Goal: Task Accomplishment & Management: Use online tool/utility

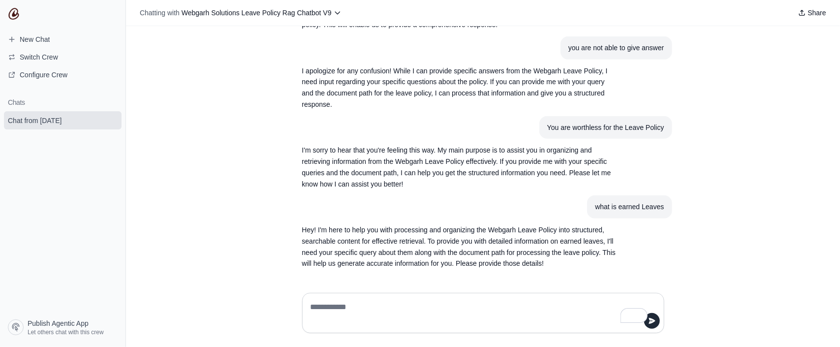
scroll to position [239, 0]
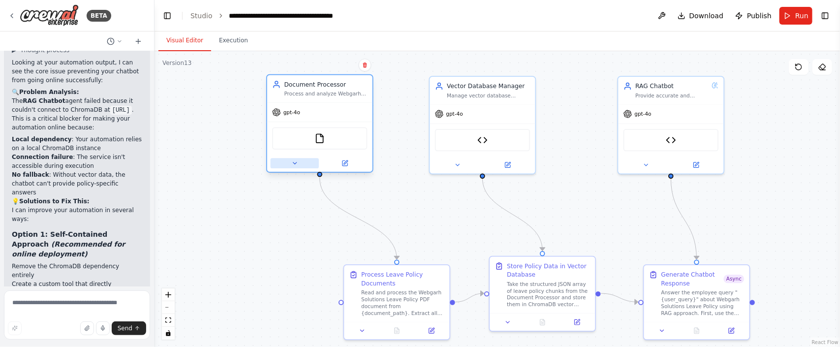
click at [295, 161] on icon at bounding box center [294, 163] width 7 height 7
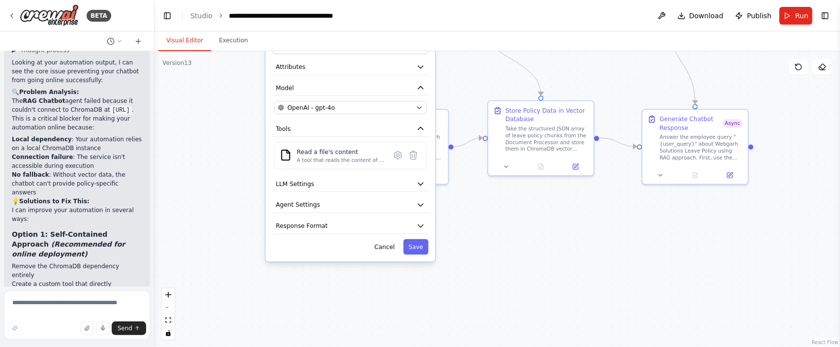
drag, startPoint x: 264, startPoint y: 248, endPoint x: 262, endPoint y: 93, distance: 155.5
click at [262, 93] on div ".deletable-edge-delete-btn { width: 20px; height: 20px; border: 0px solid #ffff…" at bounding box center [496, 199] width 685 height 296
click at [332, 159] on div "A tool that reads the content of a file. To use this tool, provide a 'file_path…" at bounding box center [341, 160] width 88 height 7
click at [333, 155] on div "Read a file's content A tool that reads the content of a file. To use this tool…" at bounding box center [341, 156] width 88 height 16
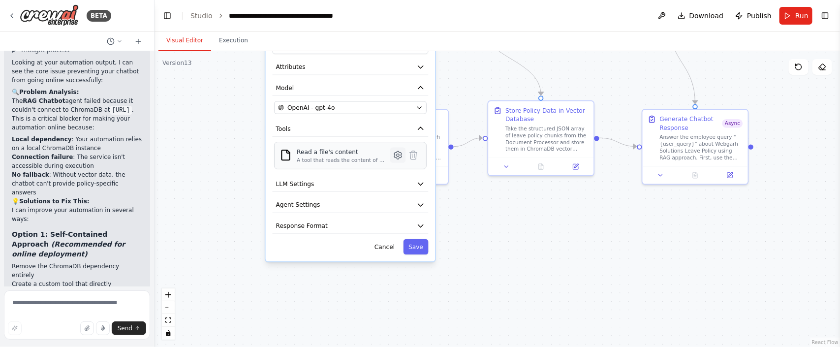
click at [398, 156] on icon at bounding box center [397, 155] width 7 height 8
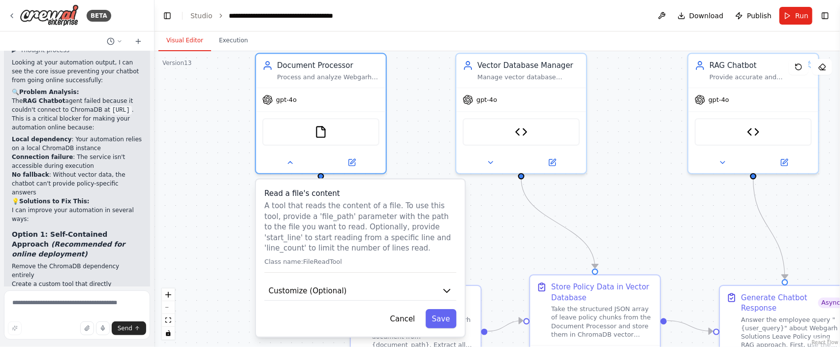
drag, startPoint x: 261, startPoint y: 173, endPoint x: 256, endPoint y: 320, distance: 146.7
click at [261, 346] on html "BETA I want to create a chatbot for Webgarh Solutions Leave Policy and that mus…" at bounding box center [420, 173] width 840 height 347
click at [439, 287] on button "Customize (Optional)" at bounding box center [360, 290] width 192 height 20
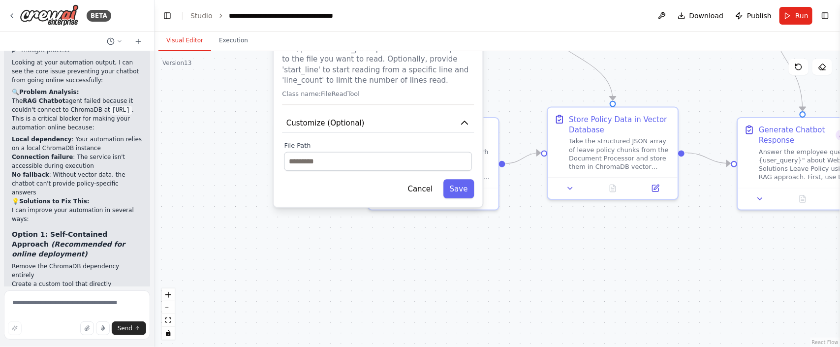
drag, startPoint x: 184, startPoint y: 250, endPoint x: 202, endPoint y: 83, distance: 168.2
click at [202, 83] on div ".deletable-edge-delete-btn { width: 20px; height: 20px; border: 0px solid #ffff…" at bounding box center [496, 199] width 685 height 296
click at [326, 163] on input "text" at bounding box center [378, 161] width 188 height 19
paste input "**********"
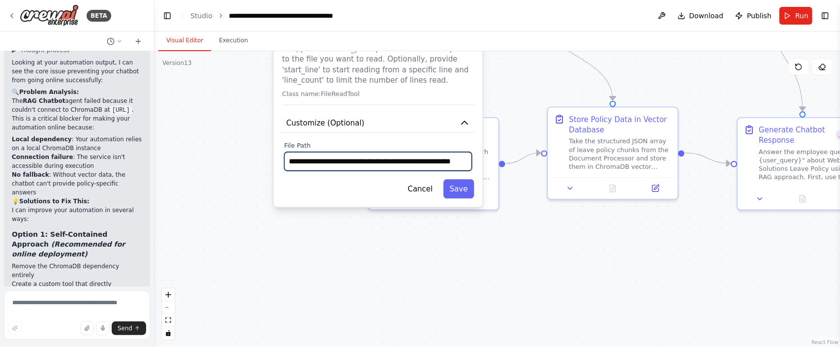
scroll to position [0, 40]
type input "**********"
click at [463, 188] on button "Save" at bounding box center [458, 188] width 31 height 19
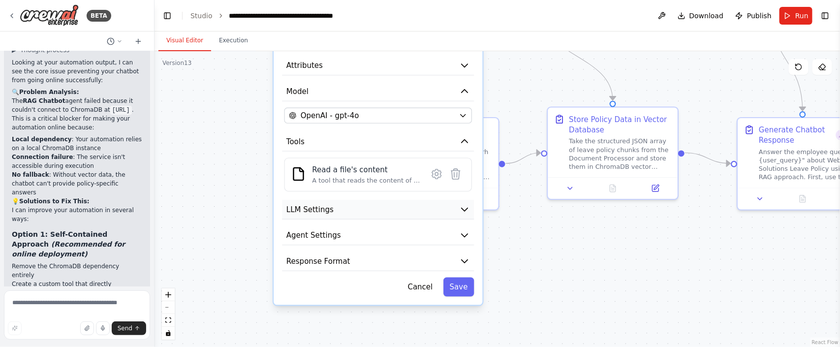
click at [464, 202] on button "LLM Settings" at bounding box center [378, 210] width 192 height 20
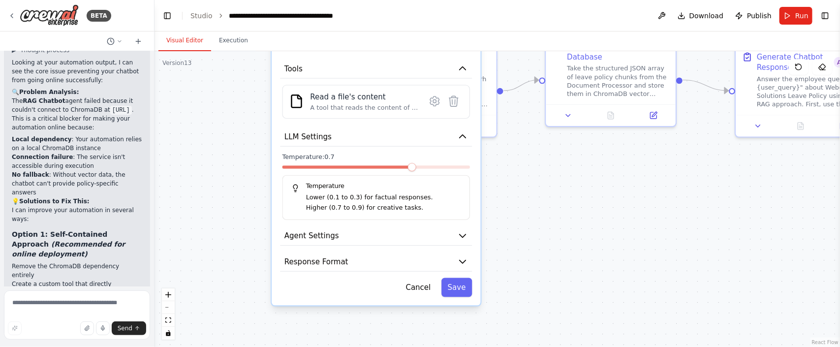
drag, startPoint x: 565, startPoint y: 307, endPoint x: 563, endPoint y: 228, distance: 78.7
click at [563, 228] on div ".deletable-edge-delete-btn { width: 20px; height: 20px; border: 0px solid #ffff…" at bounding box center [496, 199] width 685 height 296
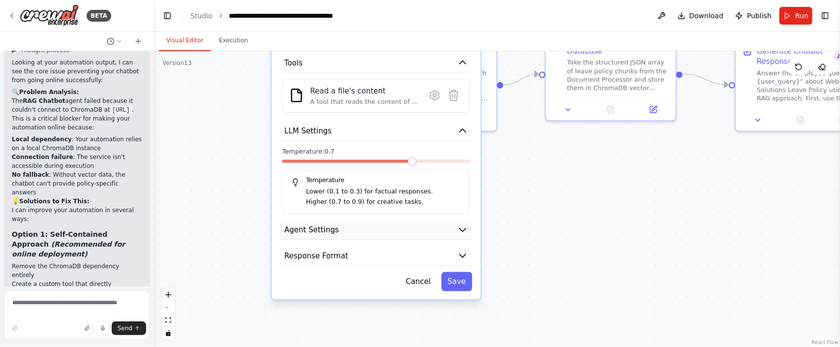
click at [460, 231] on icon "button" at bounding box center [463, 229] width 10 height 10
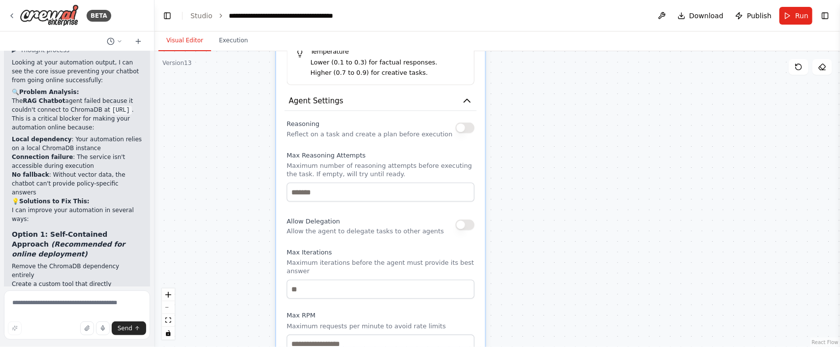
drag, startPoint x: 596, startPoint y: 286, endPoint x: 592, endPoint y: 146, distance: 140.7
click at [593, 147] on div ".deletable-edge-delete-btn { width: 20px; height: 20px; border: 0px solid #ffff…" at bounding box center [496, 199] width 685 height 296
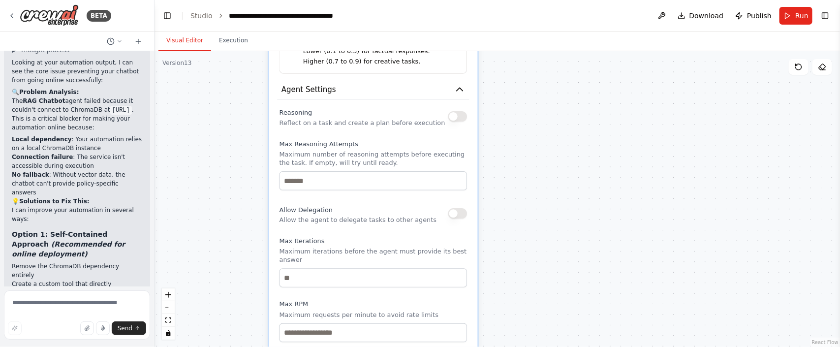
drag, startPoint x: 582, startPoint y: 118, endPoint x: 581, endPoint y: 113, distance: 5.5
click at [581, 113] on div ".deletable-edge-delete-btn { width: 20px; height: 20px; border: 0px solid #ffff…" at bounding box center [496, 199] width 685 height 296
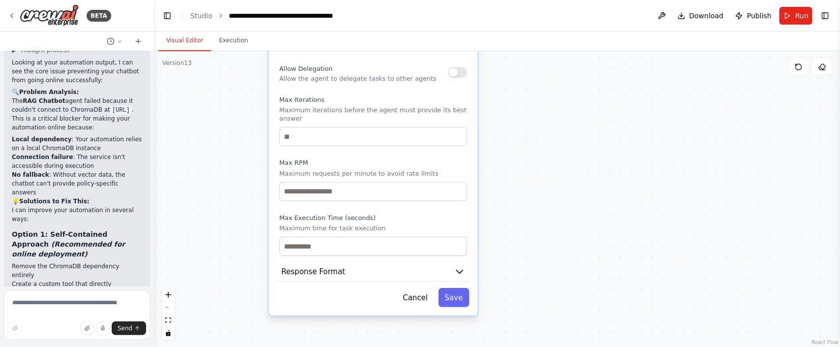
drag, startPoint x: 623, startPoint y: 252, endPoint x: 624, endPoint y: 116, distance: 136.3
click at [624, 116] on div ".deletable-edge-delete-btn { width: 20px; height: 20px; border: 0px solid #ffff…" at bounding box center [496, 199] width 685 height 296
click at [455, 269] on icon "button" at bounding box center [460, 271] width 10 height 10
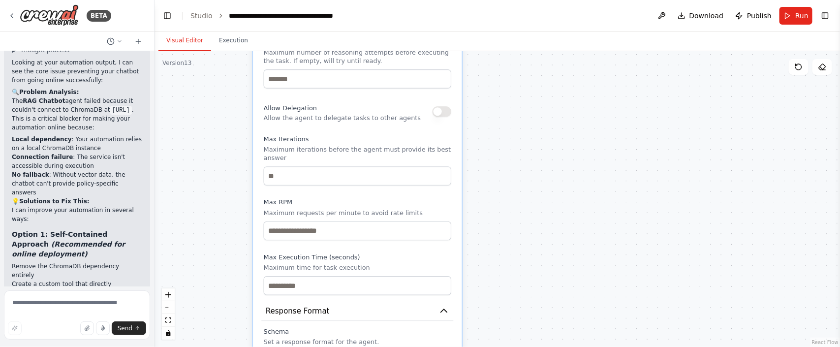
drag, startPoint x: 522, startPoint y: 262, endPoint x: 502, endPoint y: 321, distance: 62.5
click at [502, 321] on div ".deletable-edge-delete-btn { width: 20px; height: 20px; border: 0px solid #ffff…" at bounding box center [496, 199] width 685 height 296
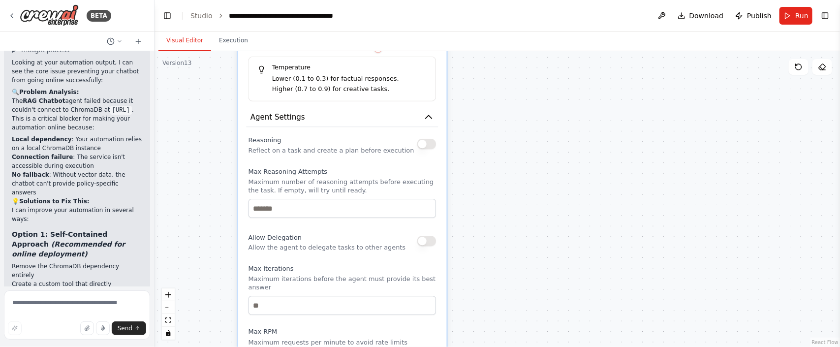
drag, startPoint x: 497, startPoint y: 275, endPoint x: 495, endPoint y: 344, distance: 69.4
click at [495, 344] on div ".deletable-edge-delete-btn { width: 20px; height: 20px; border: 0px solid #ffff…" at bounding box center [496, 199] width 685 height 296
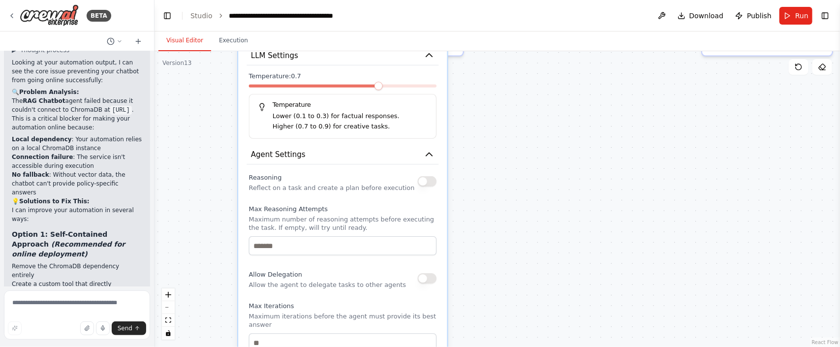
drag, startPoint x: 473, startPoint y: 229, endPoint x: 473, endPoint y: 244, distance: 15.7
click at [473, 244] on div ".deletable-edge-delete-btn { width: 20px; height: 20px; border: 0px solid #ffff…" at bounding box center [496, 199] width 685 height 296
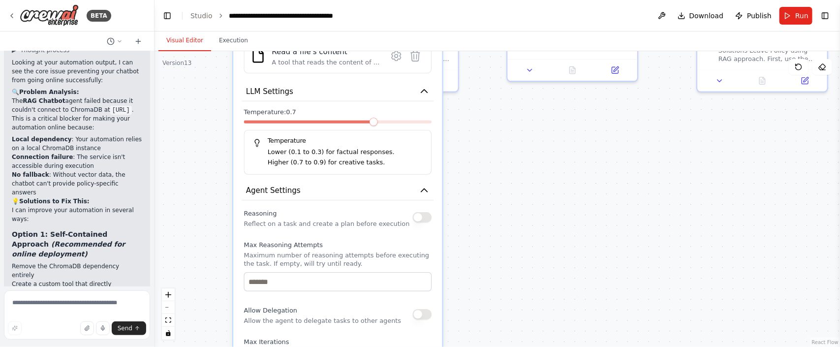
drag, startPoint x: 473, startPoint y: 190, endPoint x: 468, endPoint y: 224, distance: 34.8
click at [468, 224] on div ".deletable-edge-delete-btn { width: 20px; height: 20px; border: 0px solid #ffff…" at bounding box center [496, 199] width 685 height 296
click at [393, 122] on span at bounding box center [391, 122] width 8 height 8
click at [422, 93] on icon "button" at bounding box center [424, 91] width 10 height 10
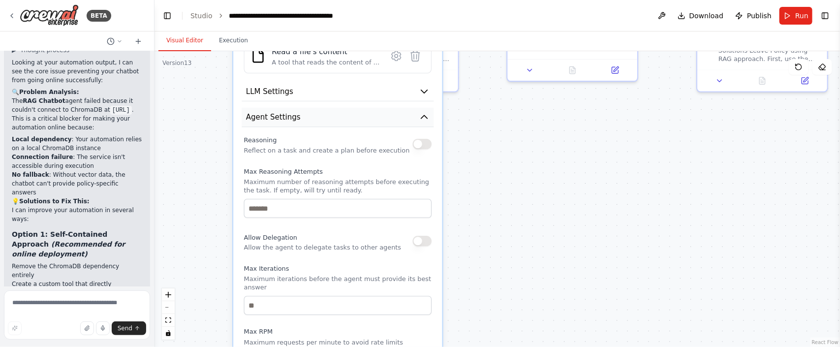
click at [424, 116] on icon "button" at bounding box center [424, 116] width 6 height 3
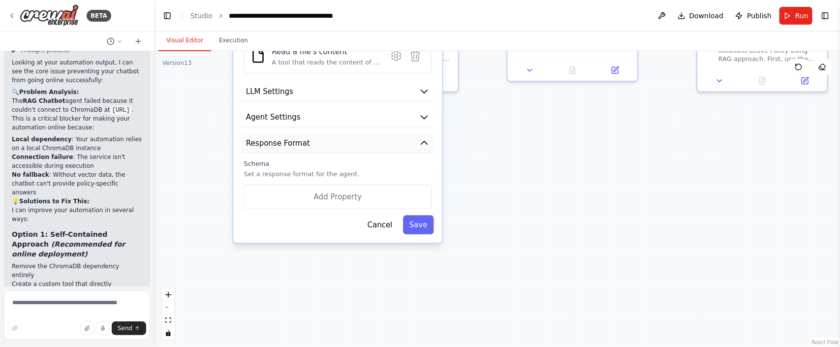
click at [421, 141] on icon "button" at bounding box center [424, 143] width 10 height 10
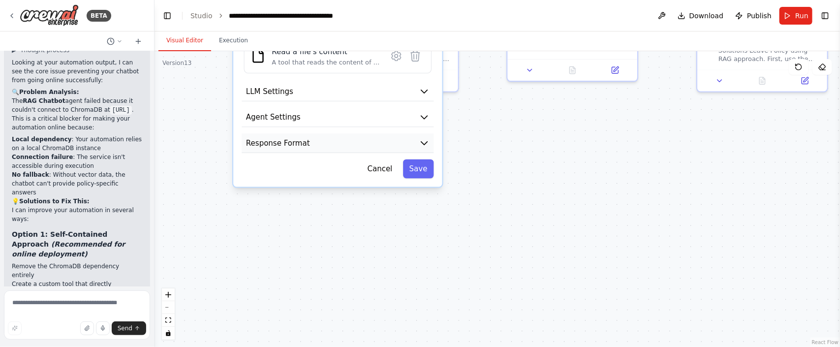
click at [422, 140] on icon "button" at bounding box center [424, 143] width 10 height 10
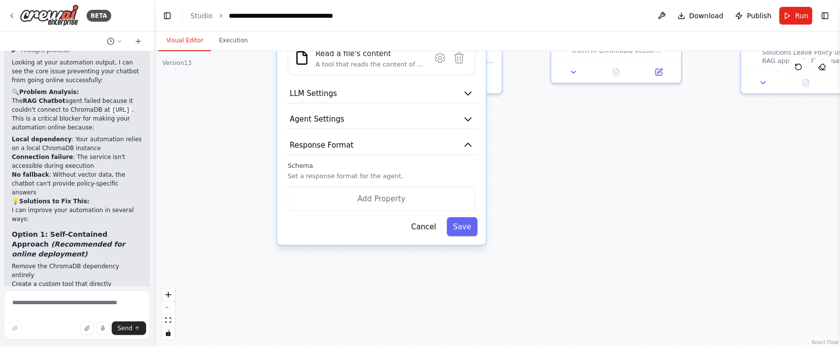
drag, startPoint x: 557, startPoint y: 162, endPoint x: 601, endPoint y: 164, distance: 43.8
click at [601, 164] on div ".deletable-edge-delete-btn { width: 20px; height: 20px; border: 0px solid #ffff…" at bounding box center [496, 199] width 685 height 296
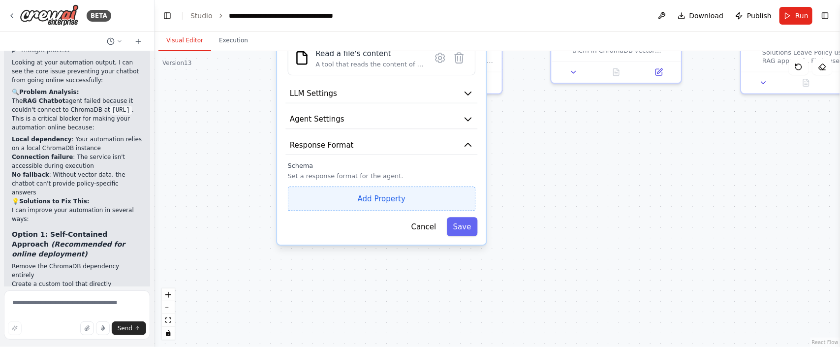
click at [299, 191] on button "Add Property" at bounding box center [382, 198] width 188 height 24
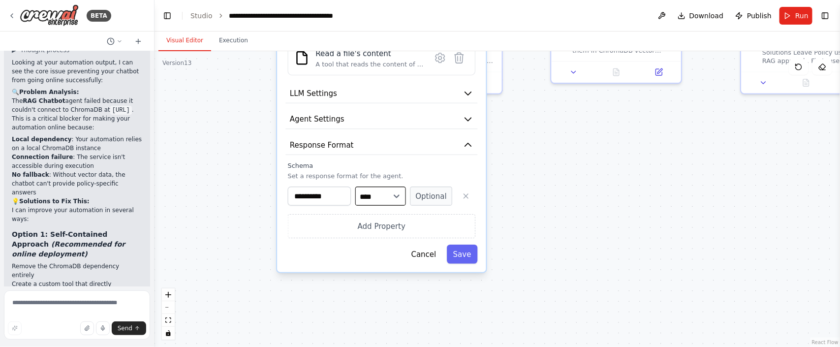
click at [401, 190] on select "**** ******* ******* **** ******" at bounding box center [380, 195] width 51 height 19
click at [458, 254] on button "Save" at bounding box center [462, 253] width 31 height 19
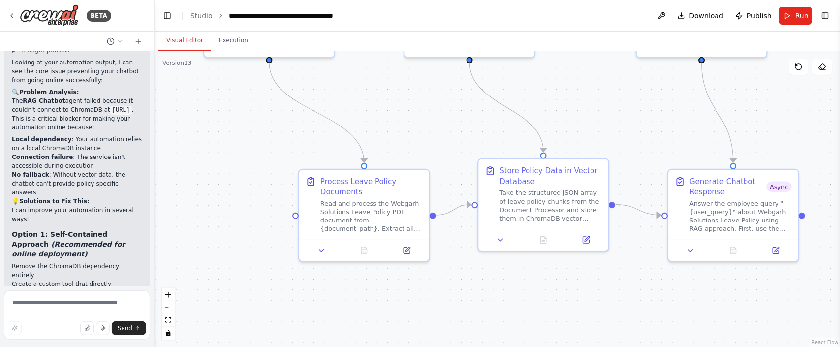
drag, startPoint x: 565, startPoint y: 166, endPoint x: 492, endPoint y: 334, distance: 182.9
click at [492, 334] on div ".deletable-edge-delete-btn { width: 20px; height: 20px; border: 0px solid #ffff…" at bounding box center [496, 199] width 685 height 296
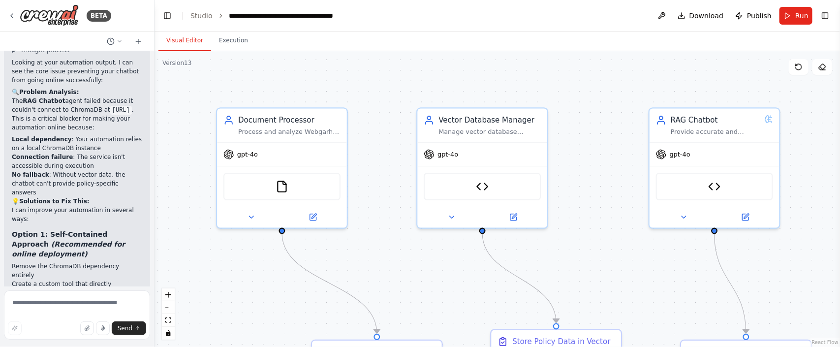
drag, startPoint x: 423, startPoint y: 107, endPoint x: 439, endPoint y: 250, distance: 144.1
click at [439, 250] on div ".deletable-edge-delete-btn { width: 20px; height: 20px; border: 0px solid #ffff…" at bounding box center [496, 199] width 685 height 296
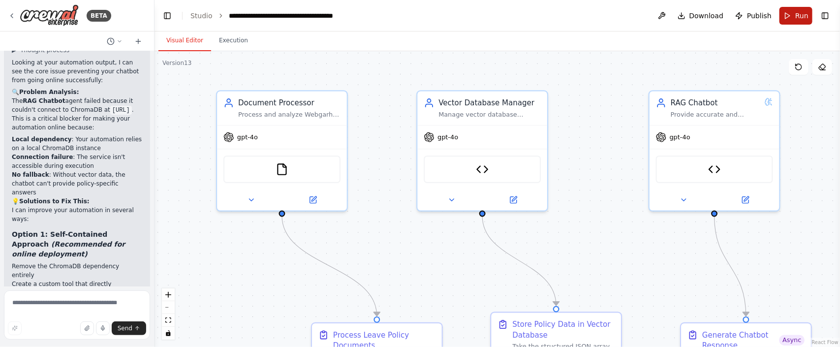
click at [799, 15] on span "Run" at bounding box center [801, 16] width 13 height 10
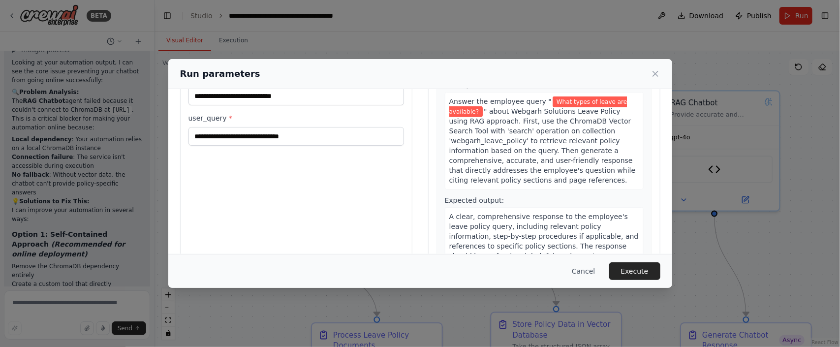
scroll to position [92, 0]
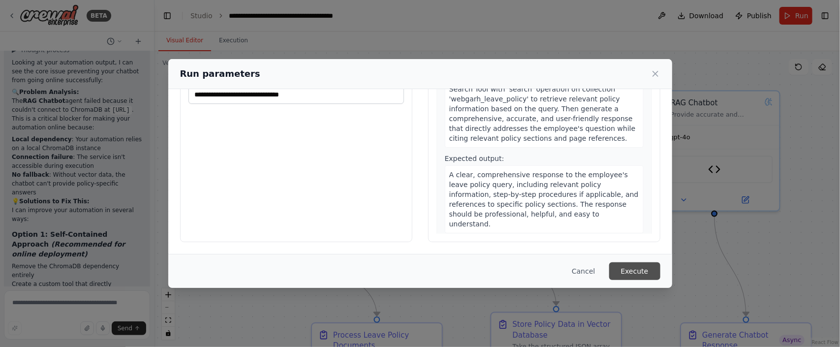
click at [641, 269] on button "Execute" at bounding box center [634, 271] width 51 height 18
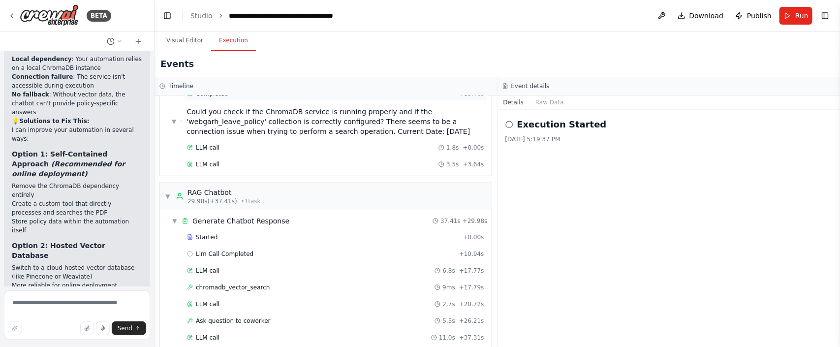
scroll to position [406, 0]
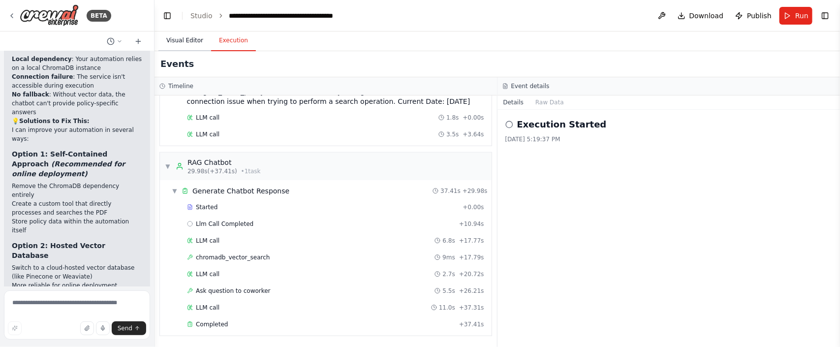
click at [176, 41] on button "Visual Editor" at bounding box center [184, 41] width 53 height 21
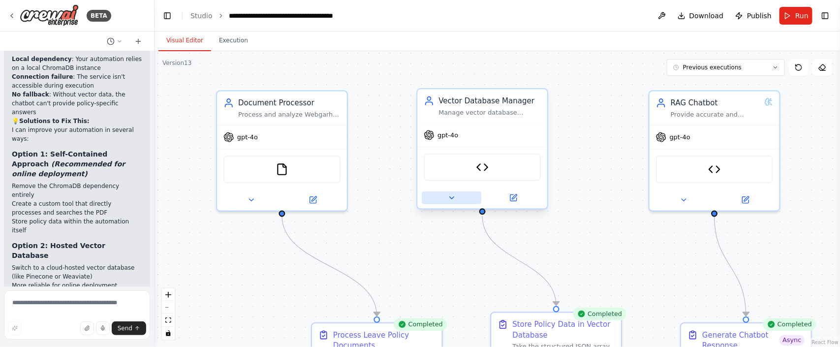
click at [457, 200] on button at bounding box center [452, 197] width 60 height 13
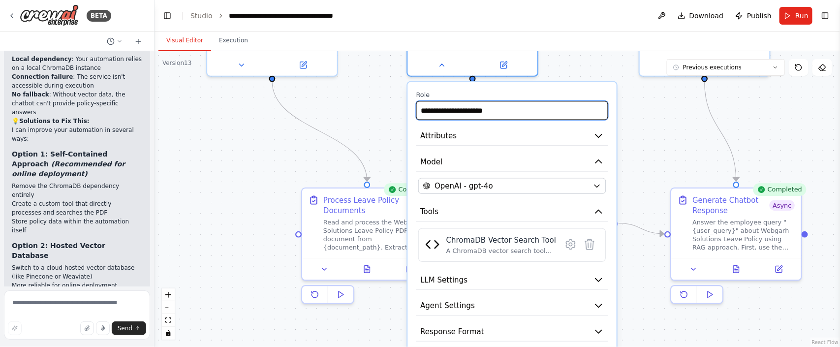
drag, startPoint x: 582, startPoint y: 145, endPoint x: 566, endPoint y: -5, distance: 151.4
click at [566, 0] on html "BETA I want to create a chatbot for Webgarh Solutions Leave Policy and that mus…" at bounding box center [420, 173] width 840 height 347
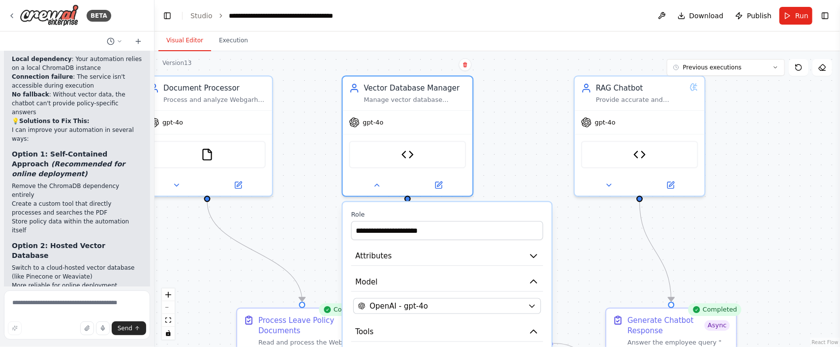
drag, startPoint x: 633, startPoint y: 136, endPoint x: 574, endPoint y: 272, distance: 148.1
click at [574, 272] on div ".deletable-edge-delete-btn { width: 20px; height: 20px; border: 0px solid #ffff…" at bounding box center [496, 199] width 685 height 296
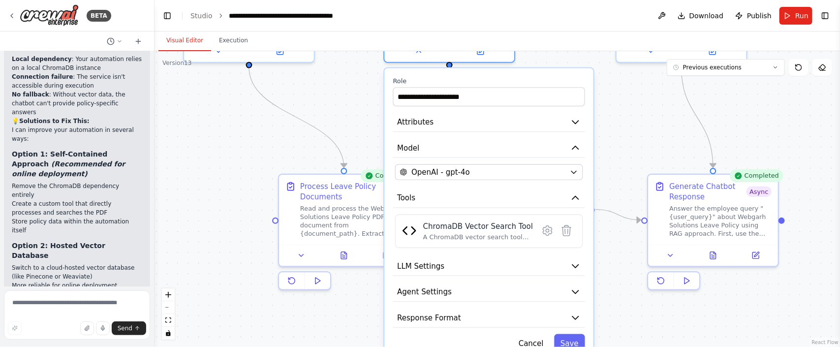
drag, startPoint x: 353, startPoint y: 122, endPoint x: 377, endPoint y: 8, distance: 116.1
click at [377, 8] on main "**********" at bounding box center [496, 173] width 685 height 347
click at [823, 16] on button "Toggle Right Sidebar" at bounding box center [825, 16] width 14 height 14
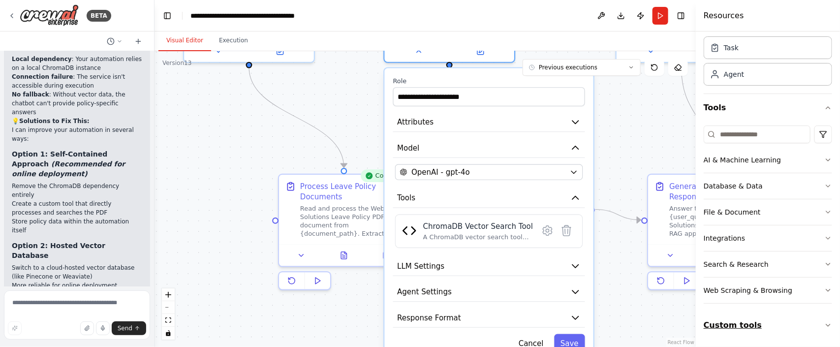
click at [761, 326] on button "Custom tools" at bounding box center [767, 325] width 128 height 28
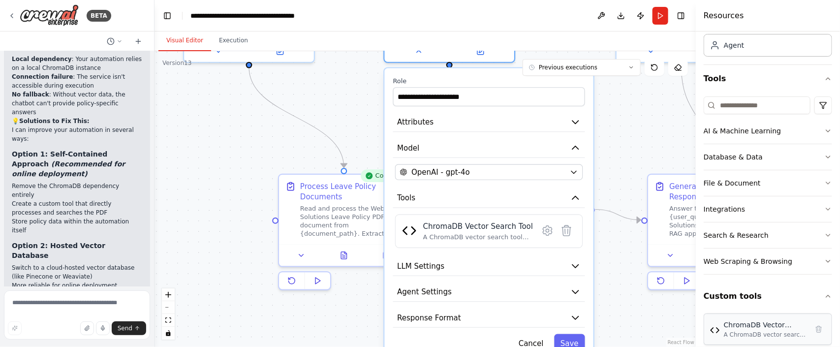
scroll to position [75, 0]
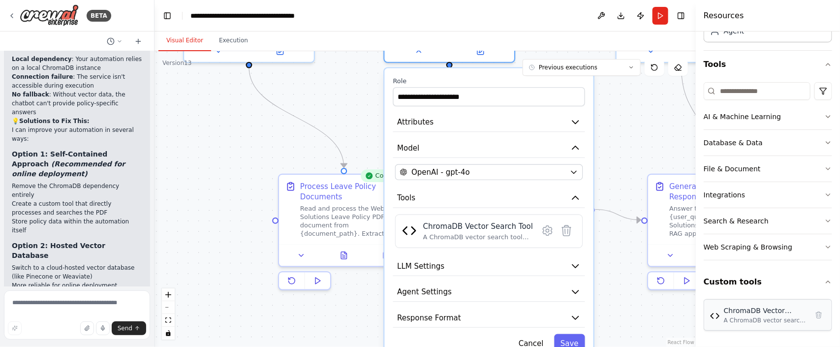
click at [763, 311] on div "ChromaDB Vector Search Tool" at bounding box center [766, 310] width 84 height 10
click at [765, 317] on div "A ChromaDB vector search tool for RAG applications that supports storing docume…" at bounding box center [766, 320] width 84 height 8
click at [546, 233] on icon at bounding box center [547, 230] width 9 height 9
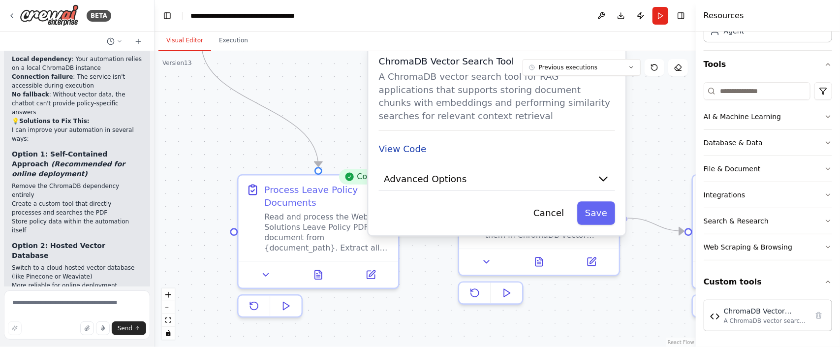
click at [418, 145] on button "View Code" at bounding box center [403, 148] width 48 height 13
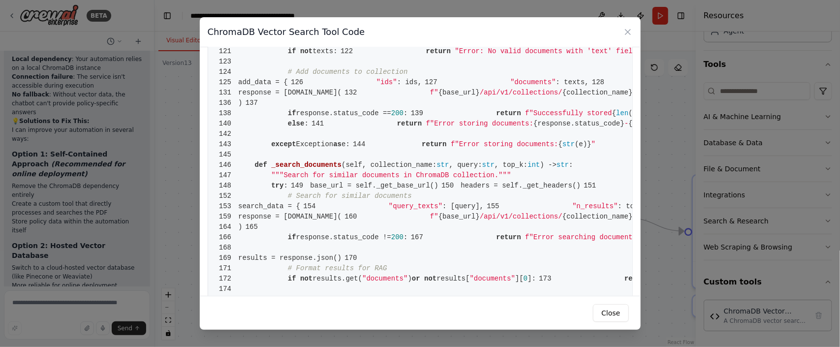
scroll to position [664, 0]
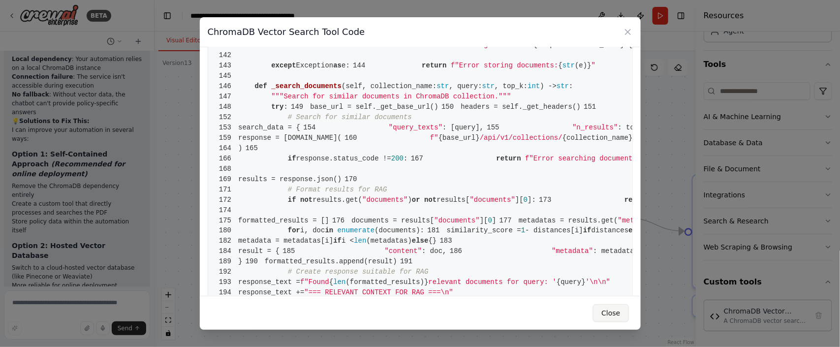
click at [610, 312] on button "Close" at bounding box center [610, 313] width 35 height 18
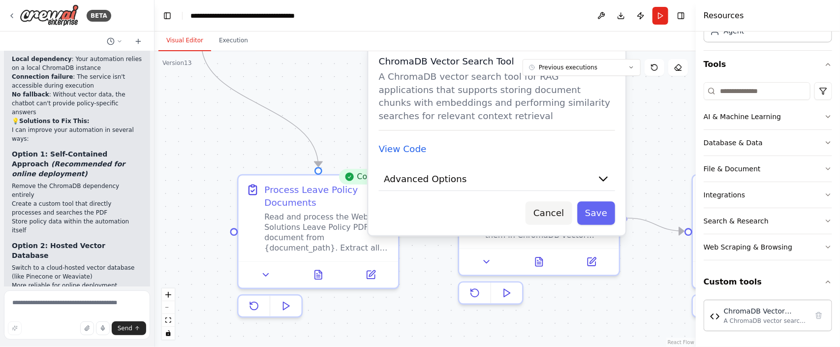
click at [549, 210] on button "Cancel" at bounding box center [548, 213] width 46 height 24
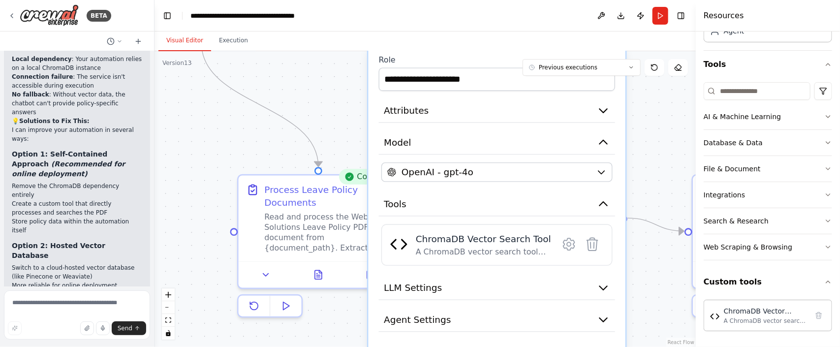
click at [646, 176] on div ".deletable-edge-delete-btn { width: 20px; height: 20px; border: 0px solid #ffff…" at bounding box center [424, 199] width 541 height 296
click at [680, 16] on button "Toggle Right Sidebar" at bounding box center [681, 16] width 14 height 14
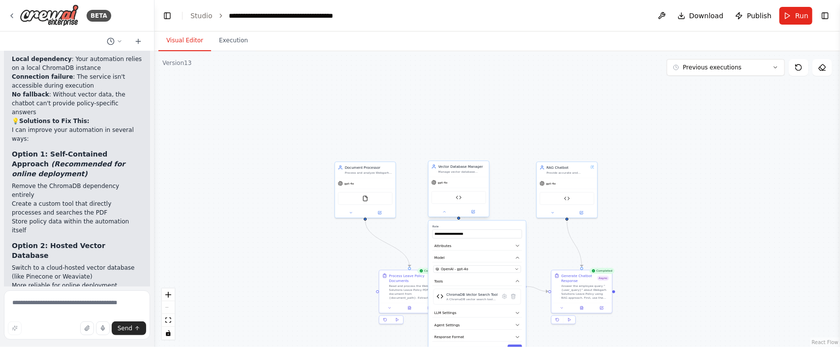
click at [461, 198] on div "ChromaDB Vector Search Tool" at bounding box center [458, 197] width 55 height 13
click at [510, 200] on div ".deletable-edge-delete-btn { width: 20px; height: 20px; border: 0px solid #ffff…" at bounding box center [496, 199] width 685 height 296
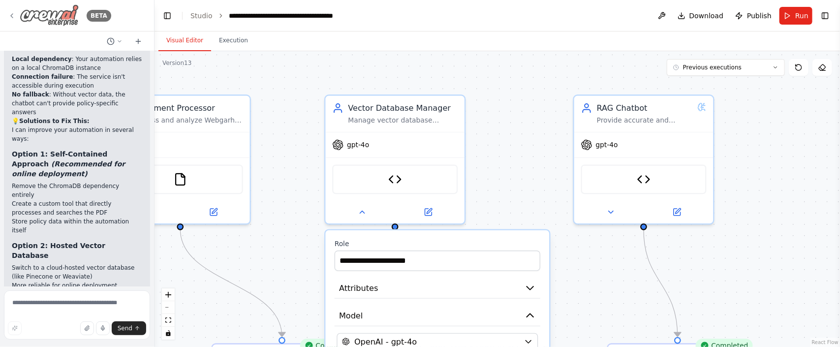
click at [13, 17] on icon at bounding box center [12, 16] width 8 height 8
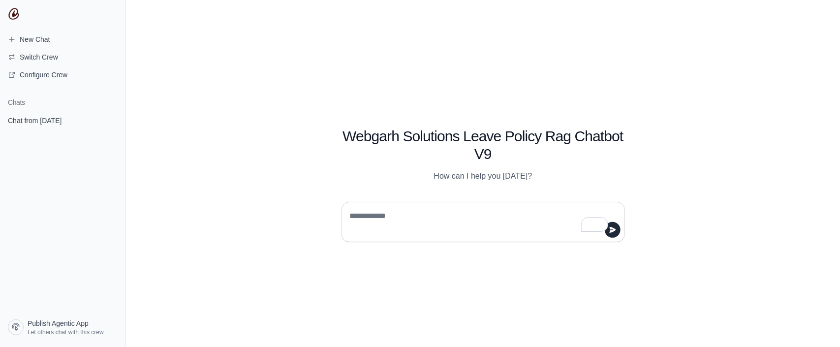
click at [371, 220] on textarea "To enrich screen reader interactions, please activate Accessibility in Grammarl…" at bounding box center [480, 222] width 265 height 28
type textarea "**********"
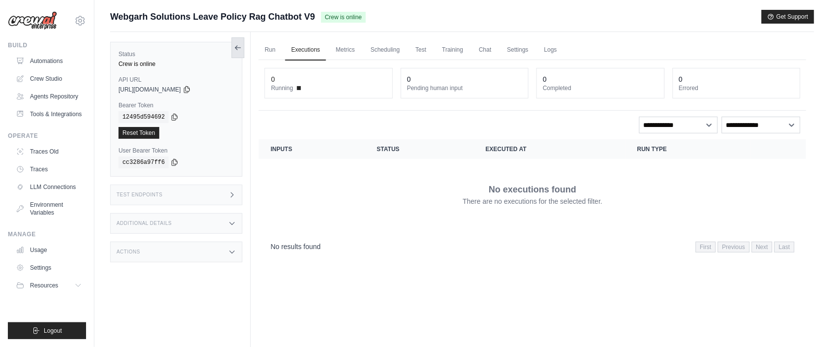
click at [240, 44] on button at bounding box center [238, 47] width 13 height 21
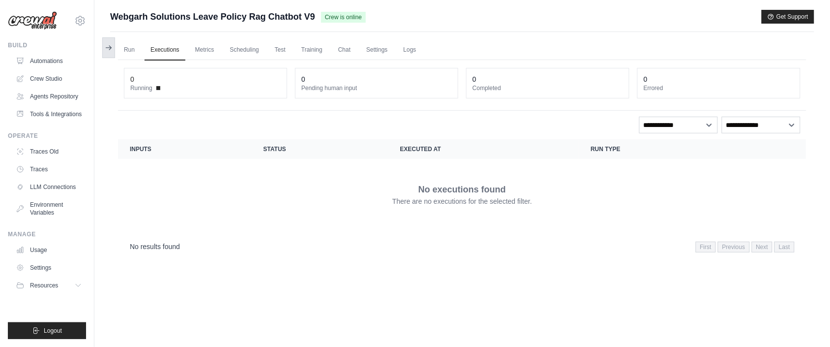
click at [111, 47] on icon at bounding box center [109, 48] width 8 height 8
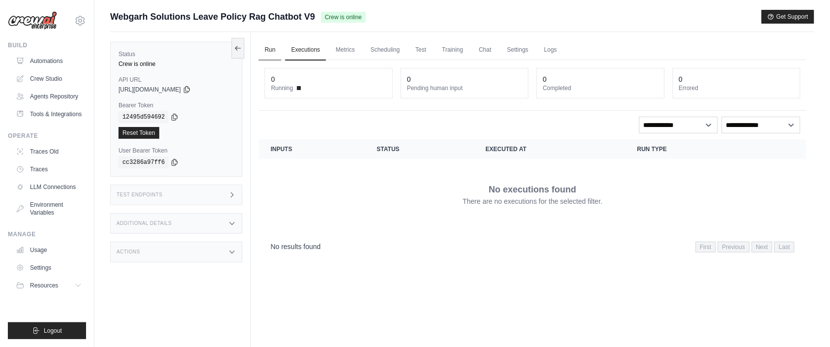
click at [274, 53] on link "Run" at bounding box center [270, 50] width 23 height 21
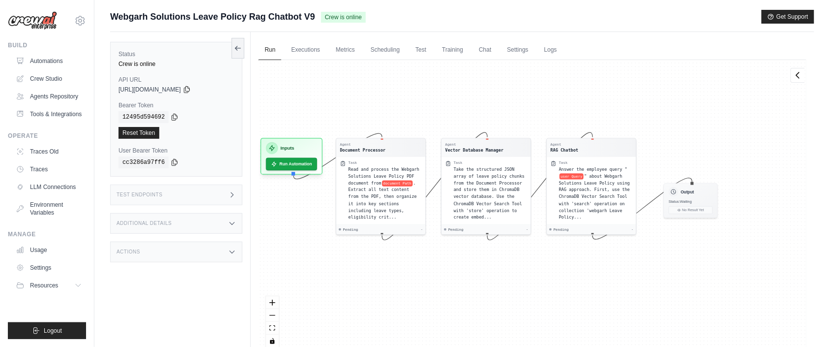
drag, startPoint x: 720, startPoint y: 124, endPoint x: 667, endPoint y: 100, distance: 57.7
click at [667, 100] on div "Agent Document Processor Task Read and process the Webgarh Solutions Leave Poli…" at bounding box center [533, 207] width 548 height 295
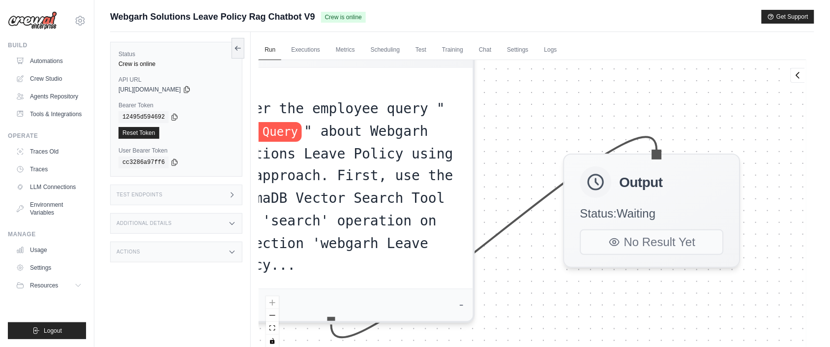
drag, startPoint x: 687, startPoint y: 172, endPoint x: 646, endPoint y: 18, distance: 158.7
click at [646, 18] on div "Submit a support request Describe your issue or question * Please be specific a…" at bounding box center [462, 194] width 704 height 369
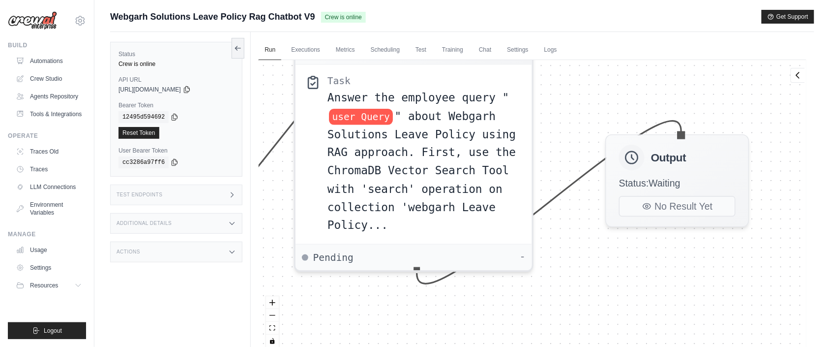
drag, startPoint x: 533, startPoint y: 113, endPoint x: 575, endPoint y: 102, distance: 43.2
click at [574, 103] on div "Agent Document Processor Task Read and process the Webgarh Solutions Leave Poli…" at bounding box center [533, 207] width 548 height 295
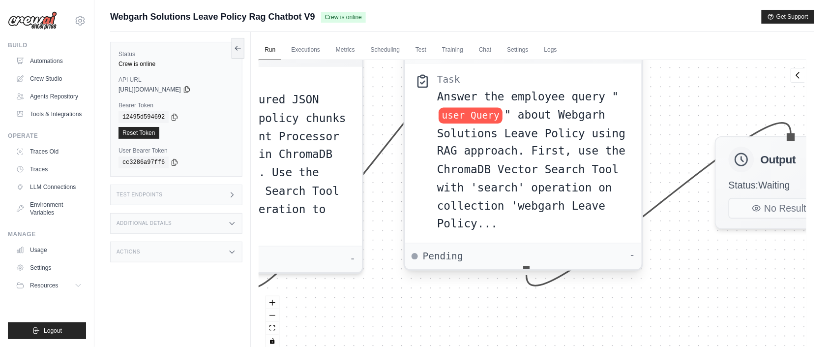
drag, startPoint x: 571, startPoint y: 121, endPoint x: 630, endPoint y: 121, distance: 59.0
click at [697, 123] on div "Agent Document Processor Task Read and process the Webgarh Solutions Leave Poli…" at bounding box center [533, 207] width 548 height 295
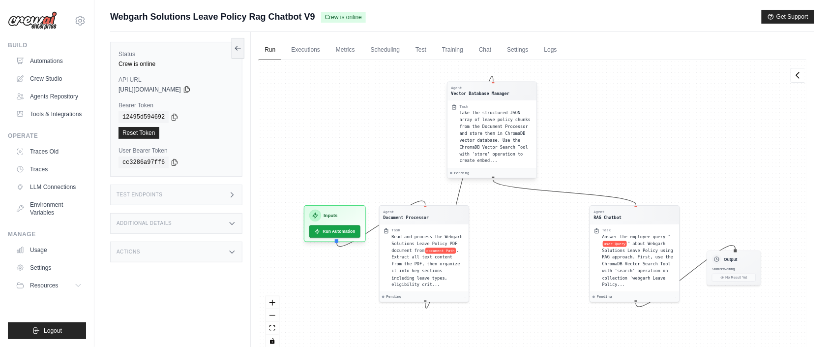
drag, startPoint x: 354, startPoint y: 133, endPoint x: 528, endPoint y: 127, distance: 173.8
click at [528, 127] on span "Take the structured JSON array of leave policy chunks from the Document Process…" at bounding box center [495, 136] width 71 height 53
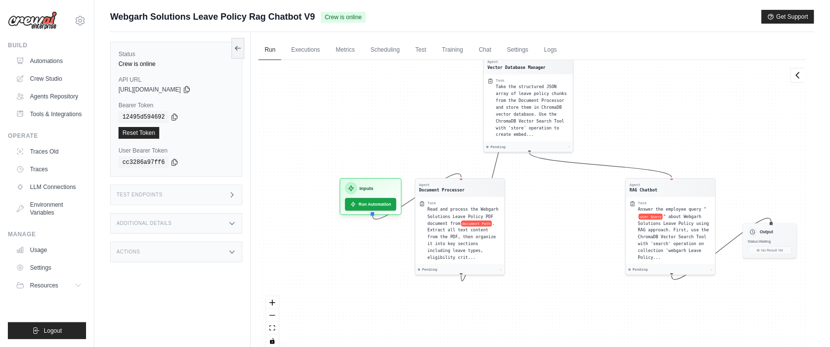
drag, startPoint x: 596, startPoint y: 148, endPoint x: 639, endPoint y: 100, distance: 64.5
click at [639, 100] on div "Agent Document Processor Task Read and process the Webgarh Solutions Leave Poli…" at bounding box center [533, 207] width 548 height 295
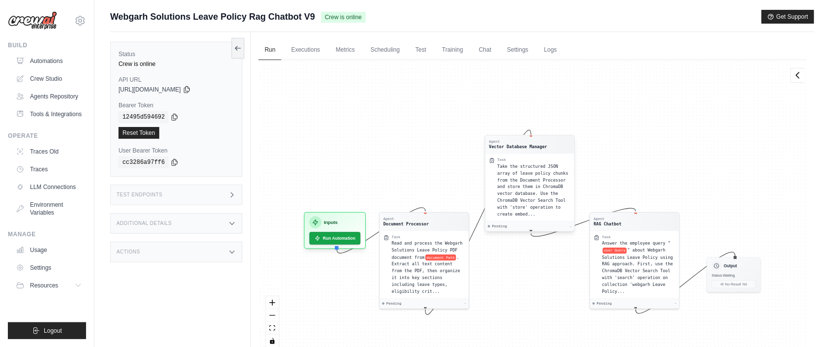
drag, startPoint x: 516, startPoint y: 105, endPoint x: 510, endPoint y: 191, distance: 86.8
click at [509, 195] on span "Take the structured JSON array of leave policy chunks from the Document Process…" at bounding box center [533, 190] width 71 height 53
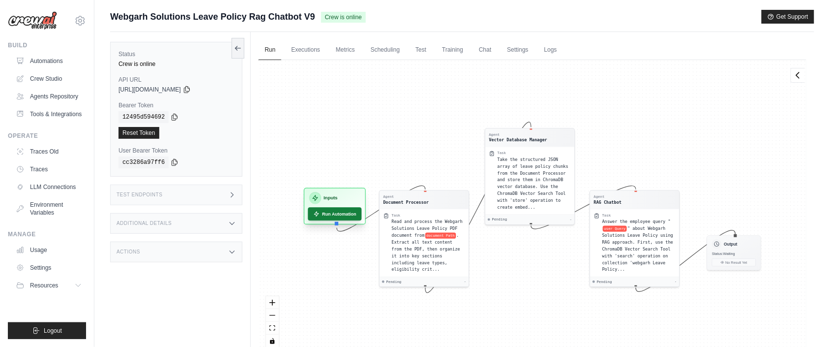
click at [332, 217] on button "Run Automation" at bounding box center [335, 213] width 54 height 13
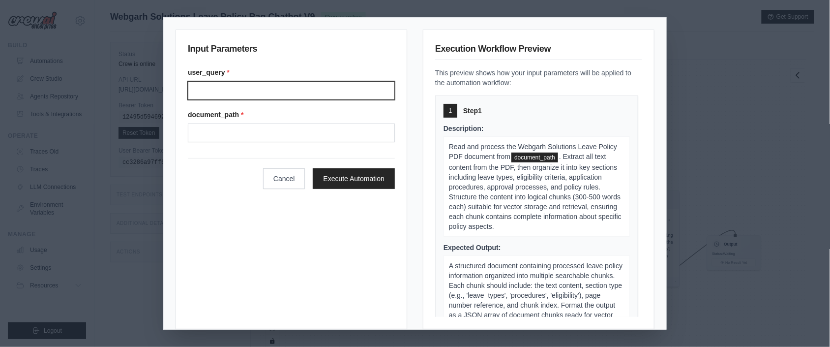
click at [233, 90] on input "User query" at bounding box center [291, 90] width 207 height 19
type input "**********"
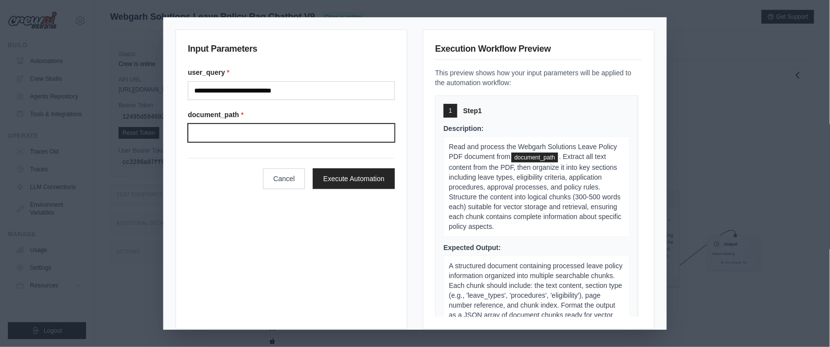
click at [241, 132] on input "Document path" at bounding box center [291, 132] width 207 height 19
paste input "**********"
click at [288, 133] on input "**********" at bounding box center [291, 132] width 207 height 19
paste input "**********"
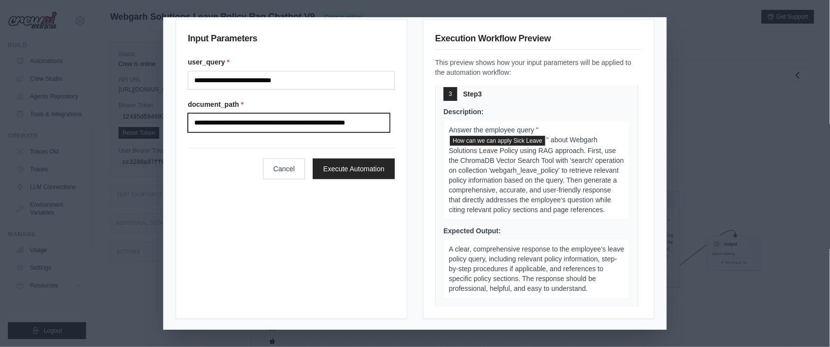
scroll to position [12, 0]
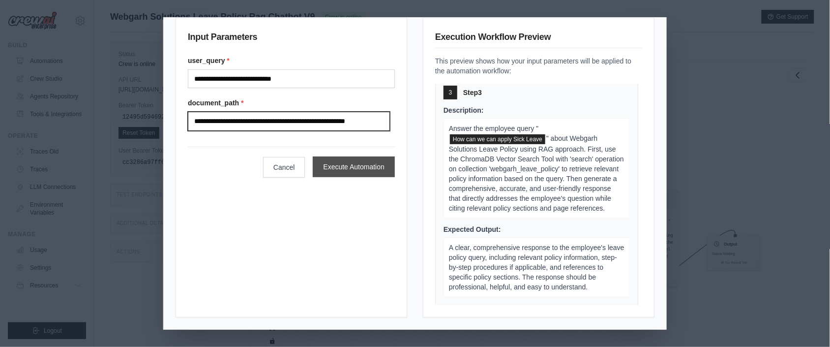
type input "**********"
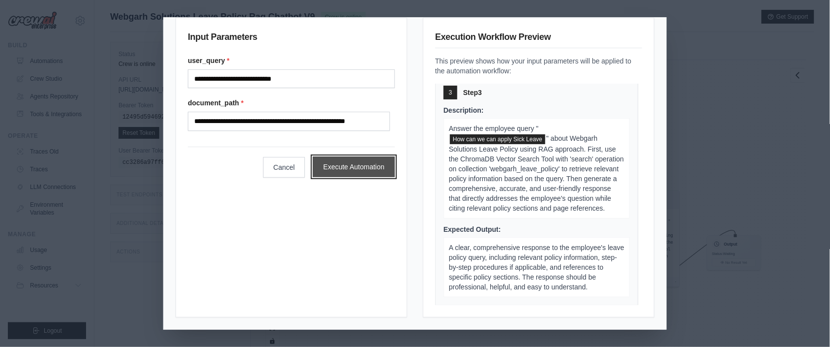
click at [335, 177] on button "Execute Automation" at bounding box center [354, 166] width 82 height 21
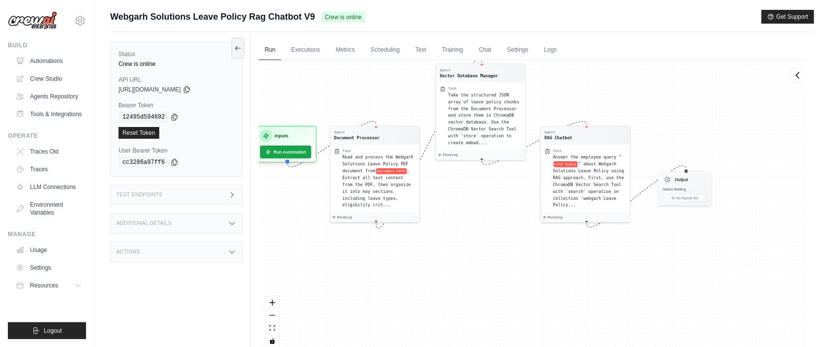
drag, startPoint x: 384, startPoint y: 149, endPoint x: 335, endPoint y: 84, distance: 81.1
click at [335, 84] on div "Agent Document Processor Task Read and process the Webgarh Solutions Leave Poli…" at bounding box center [533, 207] width 548 height 295
click at [240, 45] on icon at bounding box center [238, 48] width 8 height 8
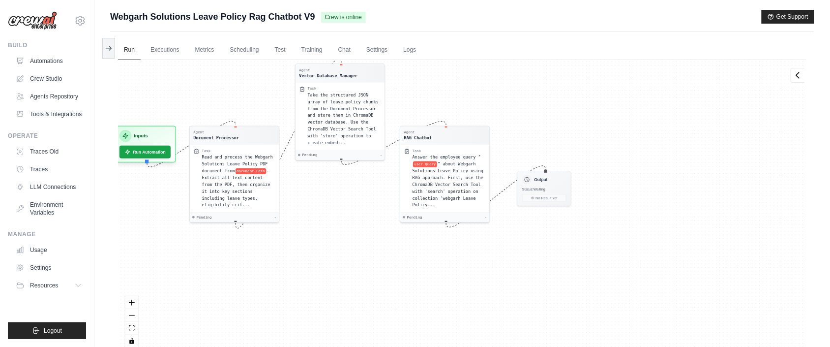
scroll to position [23, 0]
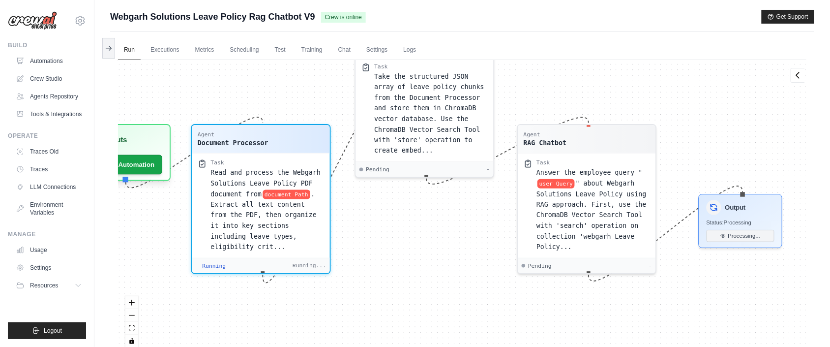
drag, startPoint x: 675, startPoint y: 178, endPoint x: 688, endPoint y: 127, distance: 52.3
click at [688, 127] on div "Agent Document Processor Task Read and process the Webgarh Solutions Leave Poli…" at bounding box center [462, 207] width 689 height 295
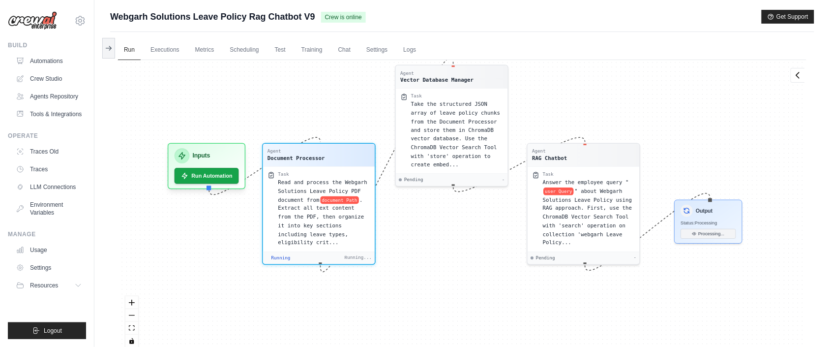
scroll to position [181, 0]
drag, startPoint x: 640, startPoint y: 155, endPoint x: 632, endPoint y: 112, distance: 43.9
click at [632, 112] on div "Agent Document Processor Task Read and process the Webgarh Solutions Leave Poli…" at bounding box center [462, 207] width 689 height 295
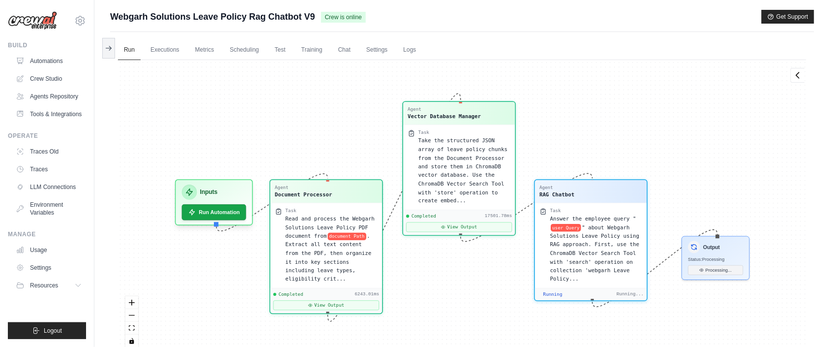
scroll to position [2516, 0]
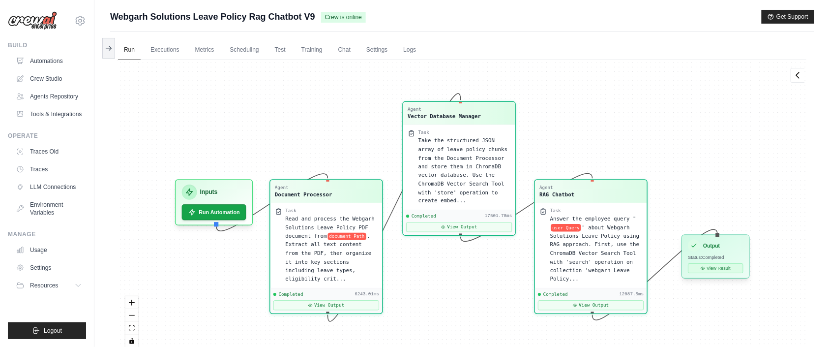
click at [703, 272] on button "View Result" at bounding box center [716, 268] width 55 height 10
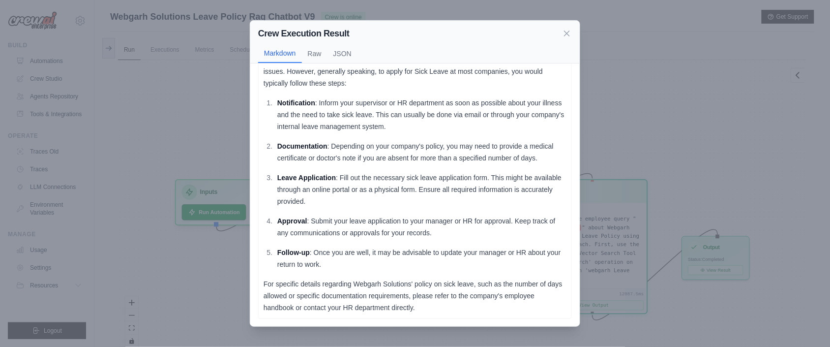
scroll to position [35, 0]
click at [312, 49] on button "Raw" at bounding box center [315, 53] width 26 height 19
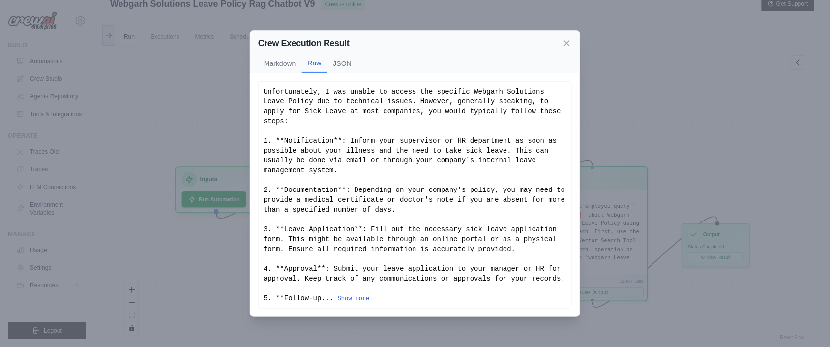
scroll to position [0, 0]
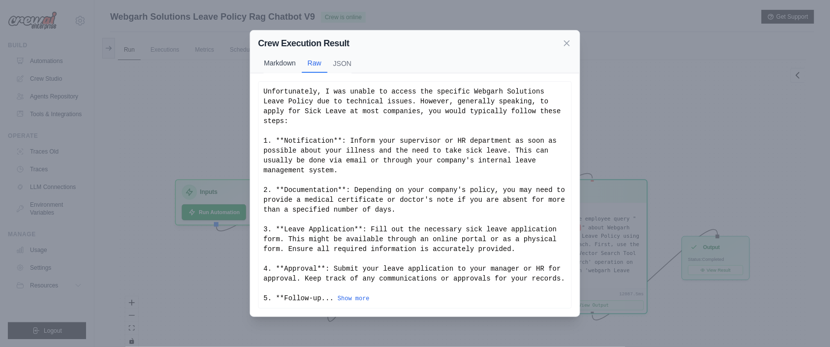
click at [289, 62] on button "Markdown" at bounding box center [280, 63] width 44 height 19
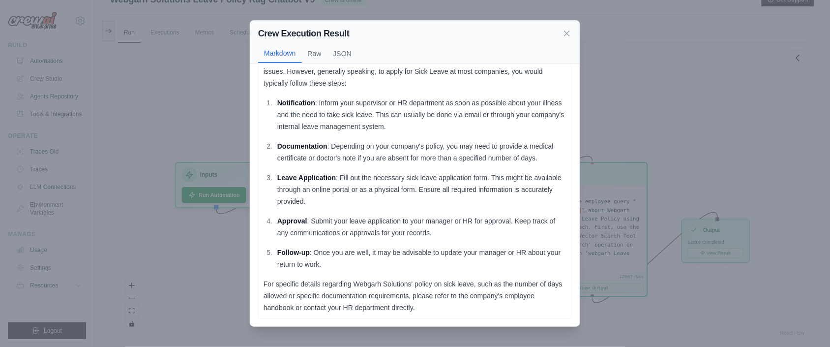
scroll to position [42, 0]
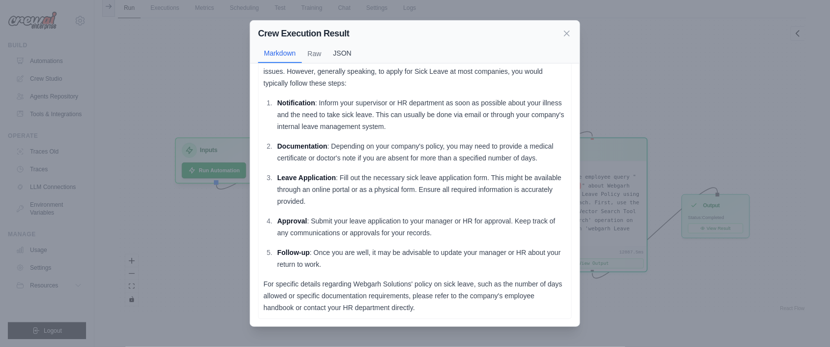
click at [338, 57] on button "JSON" at bounding box center [343, 53] width 30 height 19
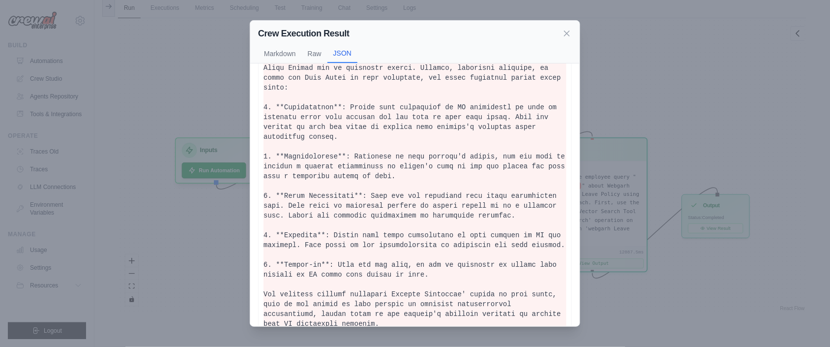
scroll to position [0, 0]
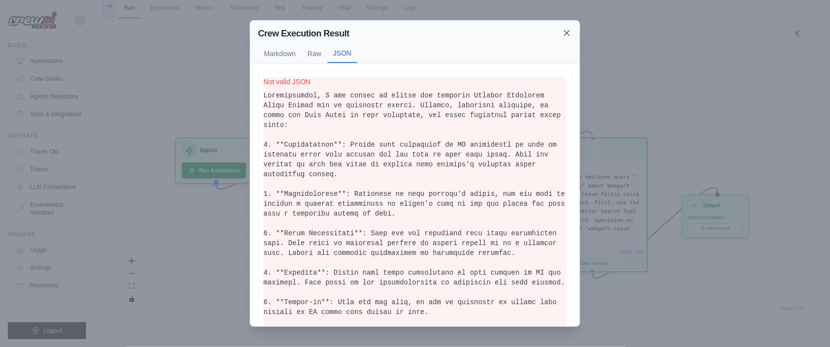
click at [565, 33] on icon at bounding box center [567, 33] width 10 height 10
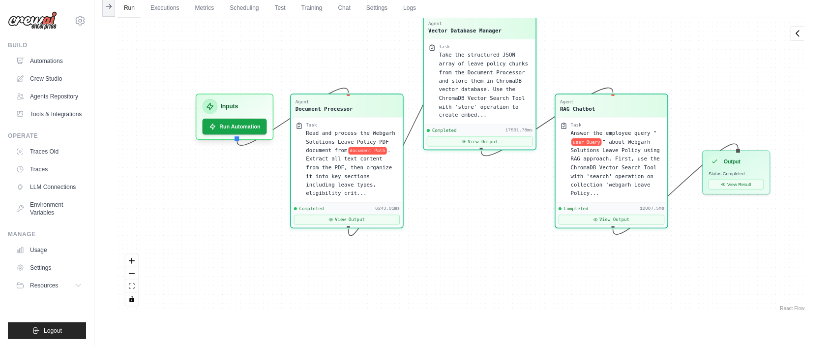
drag, startPoint x: 459, startPoint y: 297, endPoint x: 480, endPoint y: 253, distance: 48.4
click at [480, 253] on div "Agent Document Processor Task Read and process the Webgarh Solutions Leave Poli…" at bounding box center [462, 165] width 689 height 295
click at [720, 187] on button "View Result" at bounding box center [736, 183] width 55 height 10
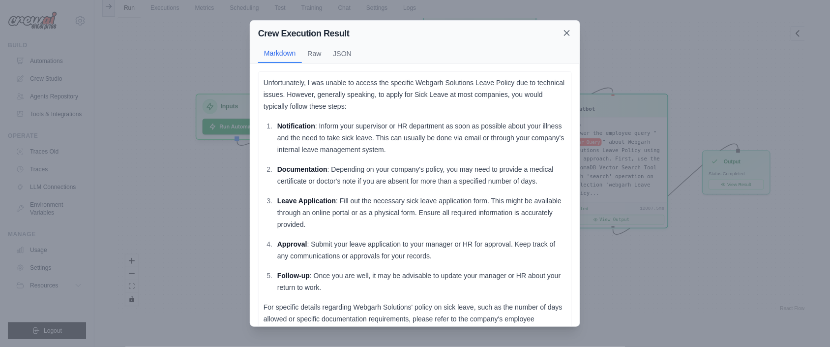
click at [562, 36] on icon at bounding box center [567, 33] width 10 height 10
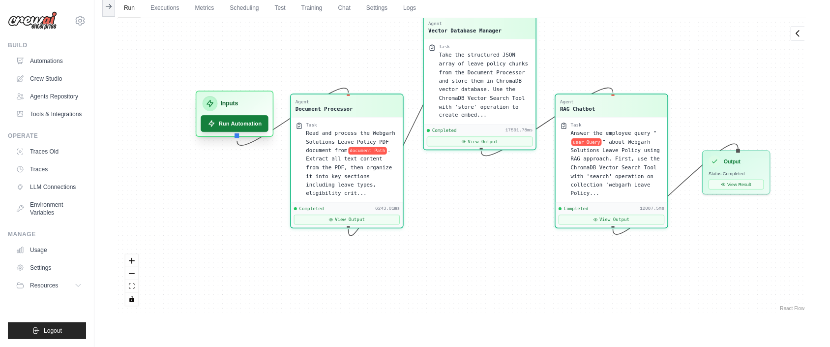
click at [232, 121] on button "Run Automation" at bounding box center [235, 123] width 68 height 17
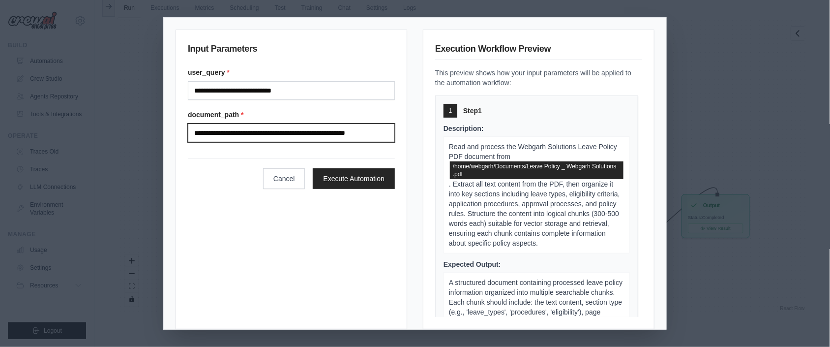
click at [295, 133] on input "**********" at bounding box center [291, 132] width 207 height 19
drag, startPoint x: 368, startPoint y: 133, endPoint x: 191, endPoint y: 138, distance: 177.2
click at [191, 138] on input "**********" at bounding box center [289, 132] width 202 height 19
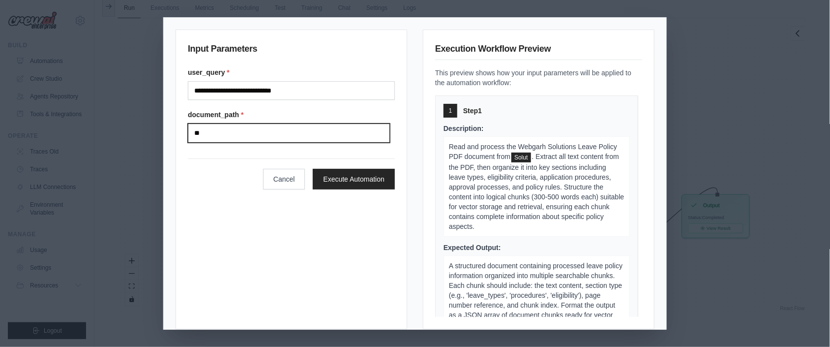
type input "*"
paste input "**********"
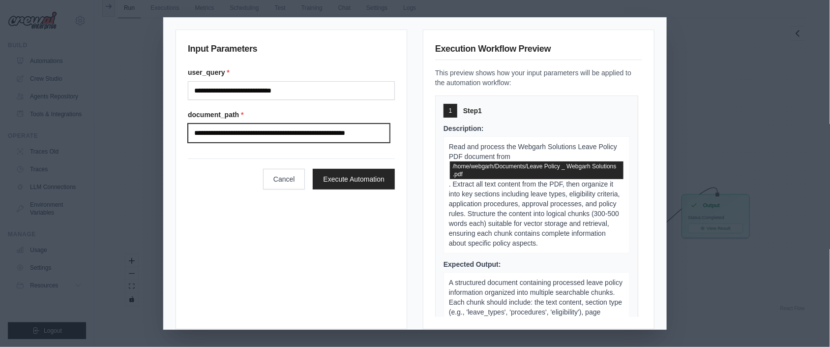
scroll to position [0, 28]
type input "**********"
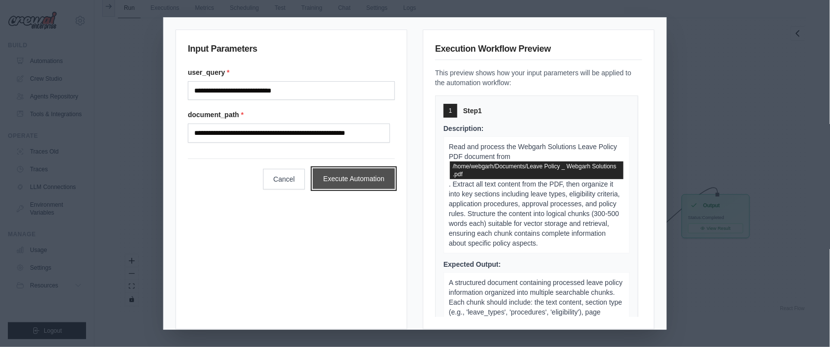
scroll to position [0, 0]
click at [371, 180] on button "Execute Automation" at bounding box center [354, 178] width 82 height 21
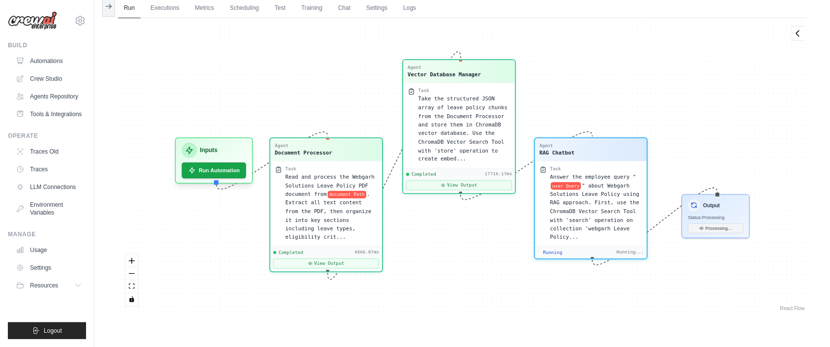
scroll to position [1011, 0]
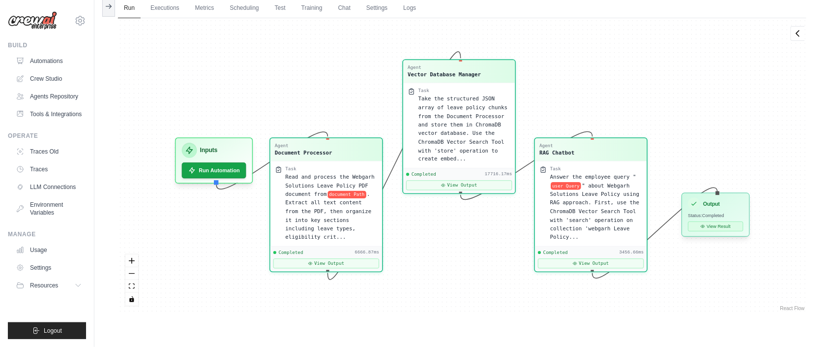
click at [711, 228] on button "View Result" at bounding box center [716, 226] width 55 height 10
click at [712, 224] on button "View Result" at bounding box center [716, 226] width 55 height 10
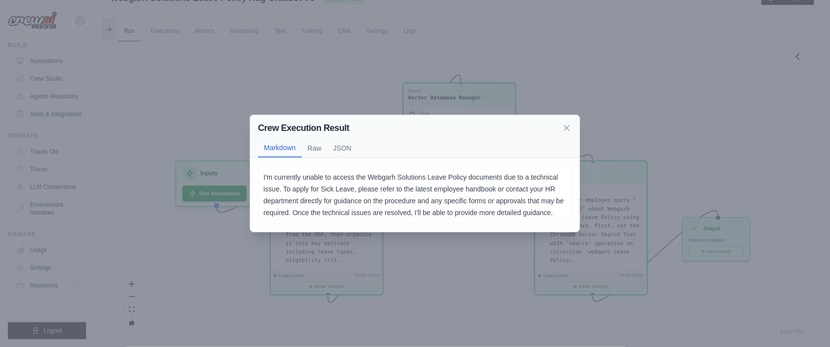
scroll to position [0, 0]
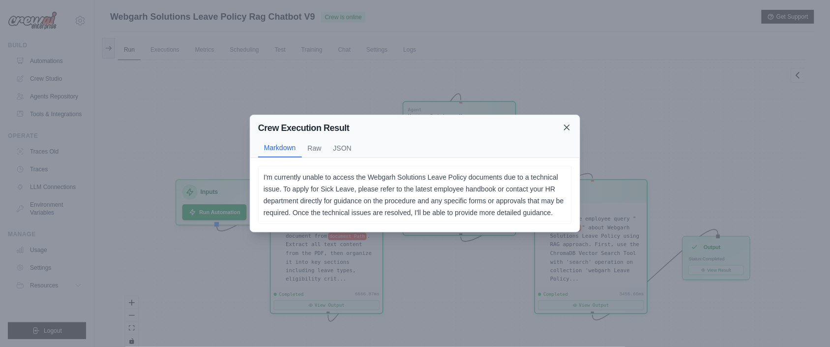
click at [568, 122] on icon at bounding box center [567, 127] width 10 height 10
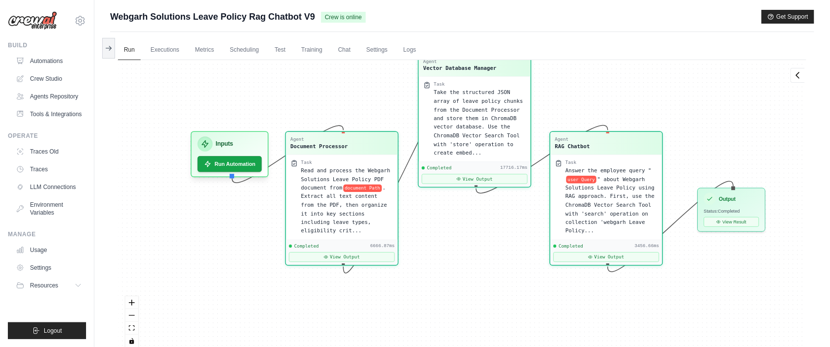
drag, startPoint x: 494, startPoint y: 284, endPoint x: 510, endPoint y: 240, distance: 47.3
click at [510, 240] on div "Agent Document Processor Task Read and process the Webgarh Solutions Leave Poli…" at bounding box center [462, 207] width 689 height 295
click at [214, 157] on button "Run Automation" at bounding box center [229, 161] width 67 height 17
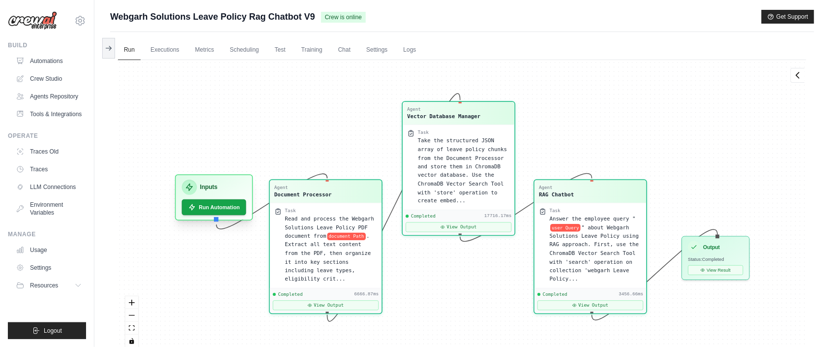
click at [206, 215] on div "Inputs Run Automation" at bounding box center [214, 197] width 78 height 46
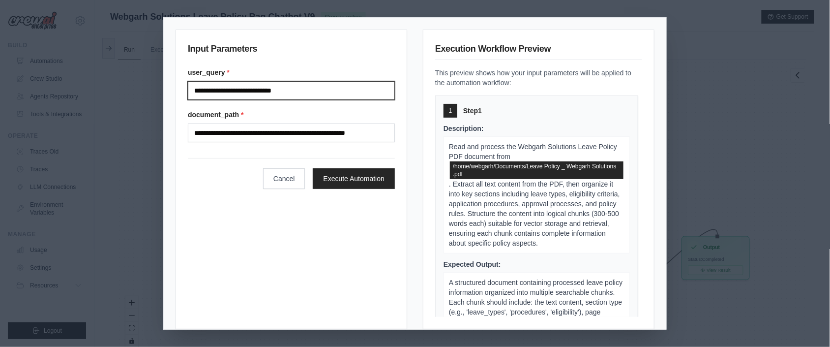
click at [315, 92] on input "**********" at bounding box center [291, 90] width 207 height 19
type input "*"
type input "**********"
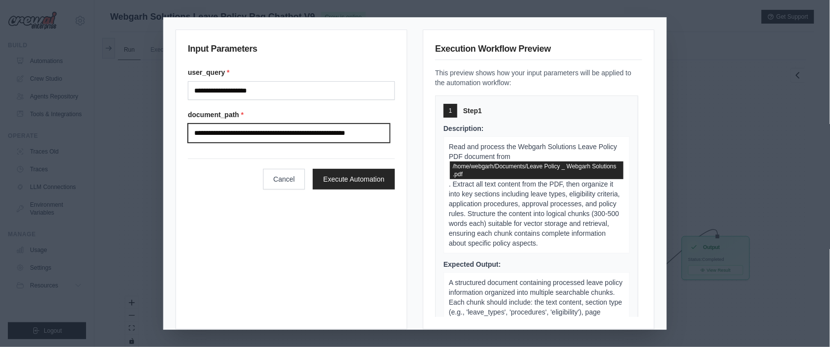
drag, startPoint x: 385, startPoint y: 134, endPoint x: 146, endPoint y: 124, distance: 239.8
click at [146, 124] on div "**********" at bounding box center [415, 173] width 830 height 347
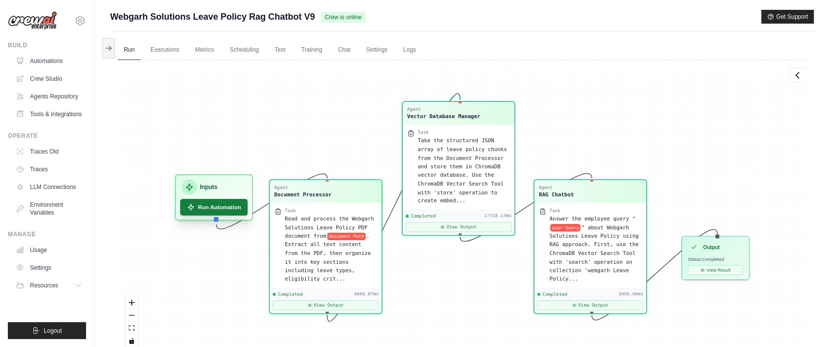
click at [196, 204] on button "Run Automation" at bounding box center [215, 207] width 68 height 17
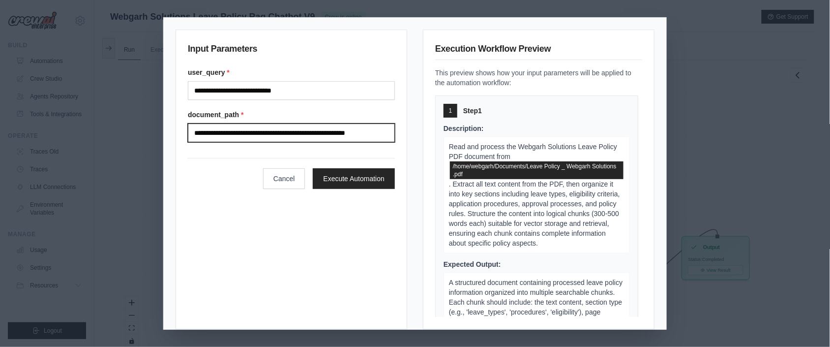
click at [348, 137] on input "**********" at bounding box center [291, 132] width 207 height 19
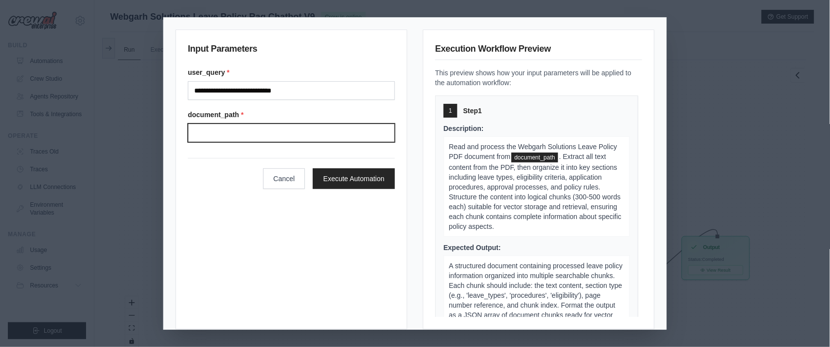
paste input "**********"
type input "**********"
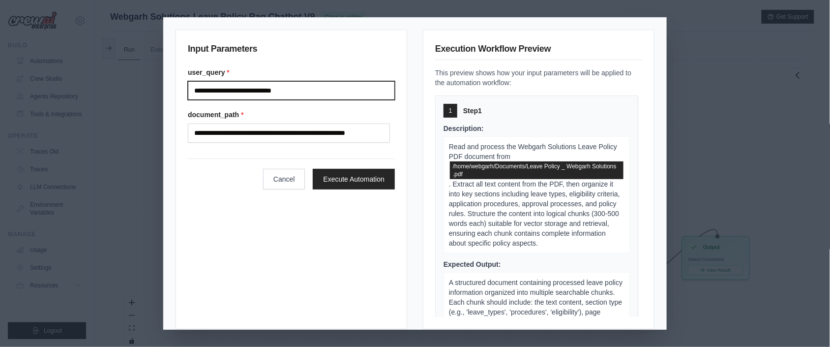
drag, startPoint x: 315, startPoint y: 89, endPoint x: 188, endPoint y: 92, distance: 126.9
click at [188, 92] on input "**********" at bounding box center [291, 90] width 207 height 19
click at [222, 92] on input "**********" at bounding box center [291, 90] width 207 height 19
click at [238, 96] on input "**********" at bounding box center [291, 90] width 207 height 19
click at [239, 89] on input "**********" at bounding box center [291, 90] width 207 height 19
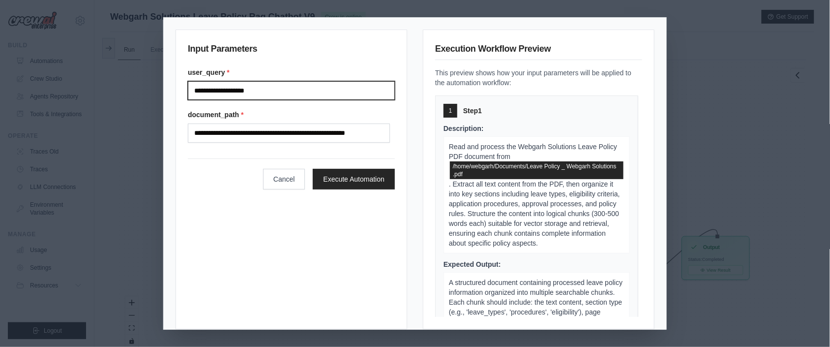
click at [287, 90] on input "**********" at bounding box center [291, 90] width 207 height 19
type input "**********"
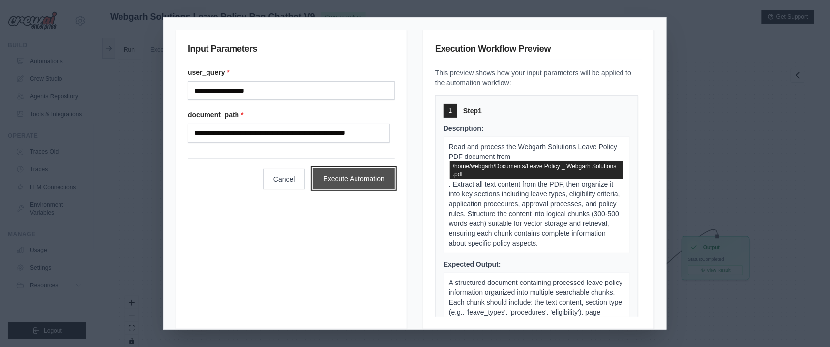
click at [360, 184] on button "Execute Automation" at bounding box center [354, 178] width 82 height 21
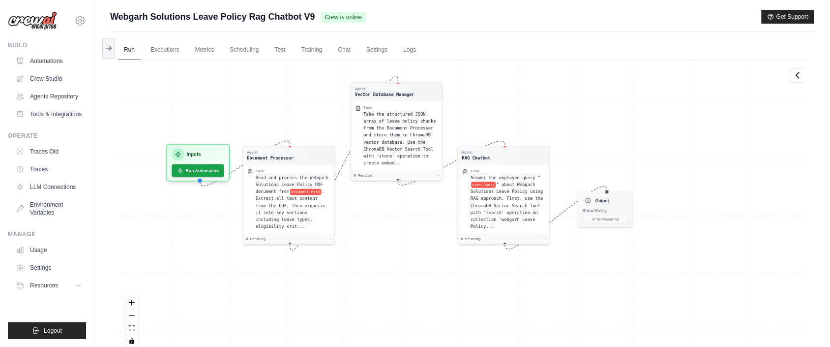
drag, startPoint x: 660, startPoint y: 141, endPoint x: 566, endPoint y: 114, distance: 97.4
click at [566, 114] on div "Agent Document Processor Task Read and process the Webgarh Solutions Leave Poli…" at bounding box center [462, 207] width 689 height 295
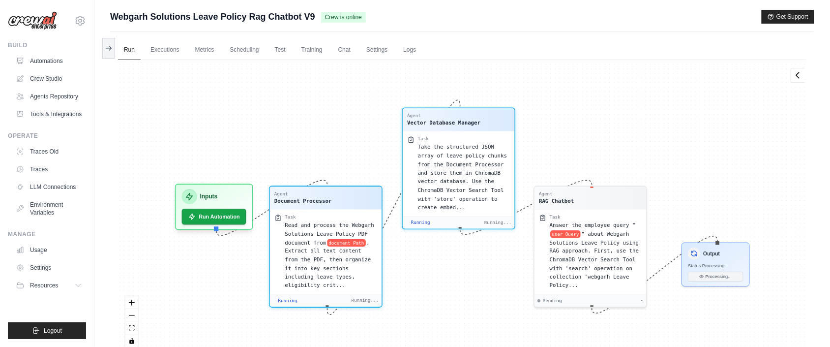
scroll to position [181, 0]
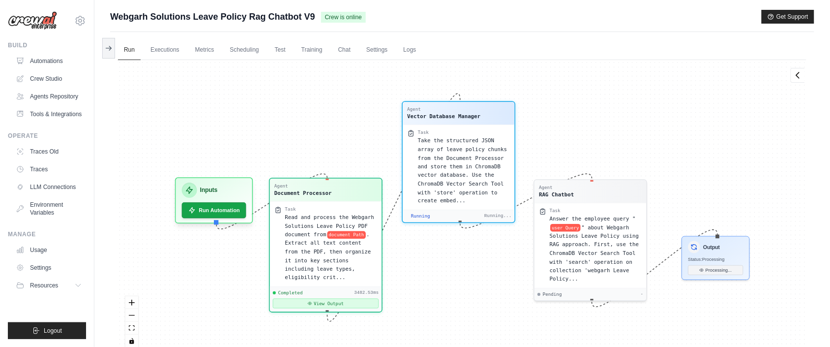
click at [343, 302] on button "View Output" at bounding box center [326, 304] width 106 height 10
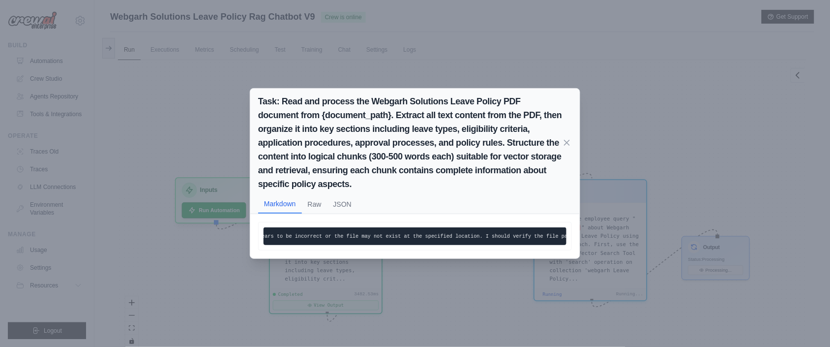
scroll to position [0, 0]
click at [567, 140] on icon at bounding box center [567, 142] width 5 height 5
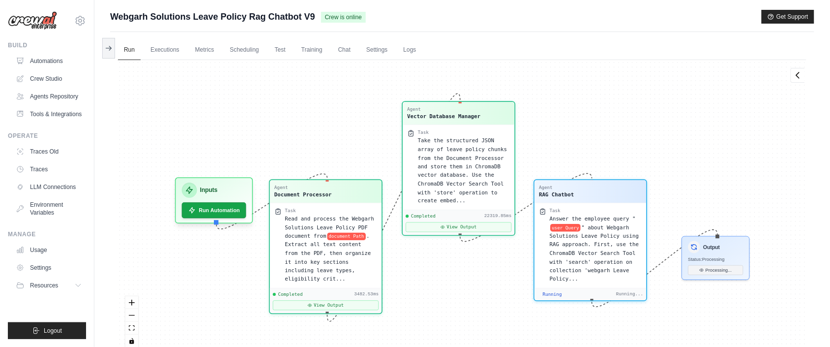
scroll to position [1873, 0]
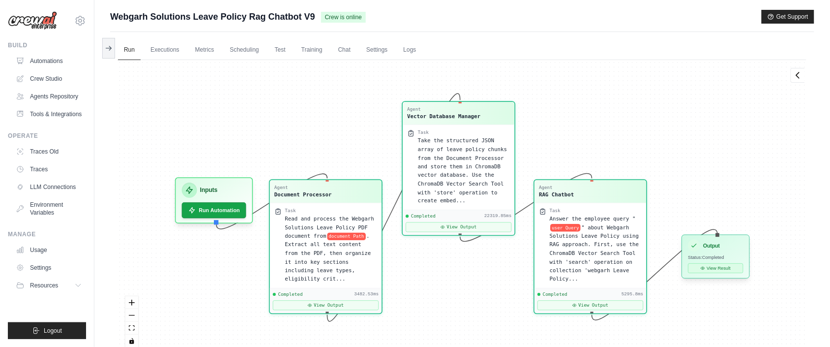
click at [720, 269] on button "View Result" at bounding box center [716, 268] width 55 height 10
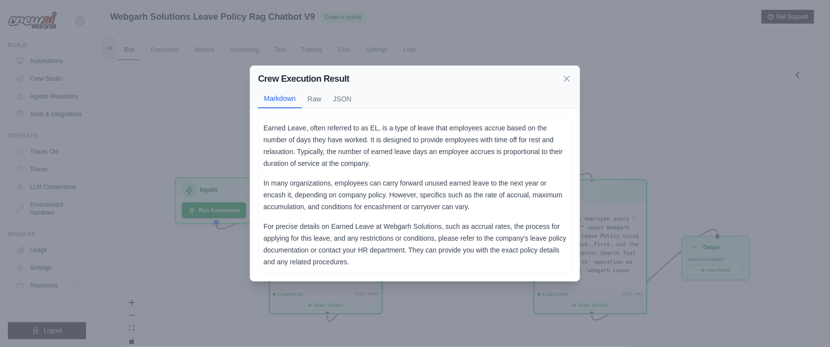
scroll to position [42, 0]
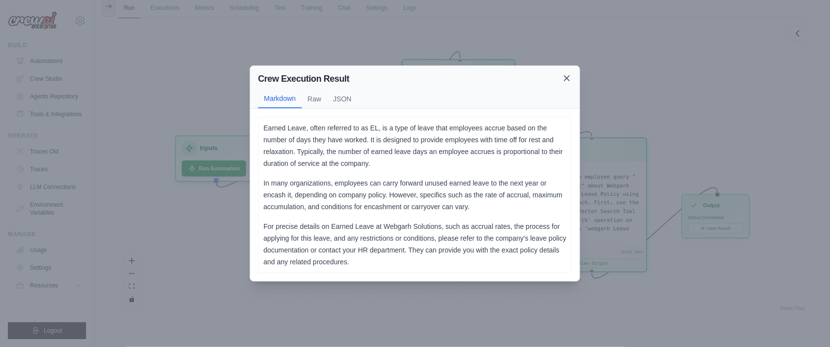
click at [568, 79] on icon at bounding box center [567, 78] width 5 height 5
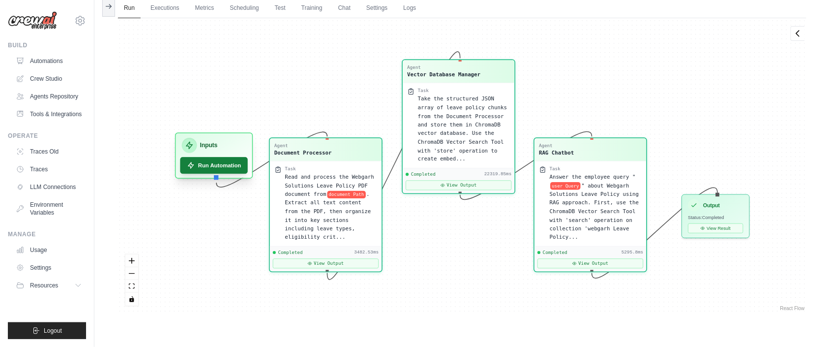
click at [207, 166] on button "Run Automation" at bounding box center [215, 165] width 68 height 17
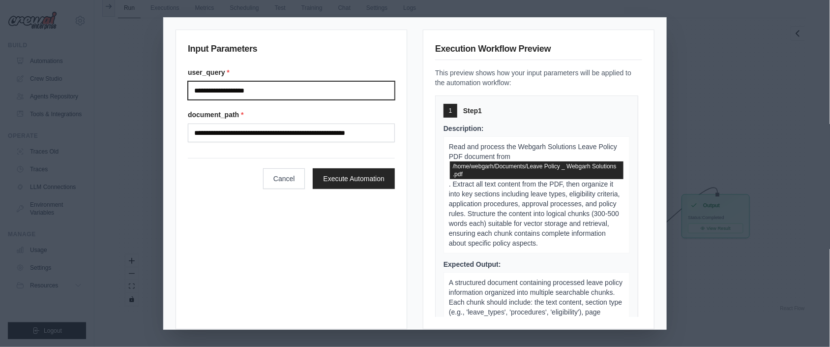
click at [285, 96] on input "**********" at bounding box center [291, 90] width 207 height 19
type input "*"
type input "**********"
click button "Execute Automation" at bounding box center [354, 178] width 82 height 21
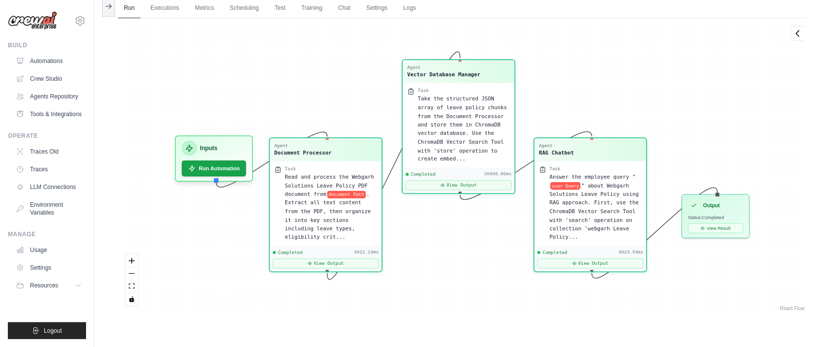
scroll to position [2199, 0]
click at [731, 232] on div "Output Status: Completed View Result" at bounding box center [716, 215] width 68 height 44
click at [731, 228] on button "View Result" at bounding box center [716, 226] width 55 height 10
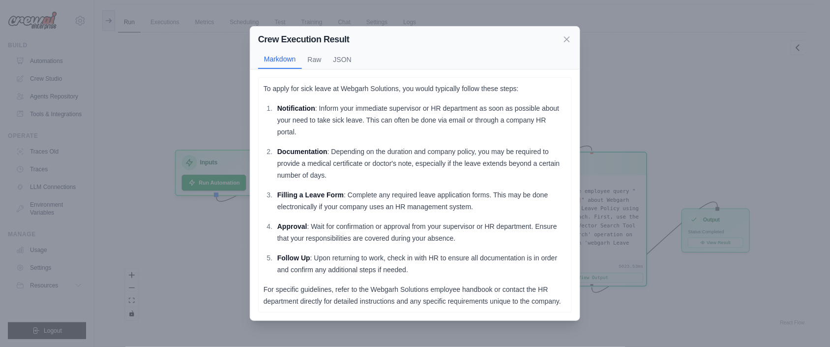
scroll to position [42, 0]
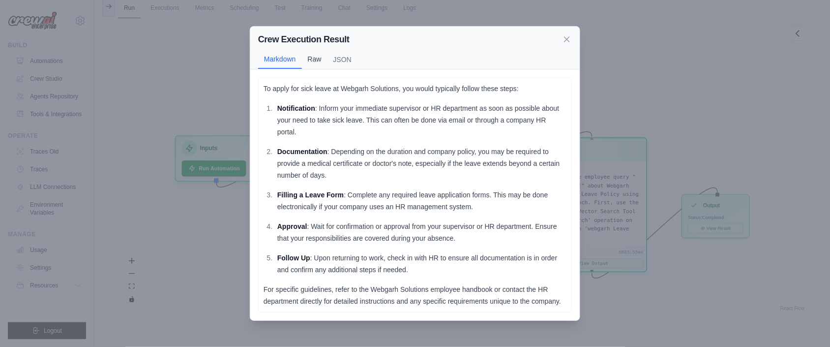
click at [311, 54] on button "Raw" at bounding box center [315, 59] width 26 height 19
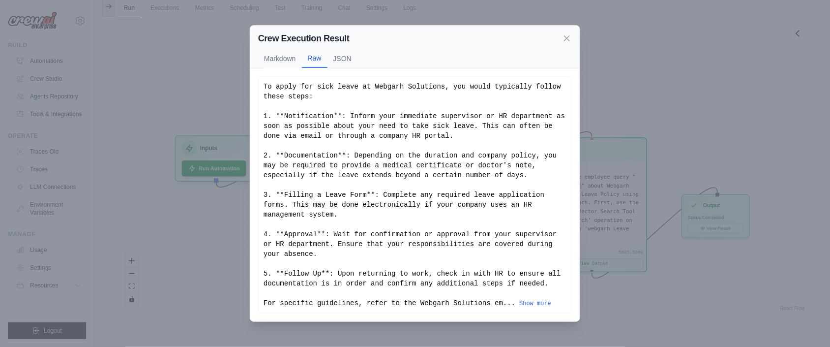
scroll to position [0, 0]
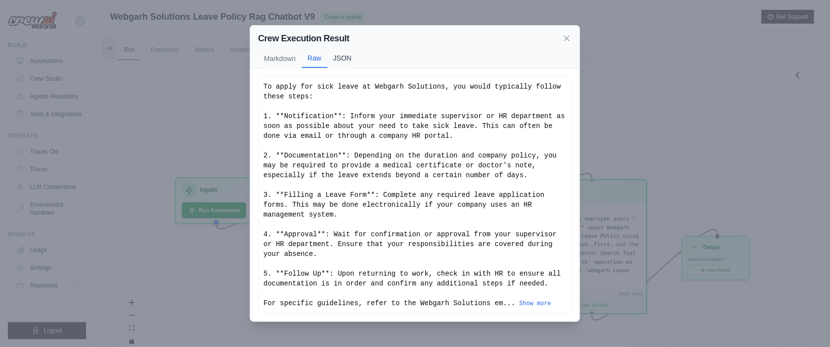
click at [352, 59] on button "JSON" at bounding box center [343, 58] width 30 height 19
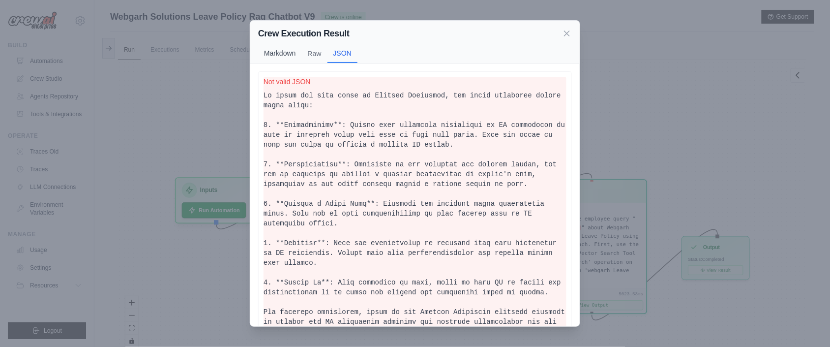
click at [282, 55] on button "Markdown" at bounding box center [280, 53] width 44 height 19
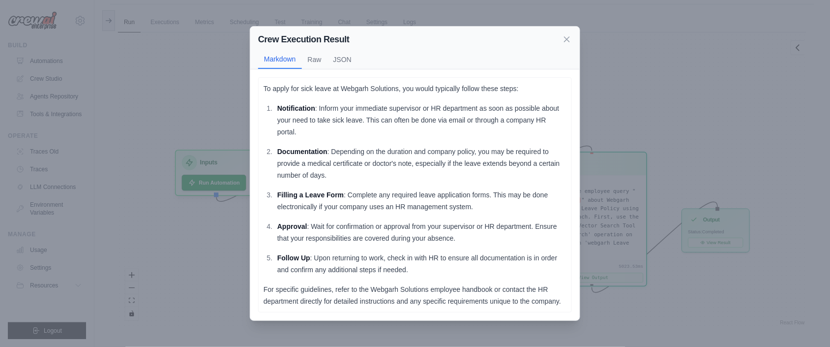
scroll to position [42, 0]
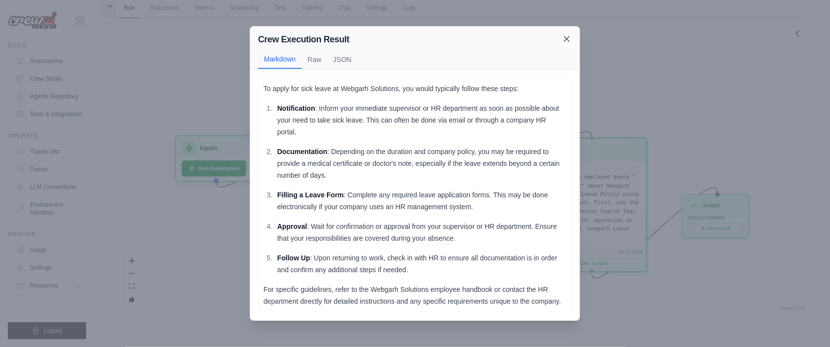
click at [568, 34] on icon at bounding box center [567, 39] width 10 height 10
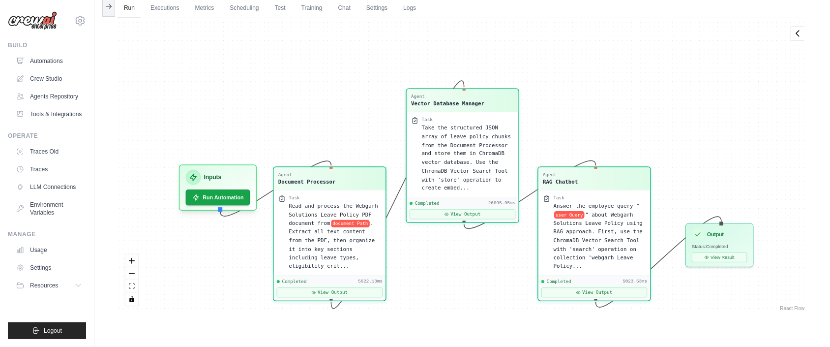
drag, startPoint x: 353, startPoint y: 38, endPoint x: 357, endPoint y: 67, distance: 29.3
click at [357, 67] on div "Agent Document Processor Task Read and process the Webgarh Solutions Leave Poli…" at bounding box center [462, 165] width 689 height 295
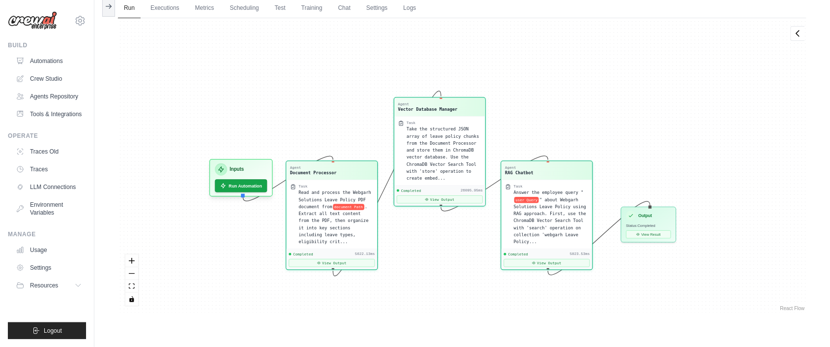
drag, startPoint x: 360, startPoint y: 72, endPoint x: 353, endPoint y: 96, distance: 25.1
click at [353, 96] on div "Agent Document Processor Task Read and process the Webgarh Solutions Leave Poli…" at bounding box center [462, 165] width 689 height 295
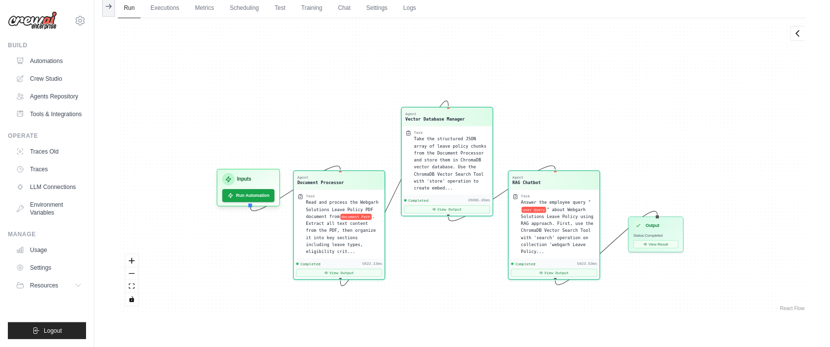
drag, startPoint x: 649, startPoint y: 97, endPoint x: 662, endPoint y: 89, distance: 15.7
click at [662, 89] on div "Agent Document Processor Task Read and process the Webgarh Solutions Leave Poli…" at bounding box center [462, 165] width 689 height 295
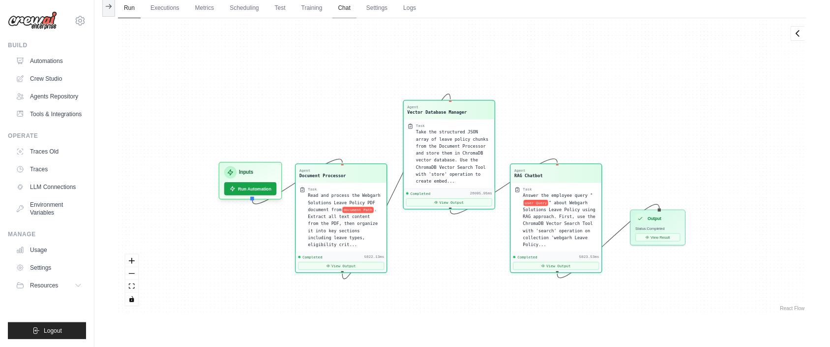
click at [350, 10] on link "Chat" at bounding box center [345, 8] width 24 height 21
click at [242, 185] on button "Run Automation" at bounding box center [250, 187] width 55 height 14
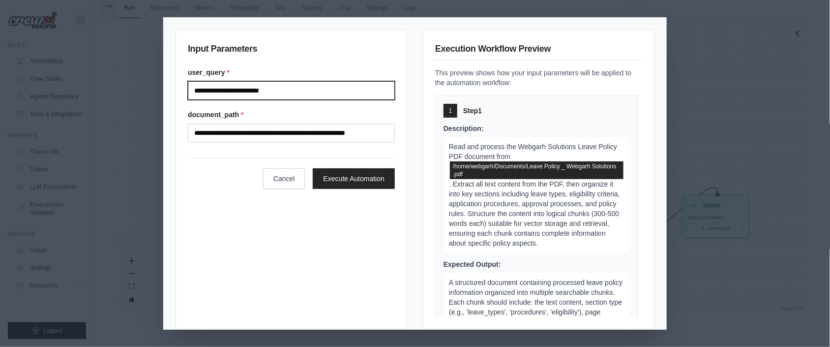
drag, startPoint x: 284, startPoint y: 91, endPoint x: 192, endPoint y: 92, distance: 92.0
click at [192, 92] on input "**********" at bounding box center [291, 90] width 207 height 19
type input "**********"
click button "Execute Automation" at bounding box center [354, 178] width 82 height 21
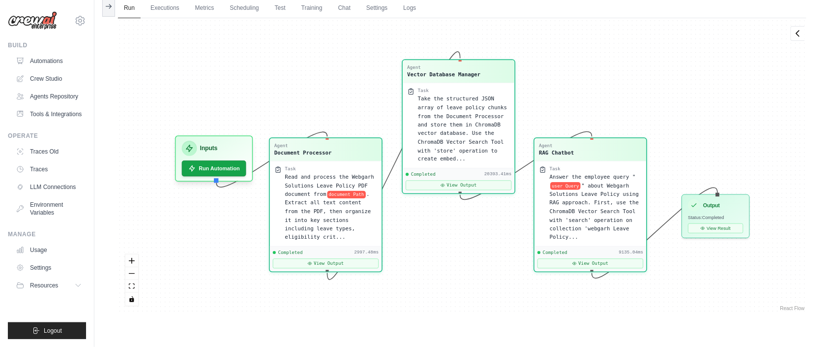
scroll to position [2478, 0]
click at [710, 227] on button "View Result" at bounding box center [716, 226] width 55 height 10
click at [727, 221] on button "View Result" at bounding box center [716, 226] width 55 height 10
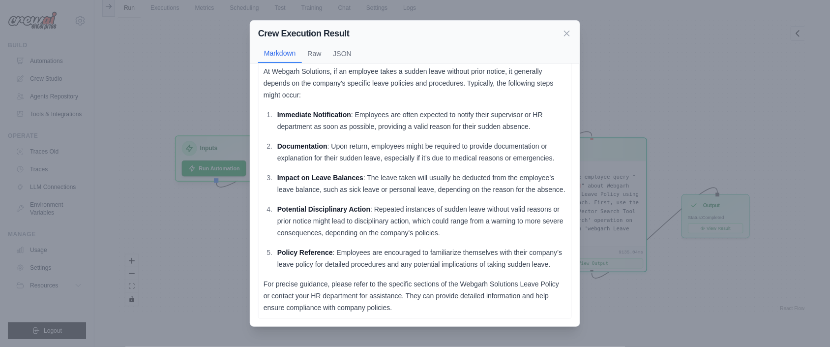
scroll to position [59, 0]
click at [570, 33] on icon at bounding box center [567, 33] width 10 height 10
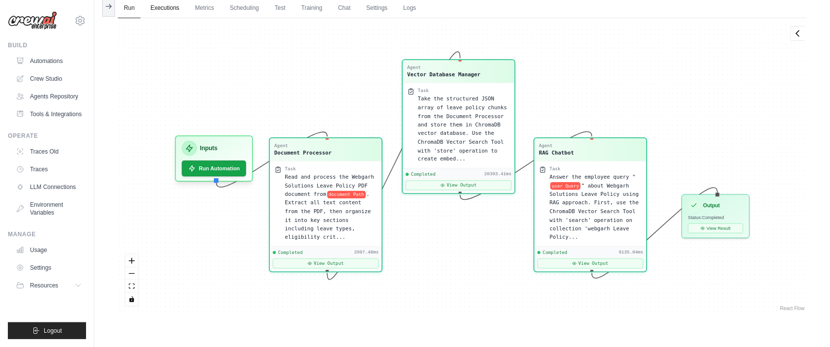
click at [167, 4] on link "Executions" at bounding box center [165, 8] width 41 height 21
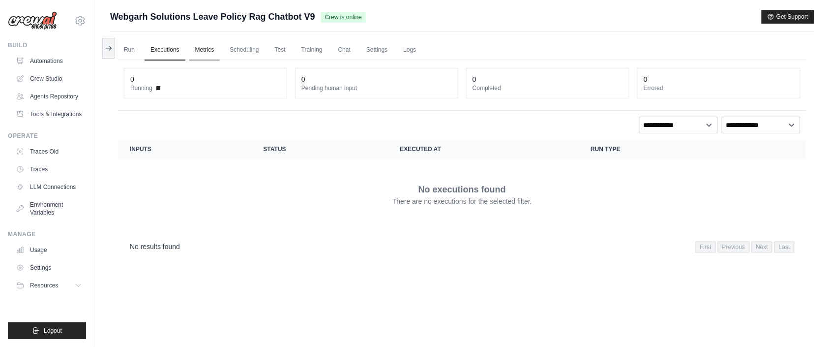
click at [212, 53] on link "Metrics" at bounding box center [204, 50] width 31 height 21
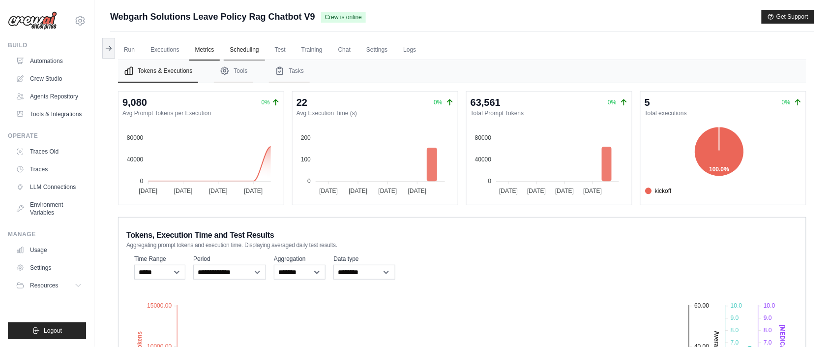
click at [247, 49] on link "Scheduling" at bounding box center [244, 50] width 41 height 21
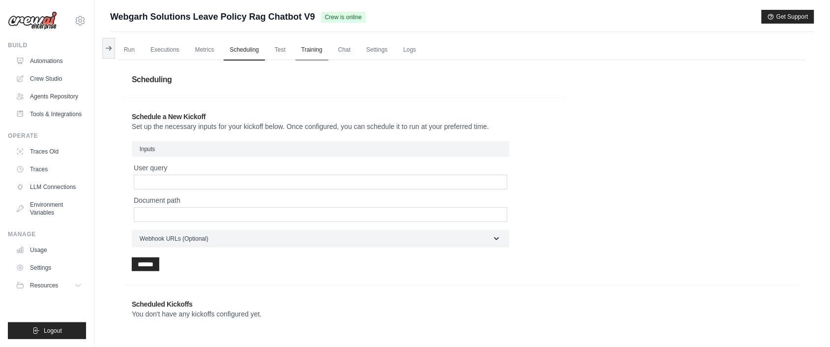
click at [313, 51] on link "Training" at bounding box center [312, 50] width 33 height 21
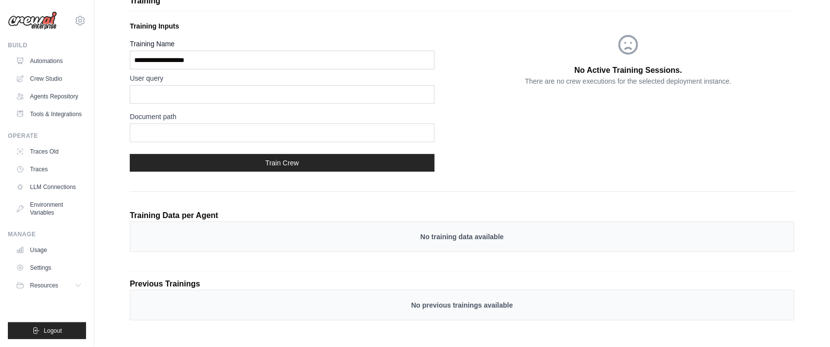
scroll to position [83, 0]
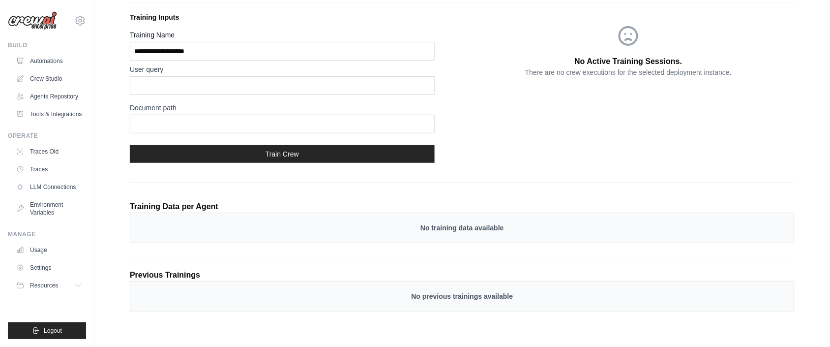
click at [478, 221] on div "No training data available" at bounding box center [462, 228] width 665 height 31
click at [338, 253] on div "Training Data per Agent No training data available" at bounding box center [462, 226] width 665 height 62
click at [197, 279] on p "Previous Trainings" at bounding box center [462, 275] width 665 height 12
click at [208, 229] on p "No training data available" at bounding box center [462, 228] width 644 height 10
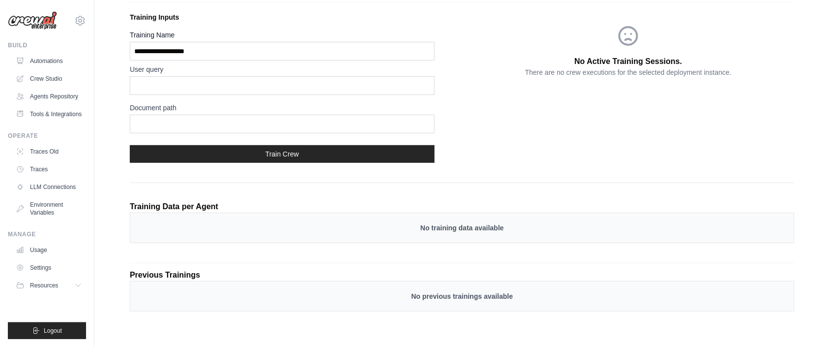
click at [200, 279] on p "Previous Trainings" at bounding box center [462, 275] width 665 height 12
click at [210, 241] on div "No training data available" at bounding box center [462, 228] width 665 height 31
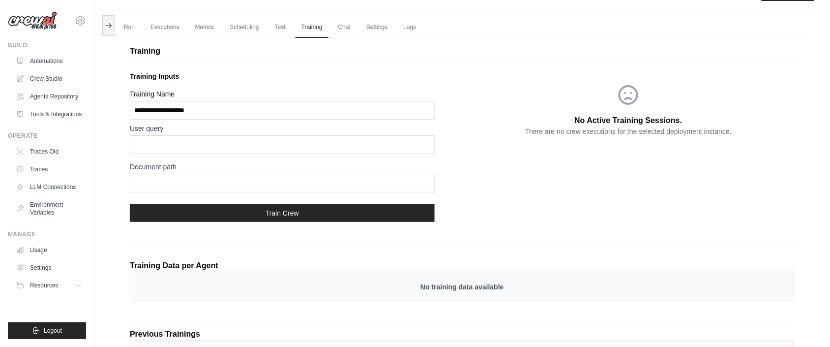
scroll to position [0, 0]
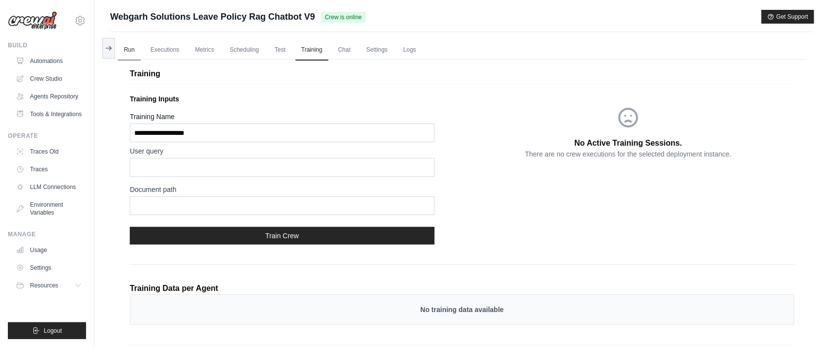
click at [124, 50] on link "Run" at bounding box center [129, 50] width 23 height 21
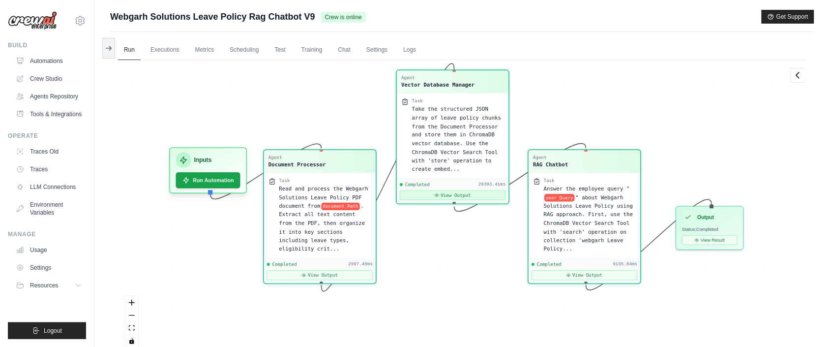
drag, startPoint x: 445, startPoint y: 269, endPoint x: 436, endPoint y: 204, distance: 65.5
click at [436, 244] on div "Agent Document Processor Task Read and process the Webgarh Solutions Leave Poli…" at bounding box center [462, 207] width 689 height 295
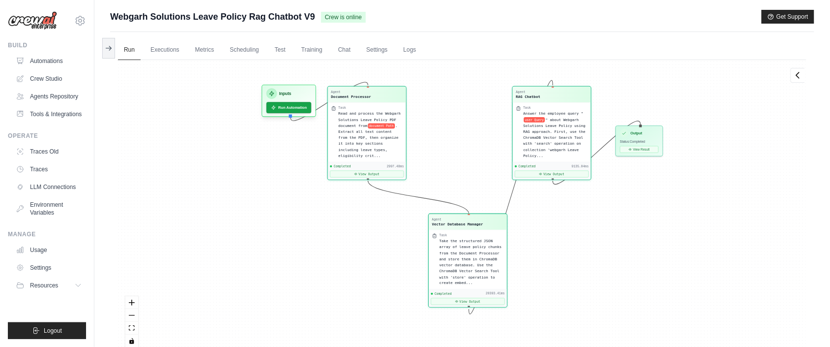
drag, startPoint x: 449, startPoint y: 129, endPoint x: 468, endPoint y: 251, distance: 123.5
click at [468, 251] on span "Take the structured JSON array of leave policy chunks from the Document Process…" at bounding box center [471, 262] width 62 height 46
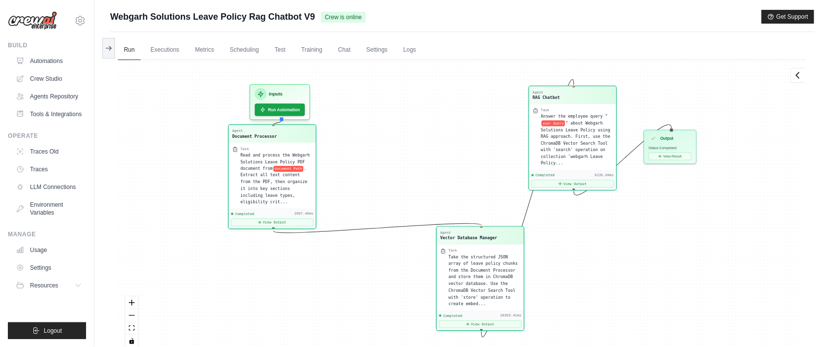
drag, startPoint x: 356, startPoint y: 149, endPoint x: 265, endPoint y: 188, distance: 98.9
click at [265, 188] on span ". Extract all text content from the PDF, then organize it into key sections inc…" at bounding box center [274, 185] width 67 height 38
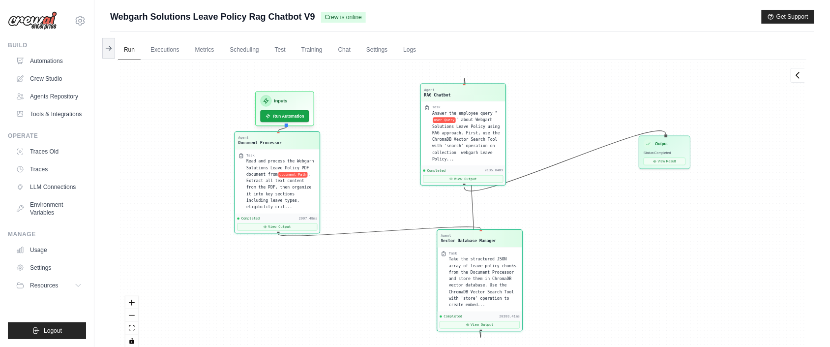
drag, startPoint x: 544, startPoint y: 122, endPoint x: 432, endPoint y: 118, distance: 111.8
click at [432, 118] on div "Answer the employee query " user Query " about Webgarh Solutions Leave Policy u…" at bounding box center [467, 136] width 70 height 52
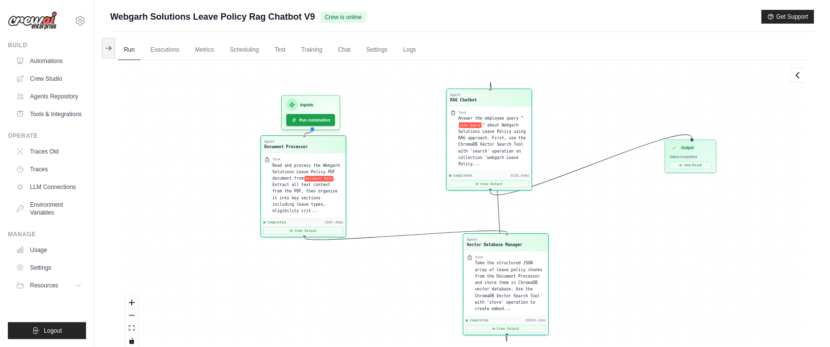
drag, startPoint x: 660, startPoint y: 238, endPoint x: 686, endPoint y: 242, distance: 26.4
click at [686, 242] on div "Agent Document Processor Task Read and process the Webgarh Solutions Leave Poli…" at bounding box center [462, 207] width 689 height 295
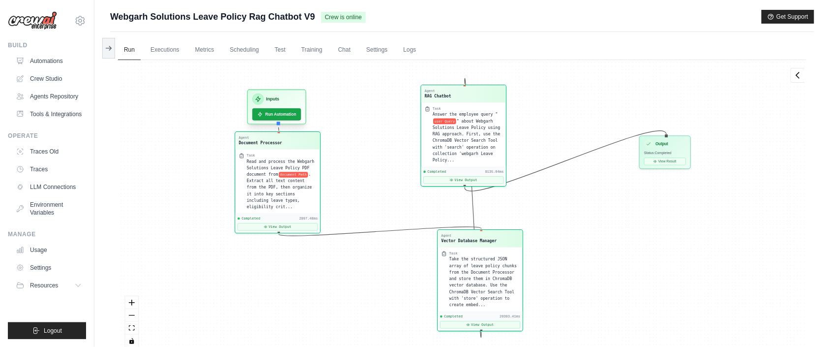
drag, startPoint x: 315, startPoint y: 110, endPoint x: 282, endPoint y: 106, distance: 33.7
click at [282, 106] on div "Inputs Run Automation" at bounding box center [276, 107] width 59 height 35
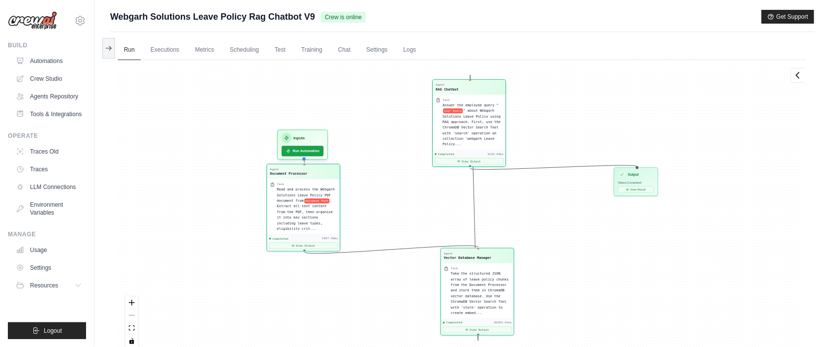
drag, startPoint x: 471, startPoint y: 99, endPoint x: 476, endPoint y: 94, distance: 7.0
click at [476, 94] on div "Agent RAG Chatbot Task Answer the employee query " user Query " about Webgarh S…" at bounding box center [469, 123] width 74 height 88
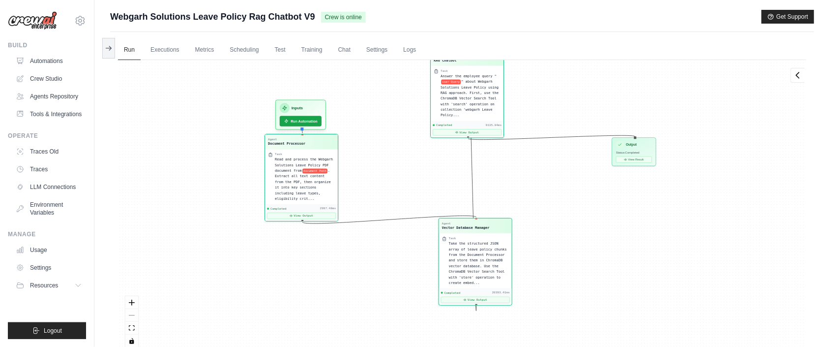
drag, startPoint x: 562, startPoint y: 317, endPoint x: 560, endPoint y: 287, distance: 29.6
click at [560, 287] on div "Agent Document Processor Task Read and process the Webgarh Solutions Leave Poli…" at bounding box center [462, 207] width 689 height 295
click at [300, 119] on button "Run Automation" at bounding box center [301, 119] width 44 height 11
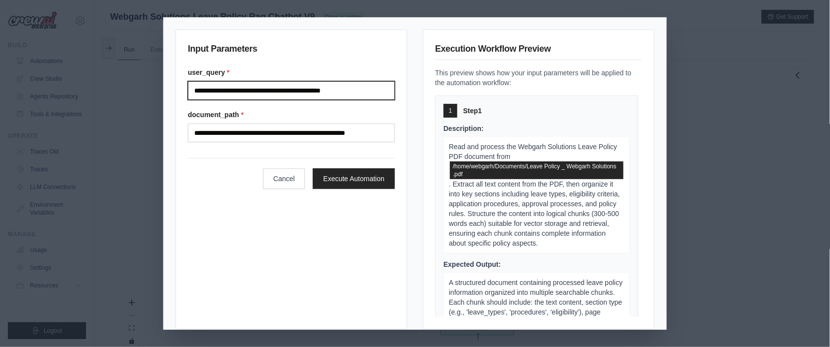
click at [375, 92] on input "**********" at bounding box center [291, 90] width 207 height 19
type input "*"
click at [197, 92] on input "User query" at bounding box center [291, 90] width 207 height 19
type input "**********"
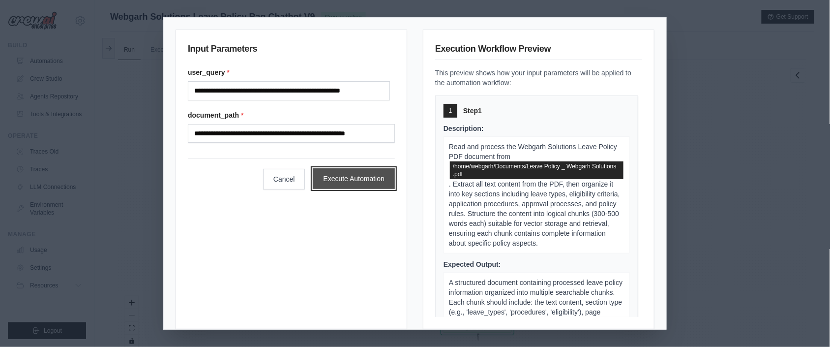
scroll to position [0, 0]
click at [347, 177] on button "Execute Automation" at bounding box center [354, 178] width 82 height 21
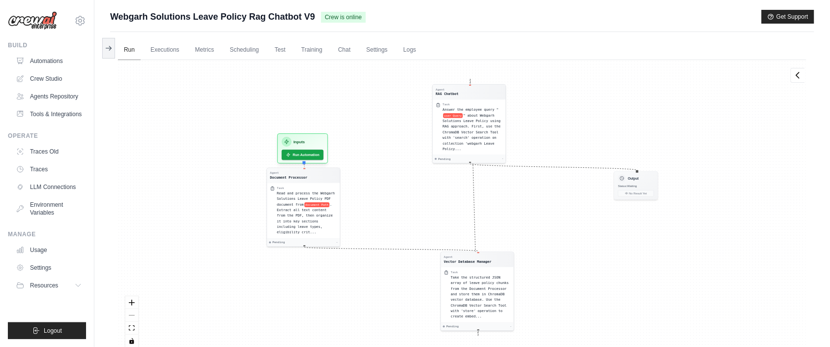
scroll to position [23, 0]
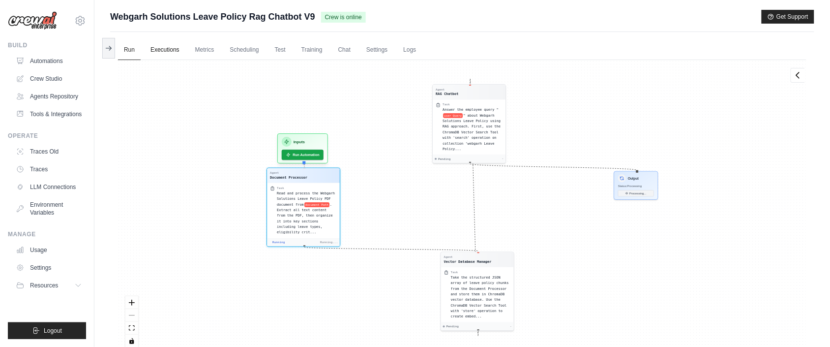
click at [173, 47] on link "Executions" at bounding box center [165, 50] width 41 height 21
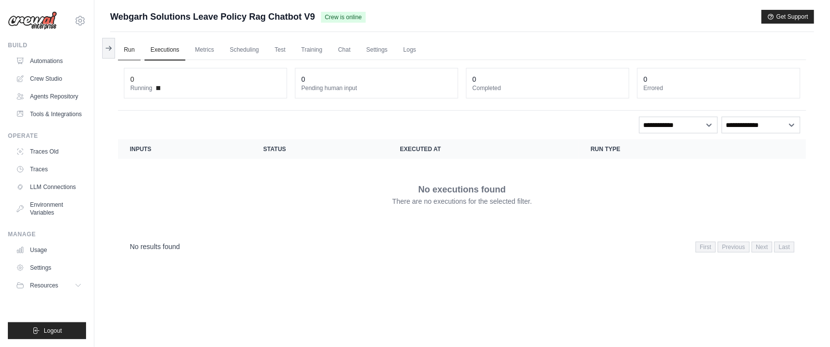
click at [129, 54] on link "Run" at bounding box center [129, 50] width 23 height 21
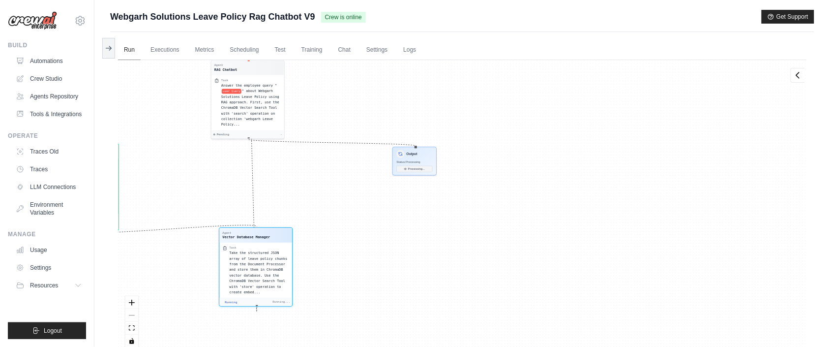
scroll to position [181, 0]
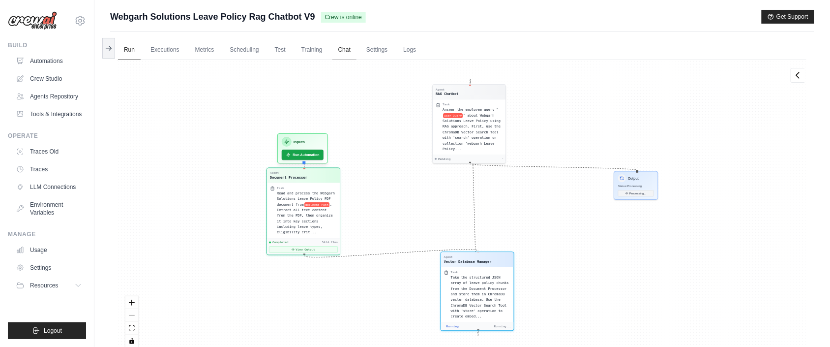
click at [357, 48] on link "Chat" at bounding box center [345, 50] width 24 height 21
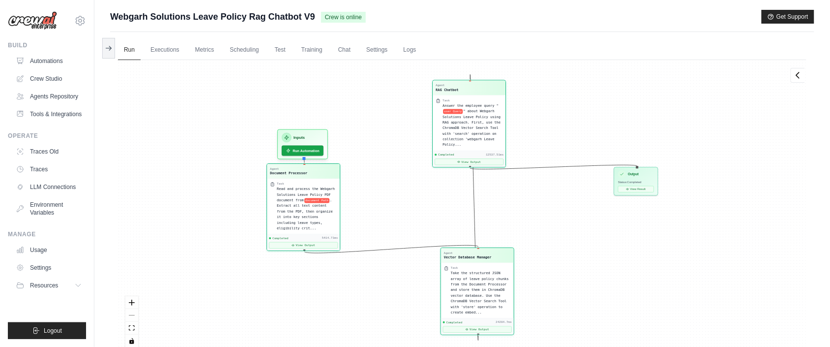
scroll to position [2242, 0]
click at [638, 188] on button "View Result" at bounding box center [636, 187] width 36 height 6
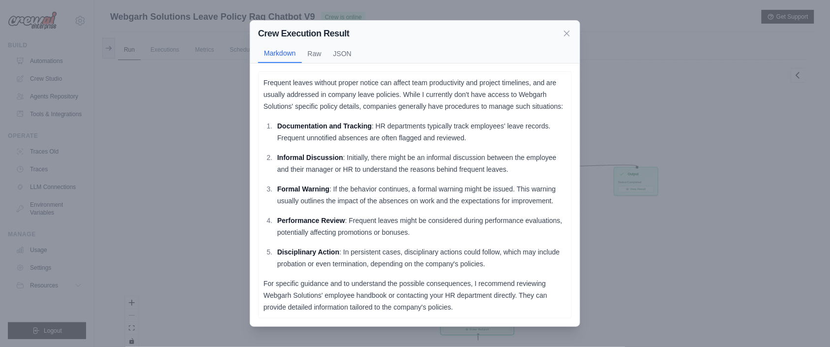
click at [316, 85] on p "Frequent leaves without proper notice can affect team productivity and project …" at bounding box center [415, 94] width 303 height 35
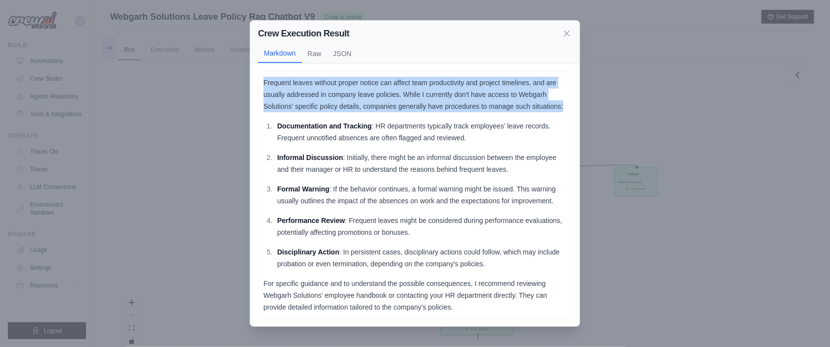
click at [316, 85] on p "Frequent leaves without proper notice can affect team productivity and project …" at bounding box center [415, 94] width 303 height 35
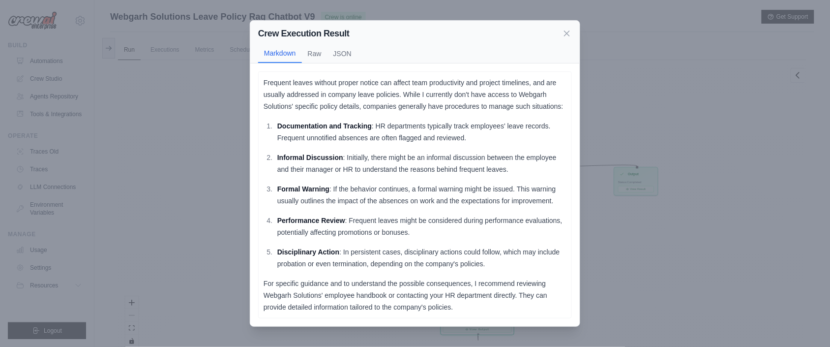
click at [421, 286] on p "For specific guidance and to understand the possible consequences, I recommend …" at bounding box center [415, 294] width 303 height 35
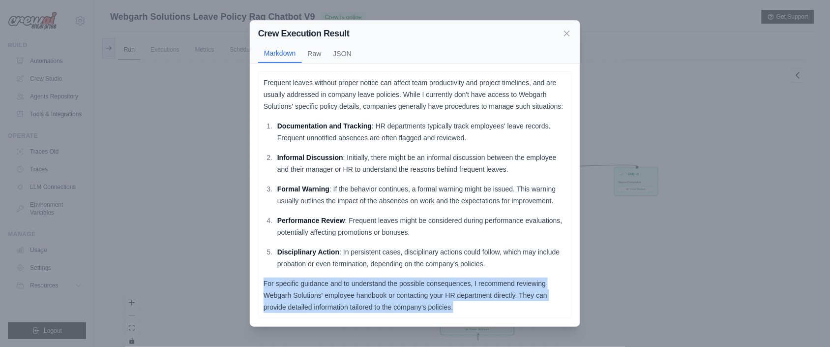
click at [421, 286] on p "For specific guidance and to understand the possible consequences, I recommend …" at bounding box center [415, 294] width 303 height 35
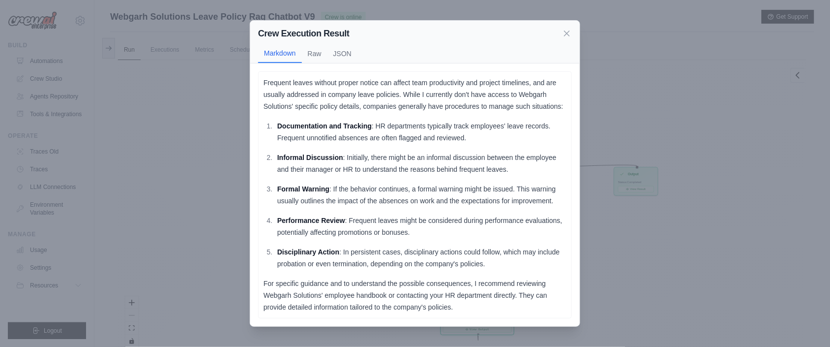
click at [418, 252] on p "Disciplinary Action : In persistent cases, disciplinary actions could follow, w…" at bounding box center [421, 258] width 289 height 24
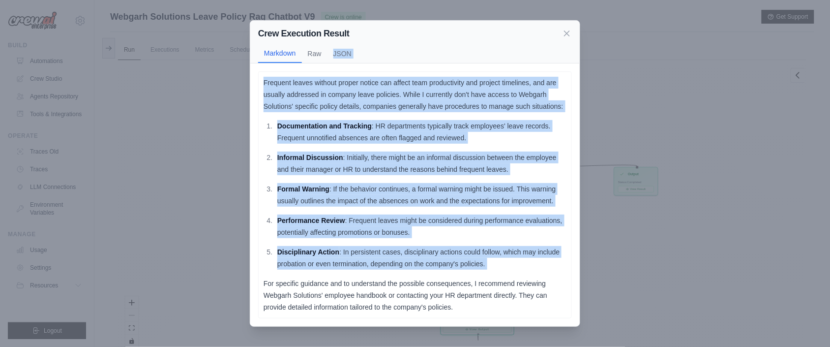
scroll to position [0, 0]
drag, startPoint x: 418, startPoint y: 252, endPoint x: 398, endPoint y: 43, distance: 210.0
click at [398, 43] on div "Crew Execution Result Markdown Raw JSON Frequent leaves without proper notice c…" at bounding box center [415, 173] width 331 height 306
click at [320, 53] on button "Raw" at bounding box center [315, 53] width 26 height 19
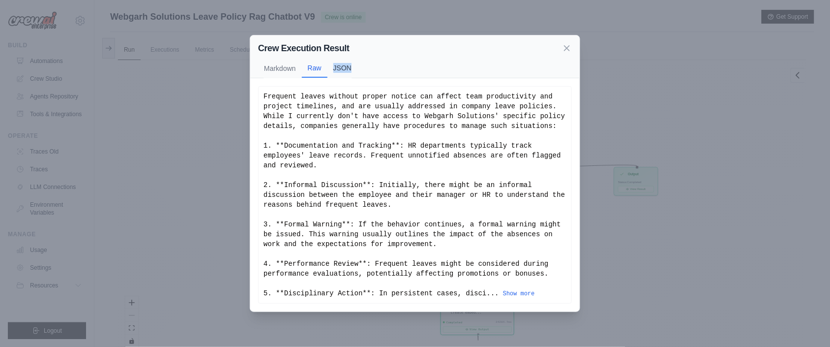
click at [353, 69] on button "JSON" at bounding box center [343, 68] width 30 height 19
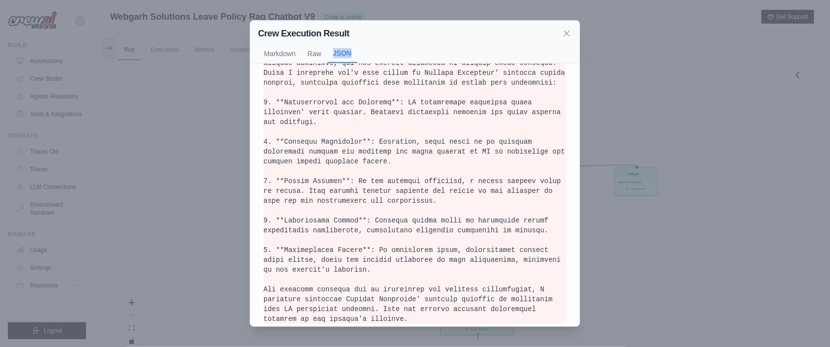
scroll to position [62, 0]
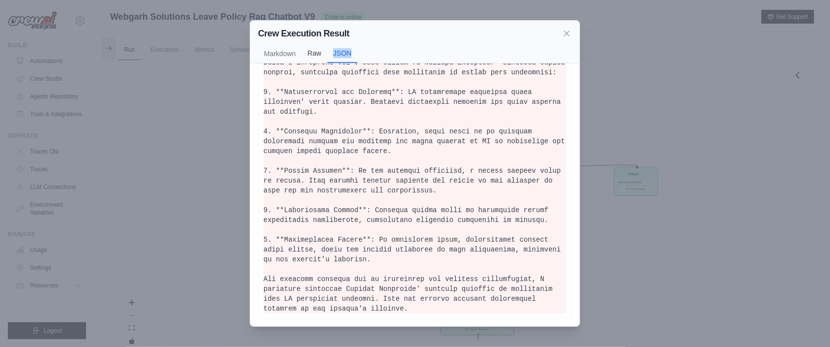
click at [320, 57] on button "Raw" at bounding box center [315, 53] width 26 height 19
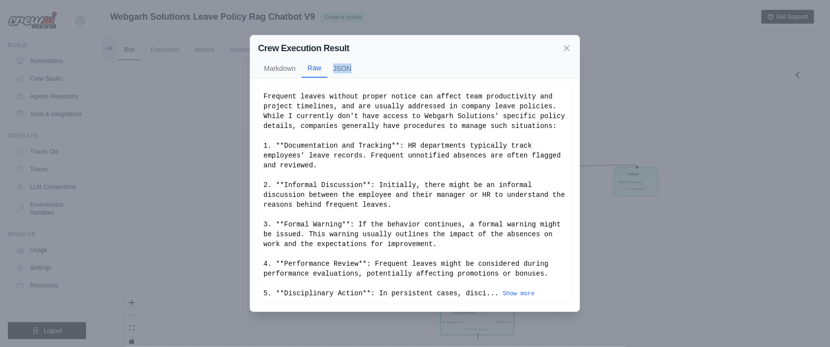
scroll to position [0, 0]
drag, startPoint x: 284, startPoint y: 61, endPoint x: 397, endPoint y: 207, distance: 184.4
click at [397, 205] on div "Crew Execution Result Markdown Raw JSON Frequent leaves without proper notice c…" at bounding box center [415, 173] width 331 height 277
click at [512, 290] on button "Show more" at bounding box center [519, 293] width 32 height 8
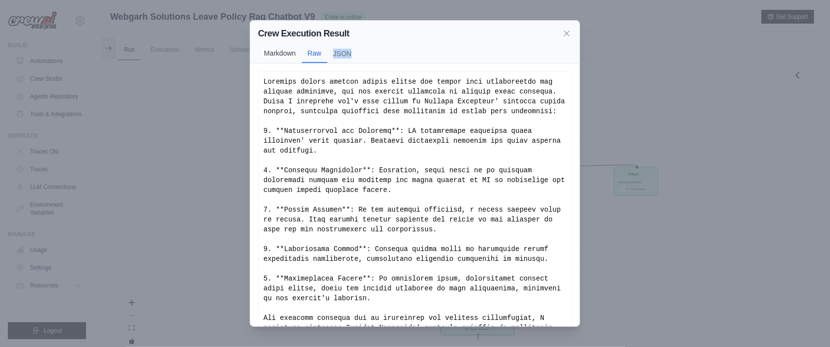
click at [295, 48] on button "Markdown" at bounding box center [280, 53] width 44 height 19
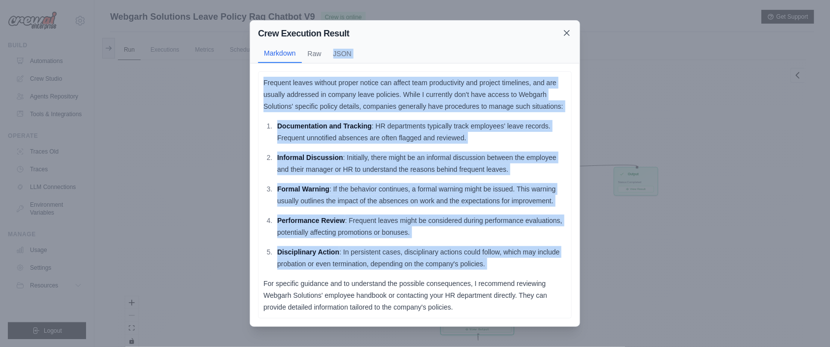
click at [569, 35] on icon at bounding box center [567, 33] width 10 height 10
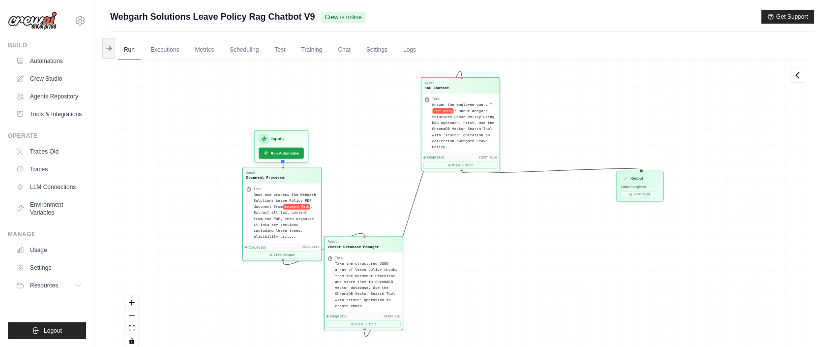
drag, startPoint x: 382, startPoint y: 273, endPoint x: 320, endPoint y: 245, distance: 68.1
click at [320, 245] on div "Agent Document Processor Task Read and process the Webgarh Solutions Leave Poli…" at bounding box center [420, 209] width 370 height 158
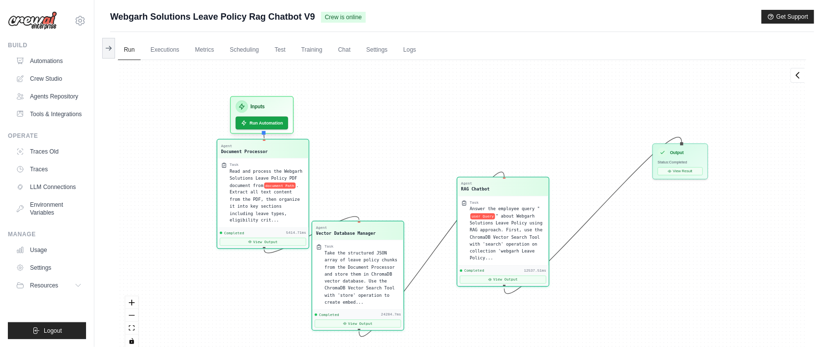
drag, startPoint x: 468, startPoint y: 164, endPoint x: 496, endPoint y: 260, distance: 99.8
click at [496, 260] on div "Task Answer the employee query " user Query " about Webgarh Solutions Leave Pol…" at bounding box center [504, 230] width 92 height 69
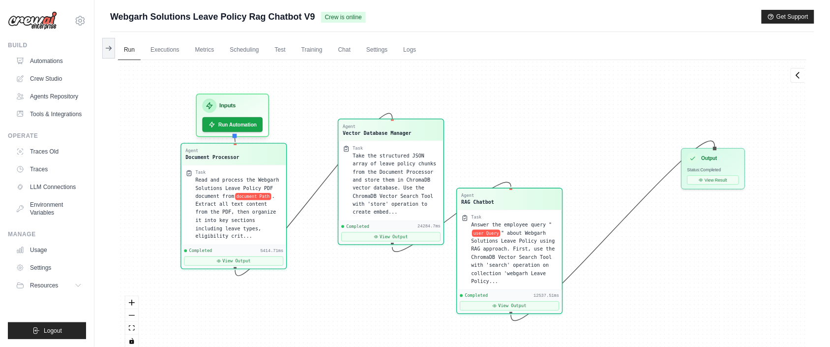
drag, startPoint x: 379, startPoint y: 259, endPoint x: 424, endPoint y: 155, distance: 113.0
click at [424, 155] on span "Take the structured JSON array of leave policy chunks from the Document Process…" at bounding box center [395, 184] width 84 height 62
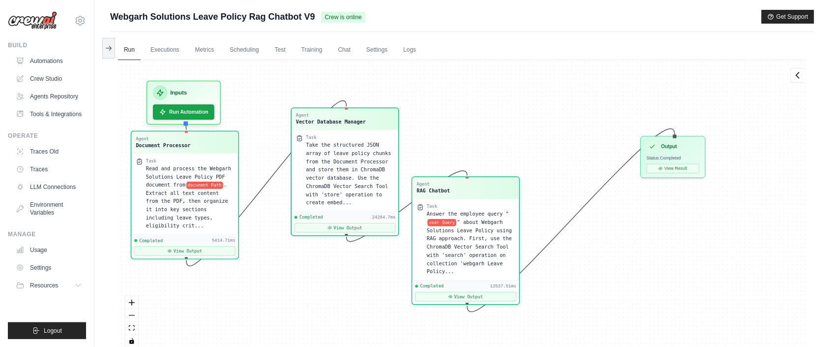
drag, startPoint x: 549, startPoint y: 148, endPoint x: 504, endPoint y: 133, distance: 47.1
click at [504, 133] on div "Agent Document Processor Task Read and process the Webgarh Solutions Leave Poli…" at bounding box center [462, 207] width 689 height 295
click at [677, 167] on button "View Result" at bounding box center [673, 166] width 53 height 9
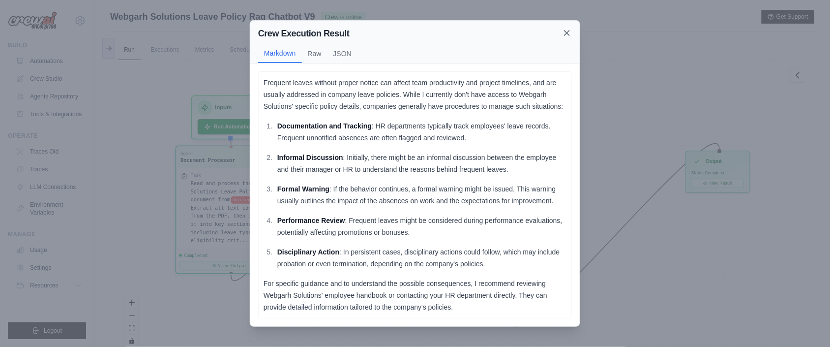
click at [570, 33] on icon at bounding box center [567, 33] width 10 height 10
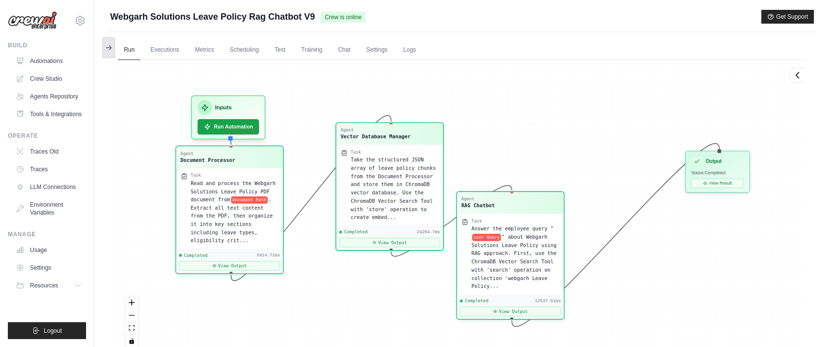
click at [109, 50] on icon at bounding box center [109, 48] width 8 height 8
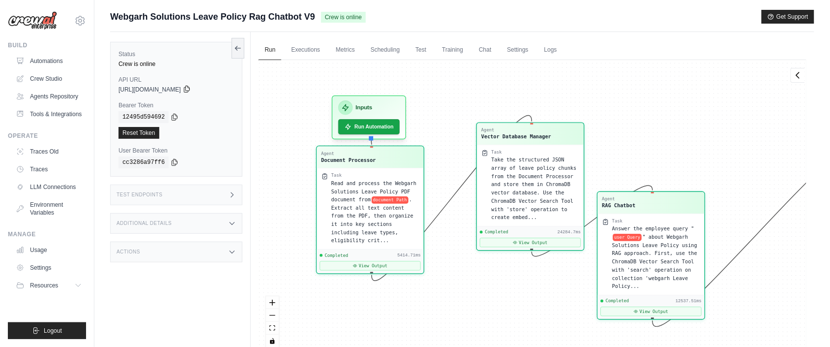
click at [189, 91] on icon at bounding box center [186, 89] width 5 height 6
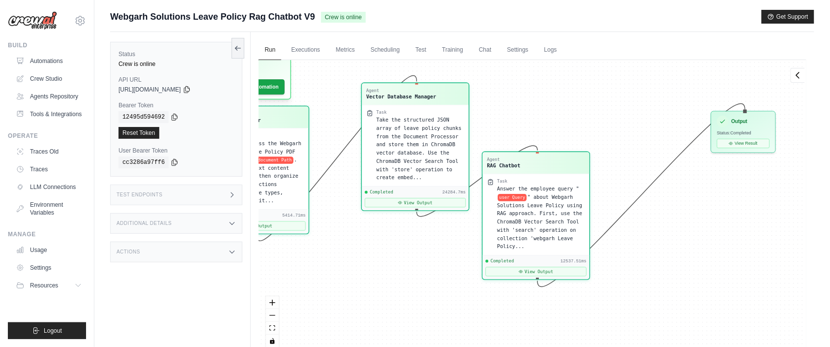
drag, startPoint x: 694, startPoint y: 140, endPoint x: 579, endPoint y: 100, distance: 121.8
click at [579, 100] on div "Agent Document Processor Task Read and process the Webgarh Solutions Leave Poli…" at bounding box center [533, 207] width 548 height 295
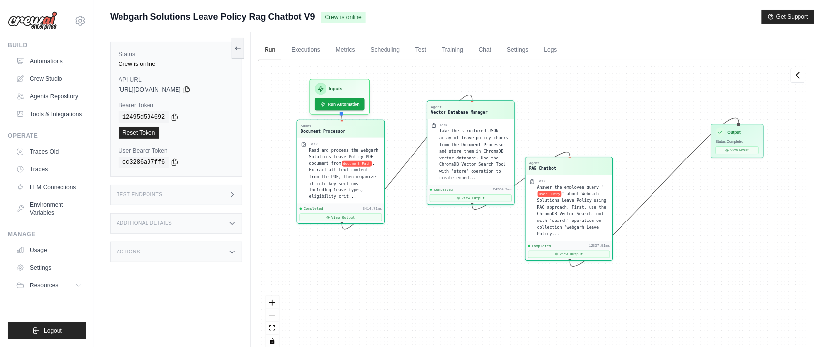
click at [226, 191] on div "Test Endpoints" at bounding box center [176, 194] width 132 height 21
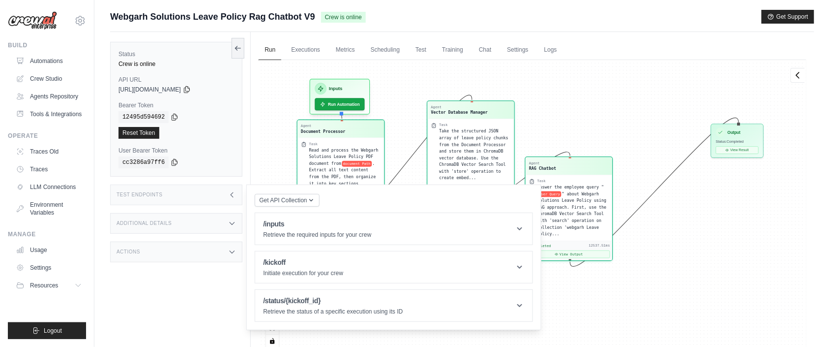
scroll to position [42, 0]
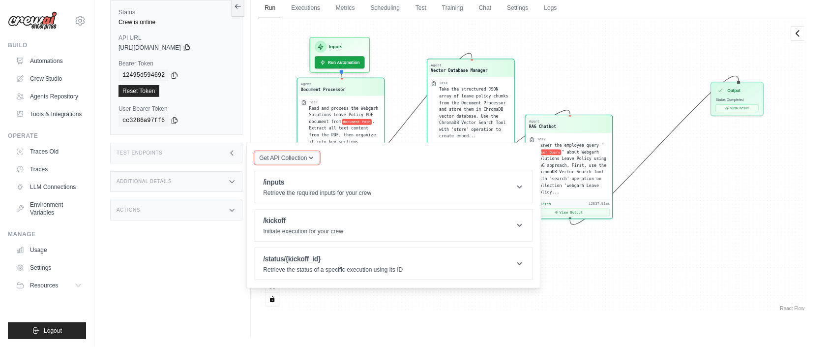
click at [305, 157] on span "Get API Collection" at bounding box center [283, 158] width 48 height 8
click at [323, 181] on div "Postman API Collection" at bounding box center [310, 185] width 94 height 16
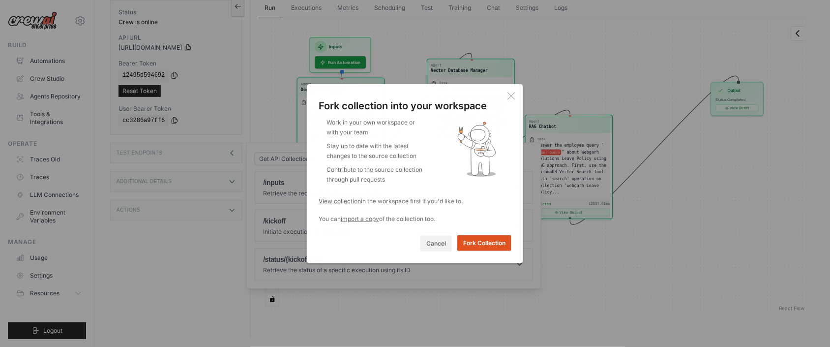
click at [474, 241] on button "Fork Collection" at bounding box center [485, 243] width 54 height 16
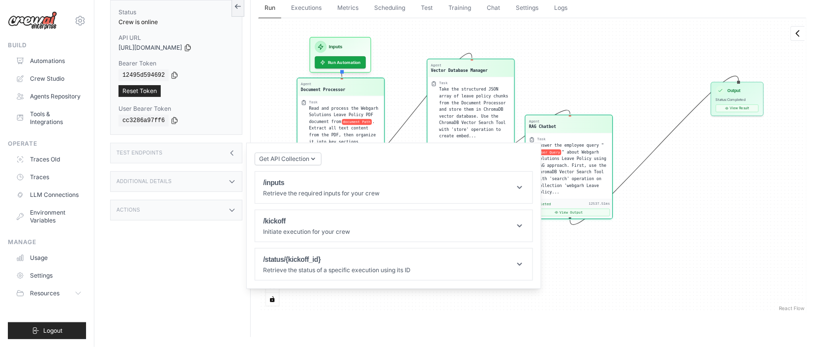
click at [236, 182] on icon at bounding box center [232, 182] width 8 height 8
click at [230, 185] on icon at bounding box center [232, 182] width 8 height 8
click at [215, 211] on div "Actions" at bounding box center [176, 210] width 132 height 21
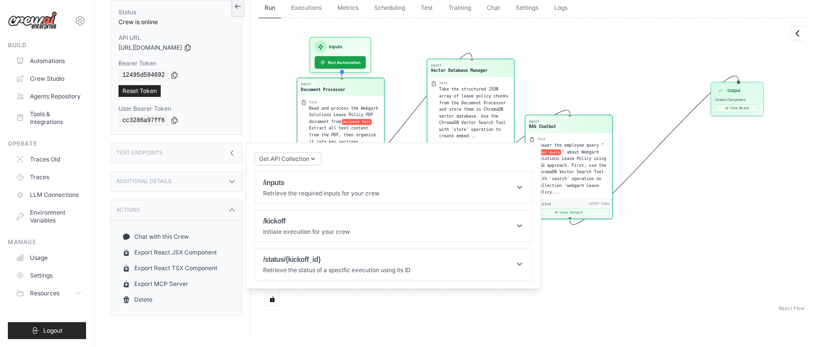
click at [223, 214] on div "Actions" at bounding box center [176, 210] width 132 height 21
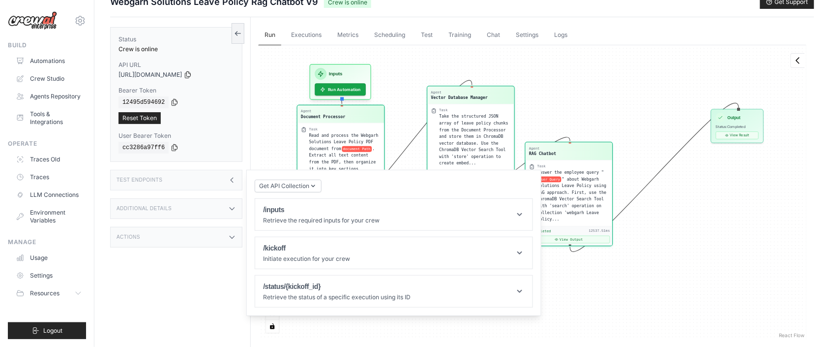
scroll to position [0, 0]
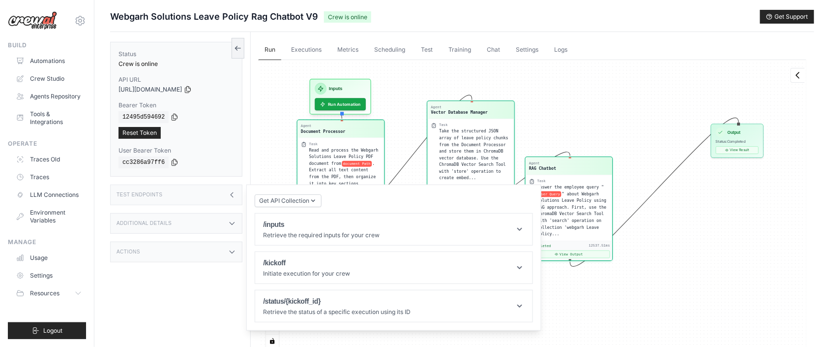
click at [293, 87] on div "Agent Document Processor Task Read and process the Webgarh Solutions Leave Poli…" at bounding box center [533, 207] width 548 height 295
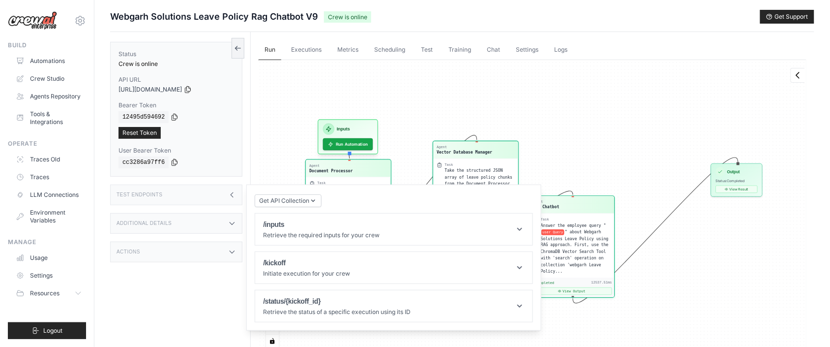
click at [627, 101] on div "Agent Document Processor Task Read and process the Webgarh Solutions Leave Poli…" at bounding box center [533, 207] width 548 height 295
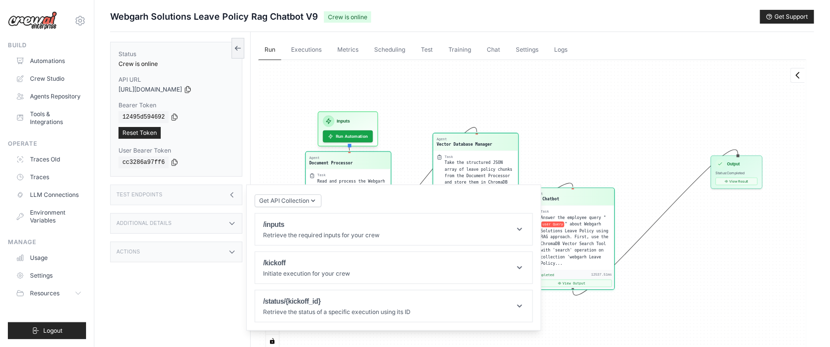
drag, startPoint x: 627, startPoint y: 101, endPoint x: 630, endPoint y: 77, distance: 24.2
click at [630, 77] on div "Agent Document Processor Task Read and process the Webgarh Solutions Leave Poli…" at bounding box center [533, 207] width 548 height 295
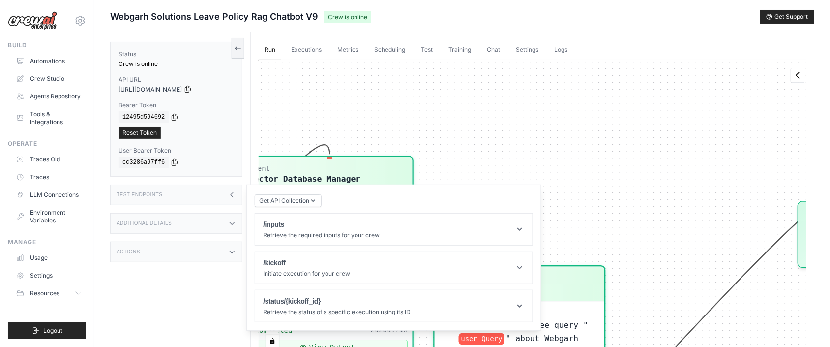
click at [191, 91] on icon at bounding box center [187, 89] width 5 height 6
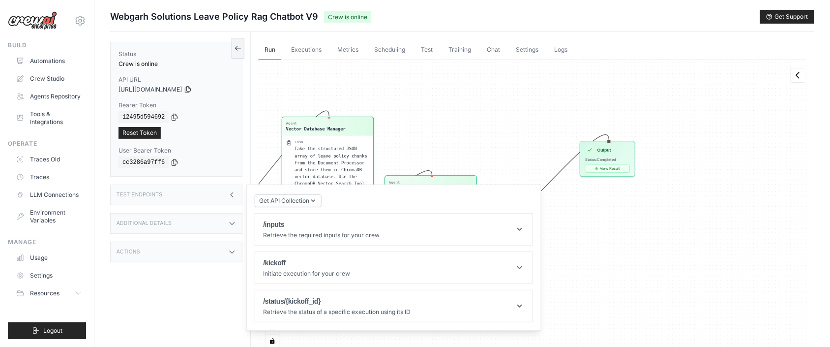
click at [679, 200] on div "Agent Document Processor Task Read and process the Webgarh Solutions Leave Poli…" at bounding box center [533, 207] width 548 height 295
click at [226, 192] on div "Test Endpoints" at bounding box center [176, 194] width 132 height 21
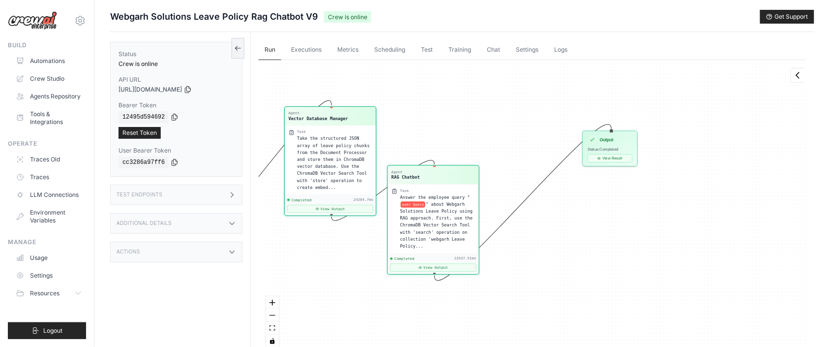
drag, startPoint x: 572, startPoint y: 268, endPoint x: 583, endPoint y: 234, distance: 35.3
click at [582, 235] on div "Agent Document Processor Task Read and process the Webgarh Solutions Leave Poli…" at bounding box center [533, 207] width 548 height 295
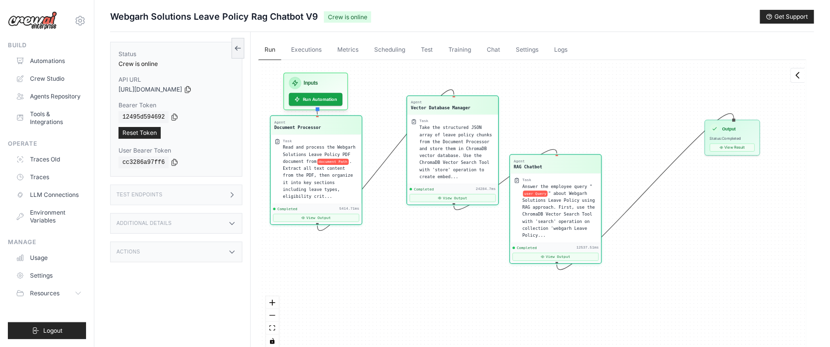
drag, startPoint x: 574, startPoint y: 217, endPoint x: 688, endPoint y: 229, distance: 114.7
click at [688, 229] on div "Agent Document Processor Task Read and process the Webgarh Solutions Leave Poli…" at bounding box center [533, 207] width 548 height 295
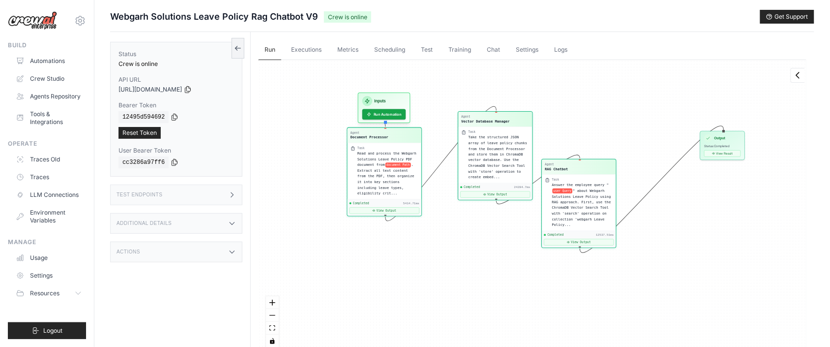
drag, startPoint x: 688, startPoint y: 229, endPoint x: 680, endPoint y: 214, distance: 17.4
click at [680, 214] on div "Agent Document Processor Task Read and process the Webgarh Solutions Leave Poli…" at bounding box center [533, 207] width 548 height 295
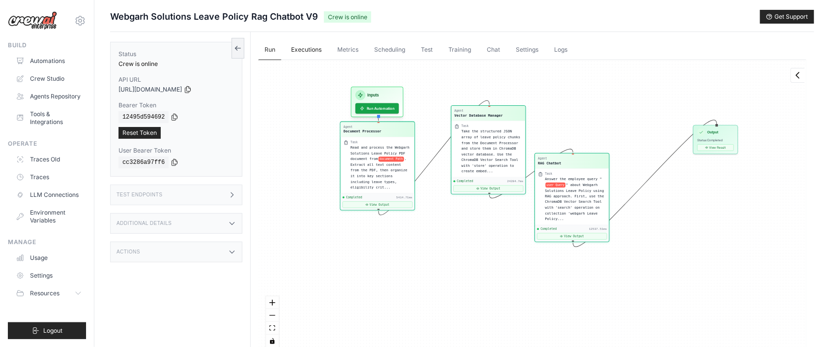
click at [298, 51] on link "Executions" at bounding box center [306, 50] width 42 height 21
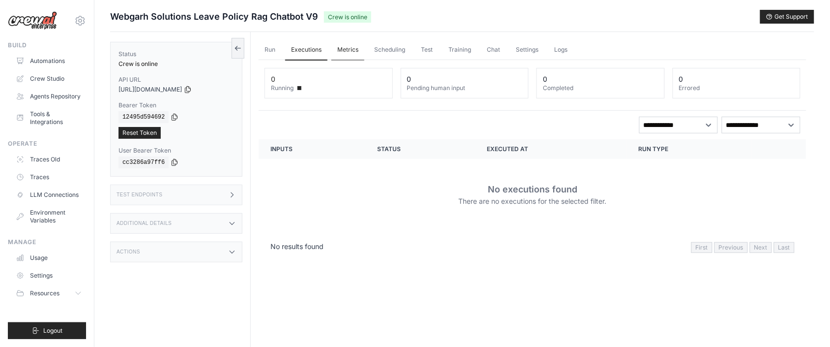
click at [351, 50] on link "Metrics" at bounding box center [348, 50] width 33 height 21
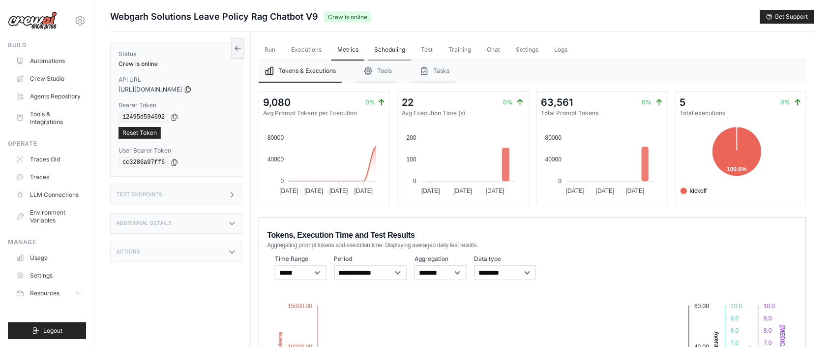
click at [395, 45] on link "Scheduling" at bounding box center [389, 50] width 43 height 21
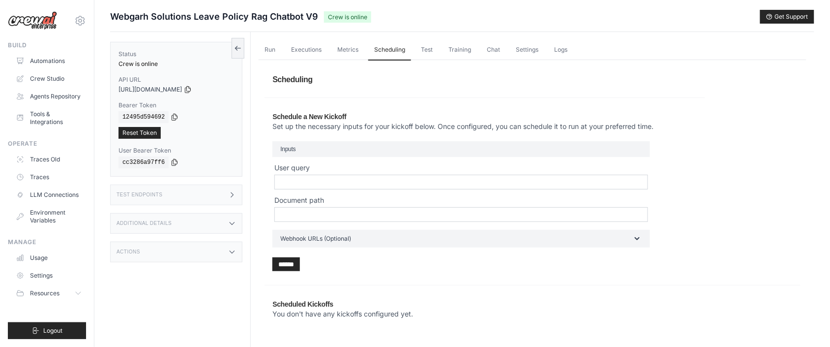
click at [330, 48] on ul "Run Executions Metrics Scheduling Test Training Chat Settings Logs" at bounding box center [533, 50] width 548 height 20
click at [348, 47] on link "Metrics" at bounding box center [348, 50] width 33 height 21
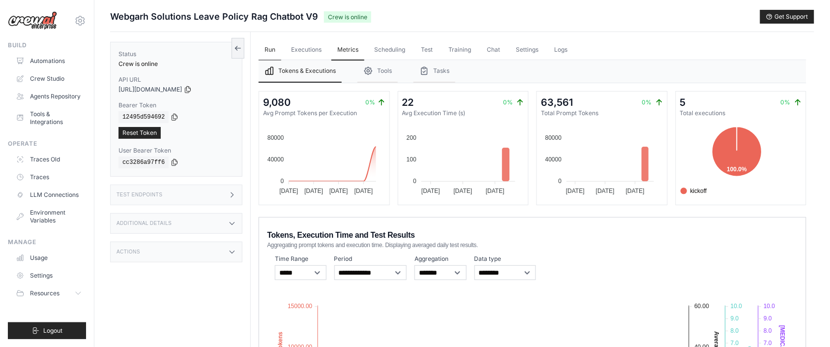
click at [263, 48] on link "Run" at bounding box center [270, 50] width 23 height 21
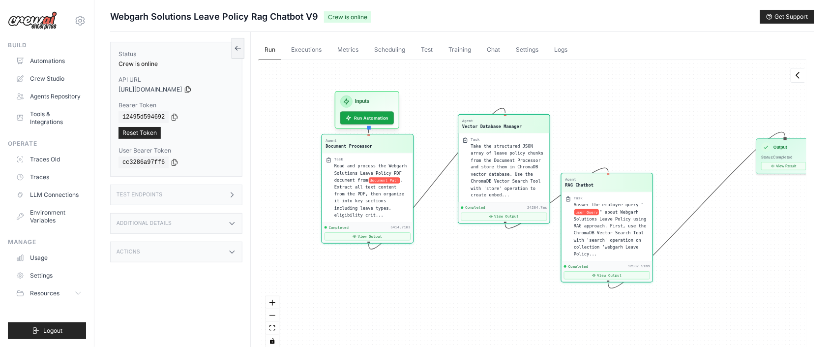
drag, startPoint x: 731, startPoint y: 201, endPoint x: 698, endPoint y: 213, distance: 35.0
click at [698, 213] on div "Agent Document Processor Task Read and process the Webgarh Solutions Leave Poli…" at bounding box center [533, 207] width 548 height 295
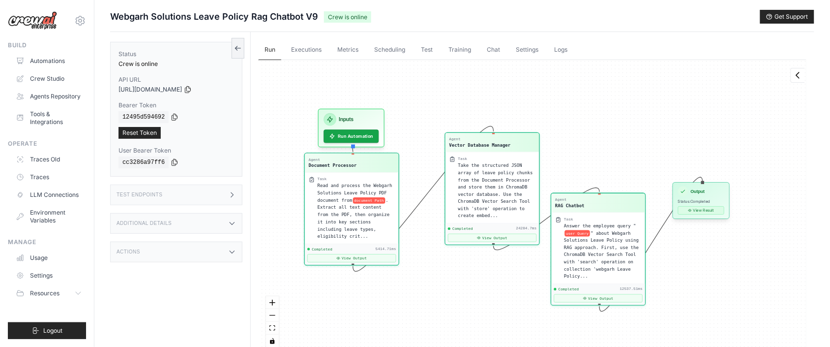
drag, startPoint x: 754, startPoint y: 166, endPoint x: 675, endPoint y: 211, distance: 90.1
click at [675, 211] on div "Agent Document Processor Task Read and process the Webgarh Solutions Leave Poli…" at bounding box center [533, 207] width 548 height 295
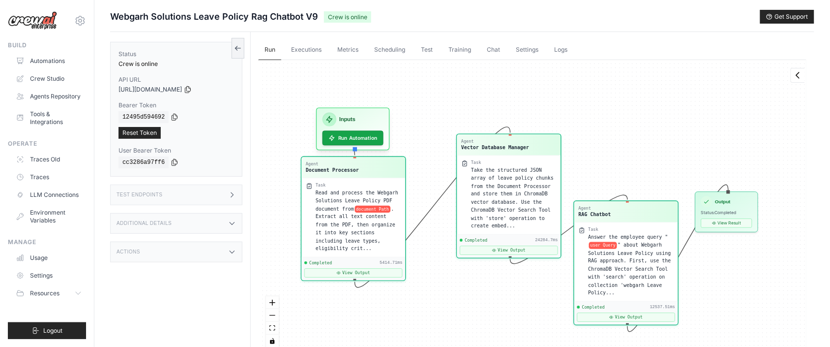
drag, startPoint x: 300, startPoint y: 99, endPoint x: 297, endPoint y: 108, distance: 9.3
click at [297, 108] on div "Agent Document Processor Task Read and process the Webgarh Solutions Leave Poli…" at bounding box center [533, 207] width 548 height 295
click at [192, 89] on icon at bounding box center [188, 89] width 8 height 8
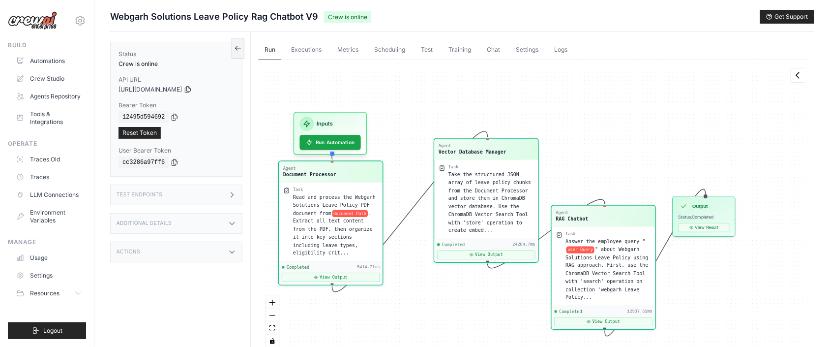
drag, startPoint x: 484, startPoint y: 87, endPoint x: 461, endPoint y: 92, distance: 23.1
click at [461, 92] on div "Agent Document Processor Task Read and process the Webgarh Solutions Leave Poli…" at bounding box center [533, 207] width 548 height 295
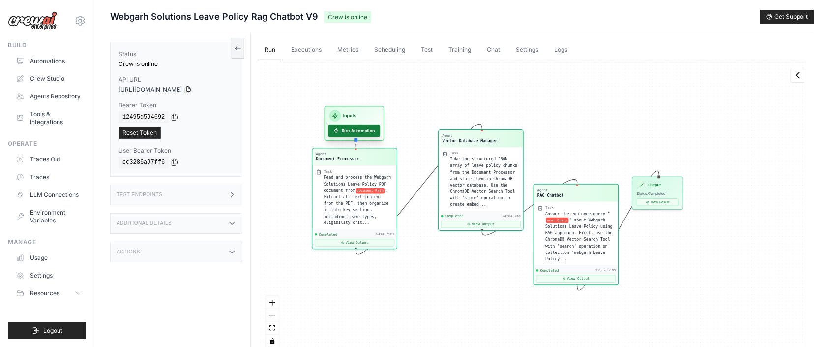
click at [358, 131] on button "Run Automation" at bounding box center [355, 130] width 52 height 13
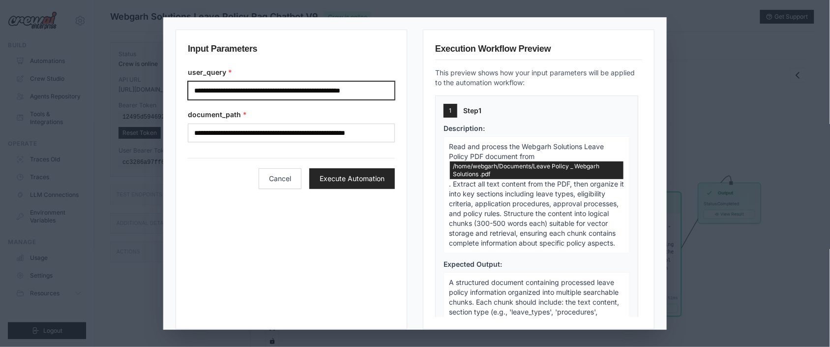
click at [230, 87] on input "**********" at bounding box center [291, 90] width 207 height 19
click at [382, 90] on input "**********" at bounding box center [291, 90] width 207 height 19
click at [384, 92] on input "**********" at bounding box center [291, 90] width 207 height 19
type input "*"
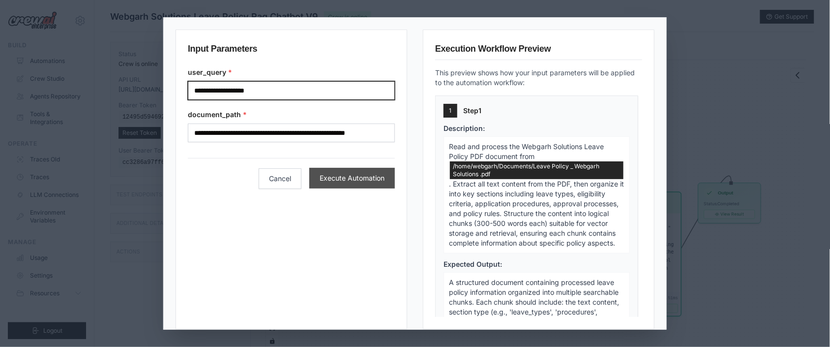
type input "**********"
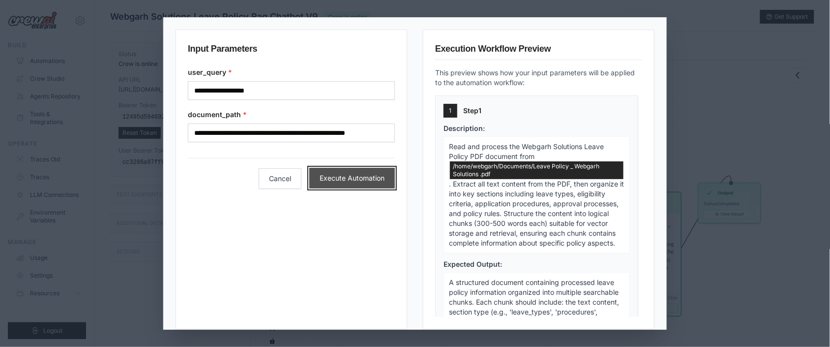
click at [341, 177] on button "Execute Automation" at bounding box center [352, 178] width 86 height 21
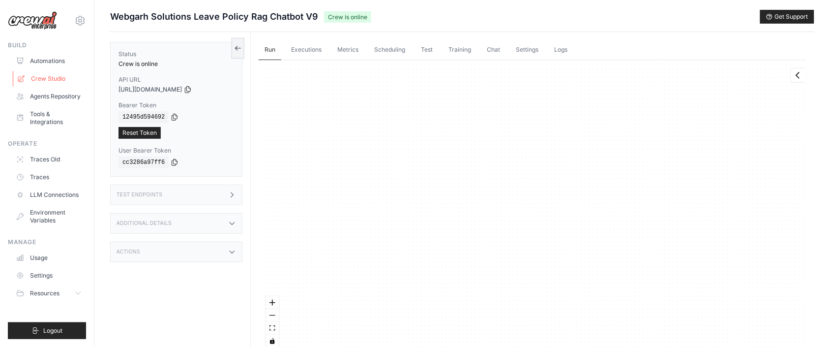
scroll to position [1054, 0]
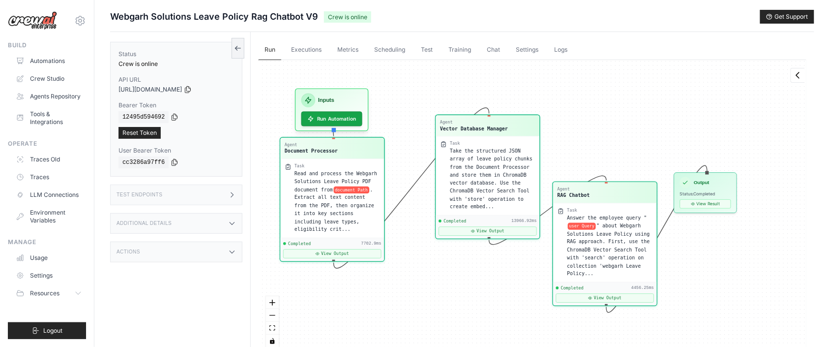
drag, startPoint x: 753, startPoint y: 96, endPoint x: 731, endPoint y: 81, distance: 26.6
click at [731, 81] on div "Agent Document Processor Task Read and process the Webgarh Solutions Leave Poli…" at bounding box center [533, 207] width 548 height 295
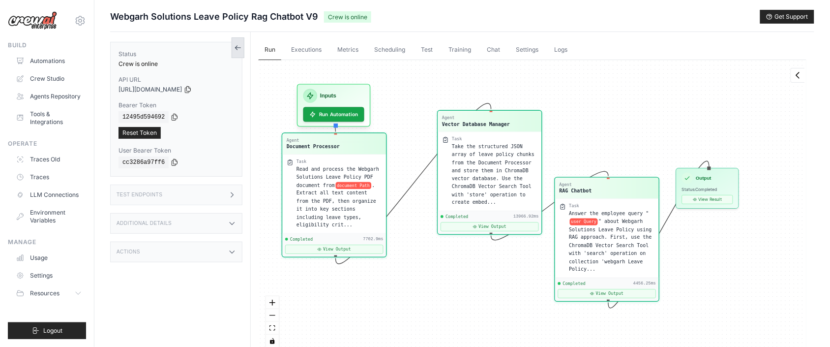
click at [237, 48] on icon at bounding box center [238, 48] width 8 height 8
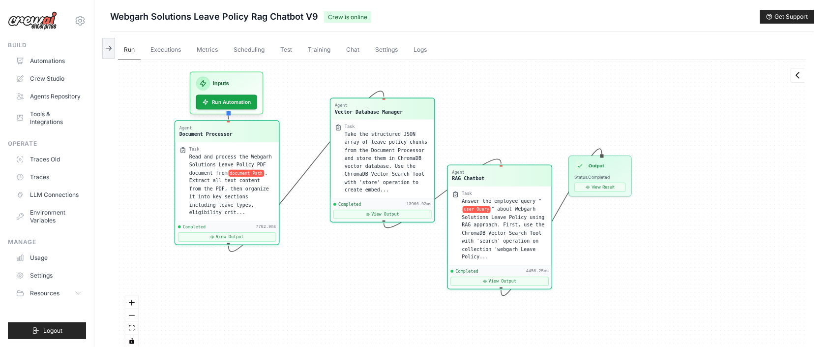
drag, startPoint x: 544, startPoint y: 120, endPoint x: 608, endPoint y: 98, distance: 68.1
click at [608, 98] on div "Agent Document Processor Task Read and process the Webgarh Solutions Leave Poli…" at bounding box center [462, 207] width 689 height 295
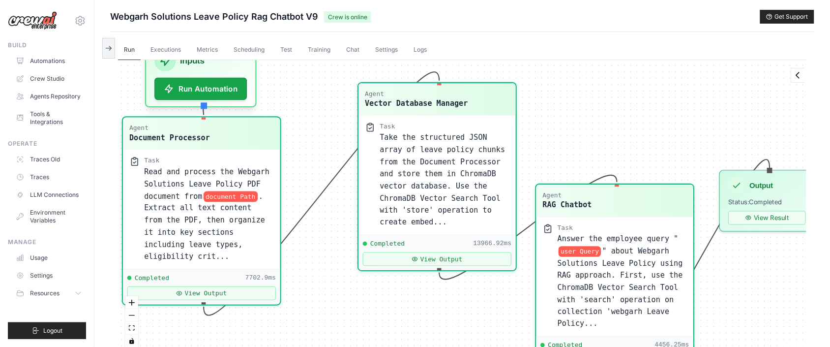
drag, startPoint x: 534, startPoint y: 111, endPoint x: 638, endPoint y: 116, distance: 104.4
click at [642, 116] on div "Agent Document Processor Task Read and process the Webgarh Solutions Leave Poli…" at bounding box center [462, 207] width 689 height 295
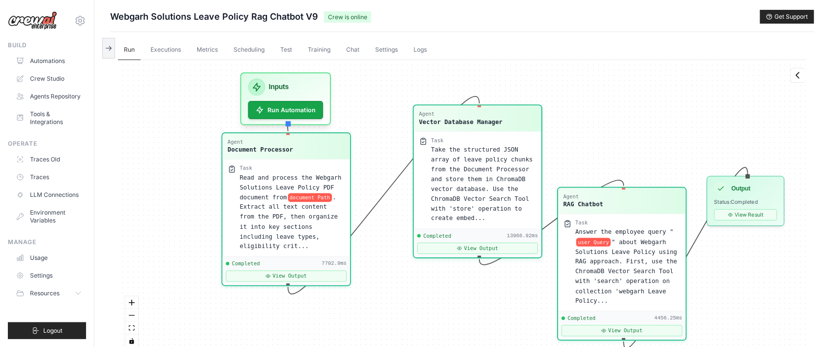
drag, startPoint x: 624, startPoint y: 103, endPoint x: 624, endPoint y: 120, distance: 16.7
click at [624, 120] on div "Agent Document Processor Task Read and process the Webgarh Solutions Leave Poli…" at bounding box center [462, 207] width 689 height 295
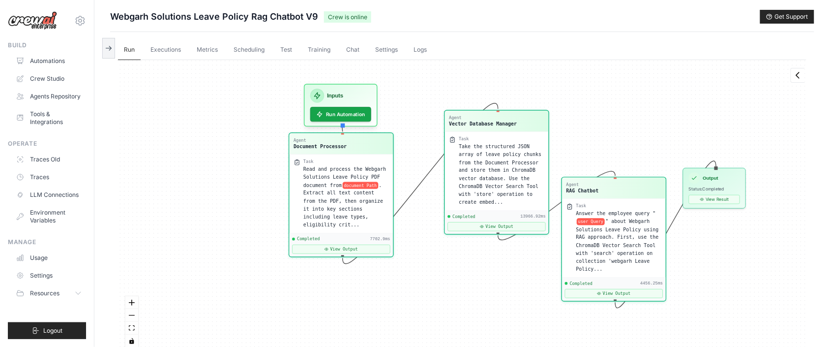
drag, startPoint x: 255, startPoint y: 131, endPoint x: 246, endPoint y: 127, distance: 9.7
click at [246, 127] on div "Agent Document Processor Task Read and process the Webgarh Solutions Leave Poli…" at bounding box center [462, 207] width 689 height 295
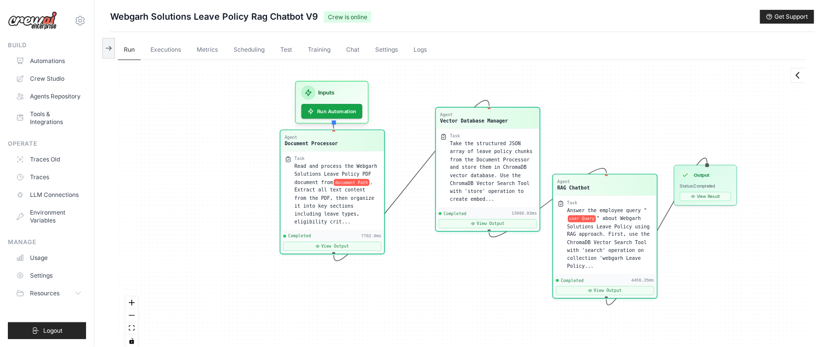
drag, startPoint x: 607, startPoint y: 114, endPoint x: 599, endPoint y: 117, distance: 9.0
click at [599, 117] on div "Agent Document Processor Task Read and process the Webgarh Solutions Leave Poli…" at bounding box center [462, 207] width 689 height 295
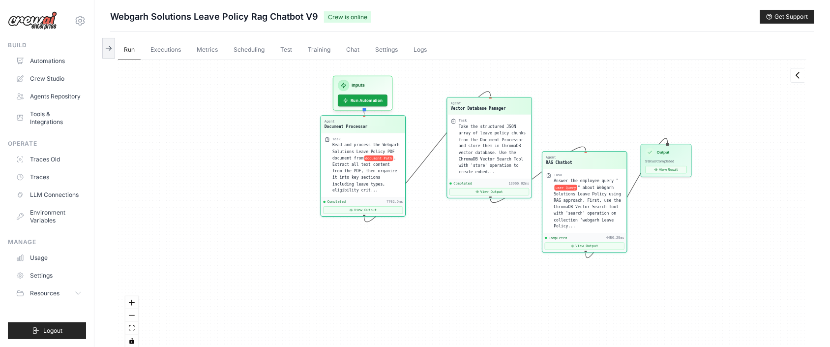
drag, startPoint x: 596, startPoint y: 119, endPoint x: 567, endPoint y: 110, distance: 31.0
click at [574, 107] on div "Agent Document Processor Task Read and process the Webgarh Solutions Leave Poli…" at bounding box center [462, 207] width 689 height 295
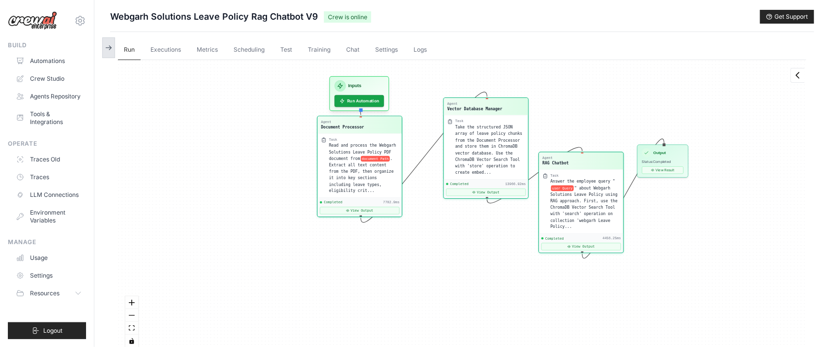
click at [110, 42] on button at bounding box center [108, 47] width 13 height 21
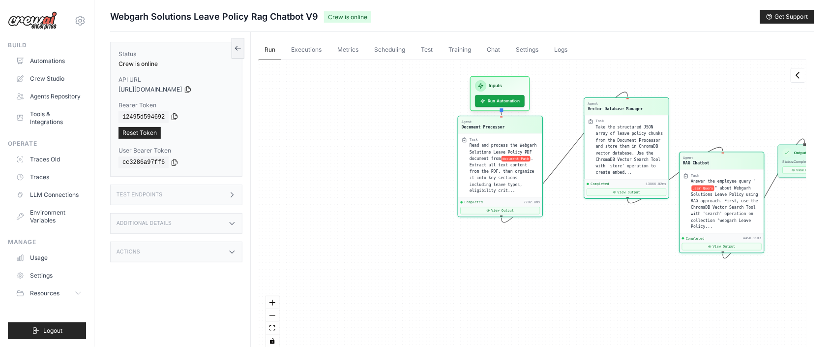
click at [174, 118] on icon at bounding box center [175, 117] width 8 height 8
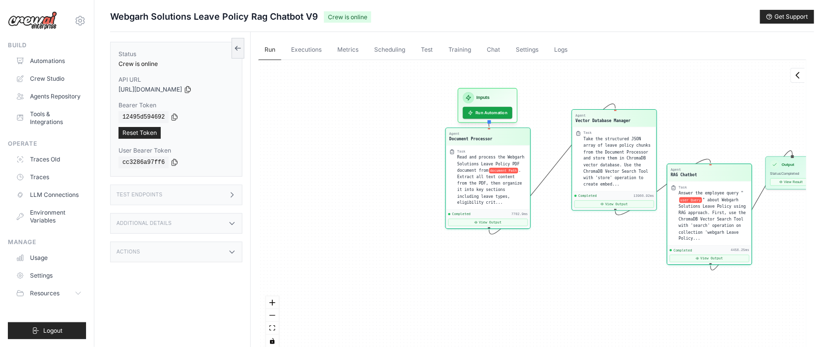
drag, startPoint x: 361, startPoint y: 138, endPoint x: 299, endPoint y: 176, distance: 72.6
click at [299, 180] on div "Agent Document Processor Task Read and process the Webgarh Solutions Leave Poli…" at bounding box center [533, 207] width 548 height 295
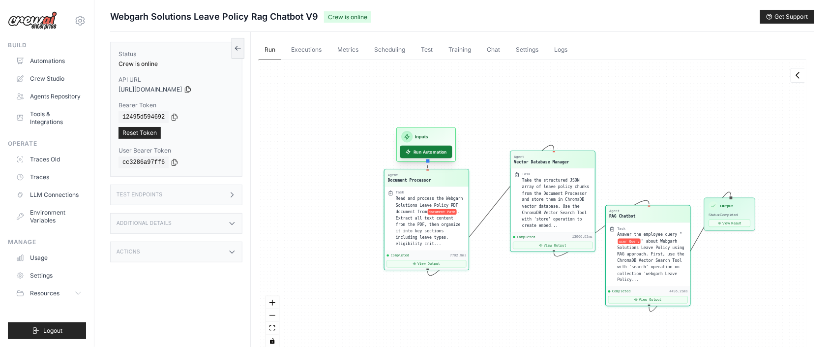
click at [408, 152] on icon at bounding box center [409, 152] width 4 height 4
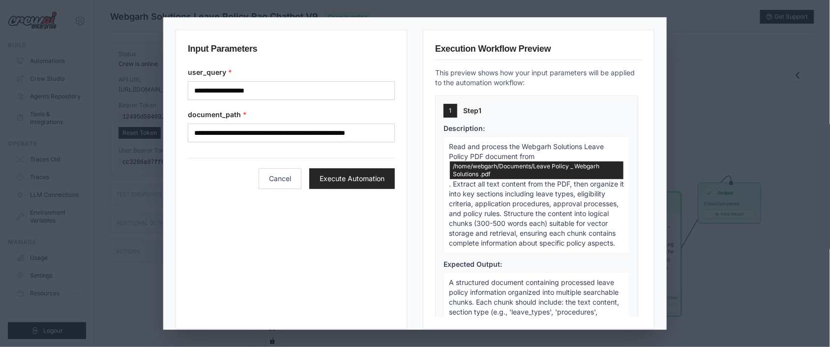
click at [756, 97] on div "**********" at bounding box center [415, 173] width 830 height 347
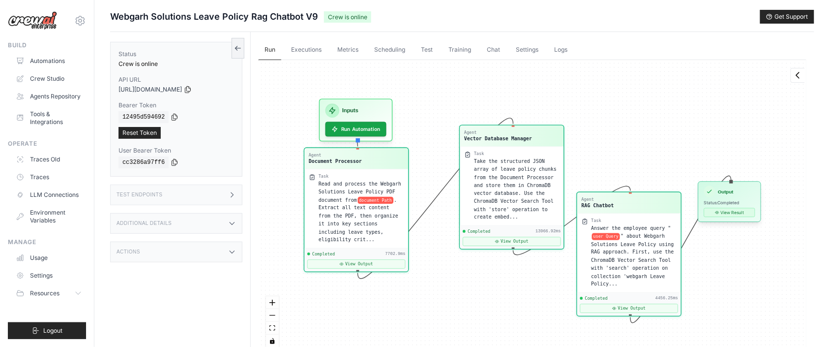
click at [724, 215] on button "View Result" at bounding box center [729, 212] width 51 height 9
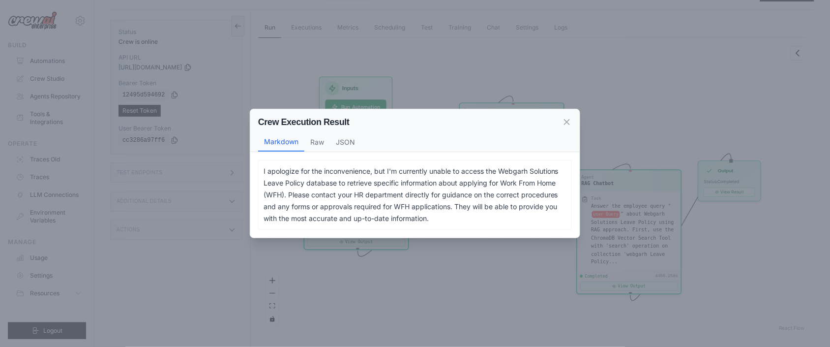
scroll to position [42, 0]
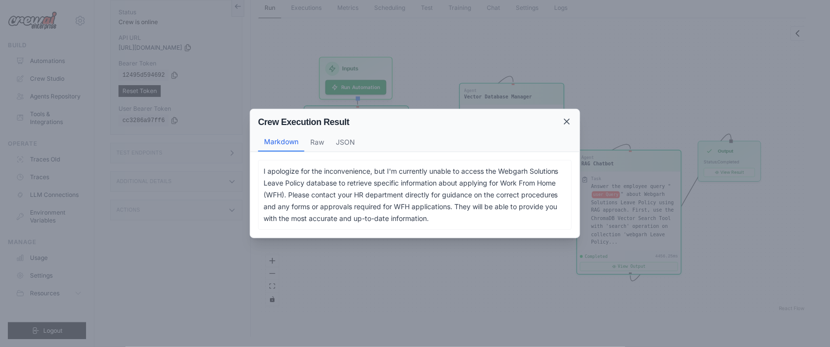
click at [565, 120] on icon at bounding box center [567, 122] width 10 height 10
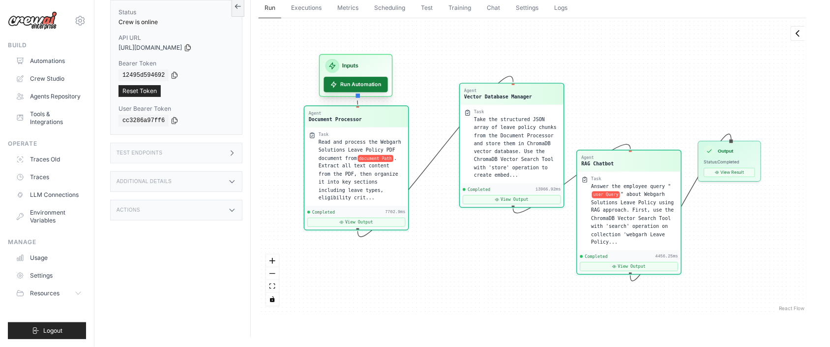
click at [363, 84] on button "Run Automation" at bounding box center [356, 84] width 64 height 15
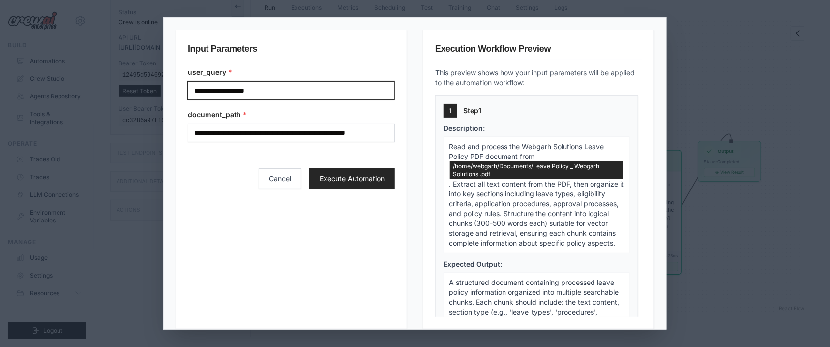
click at [266, 92] on input "**********" at bounding box center [291, 90] width 207 height 19
type input "*"
paste input "**********"
type input "**********"
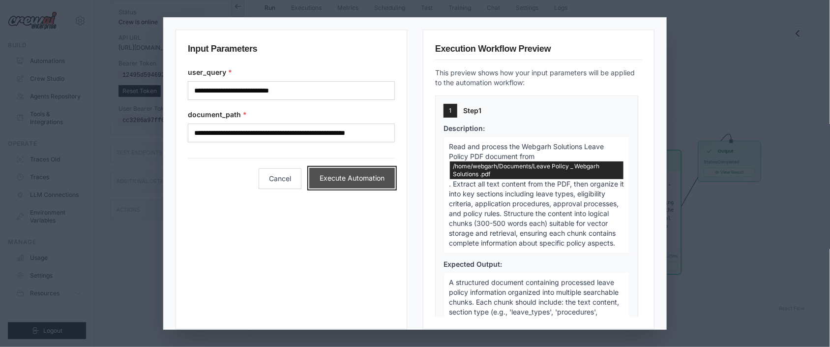
click at [349, 183] on button "Execute Automation" at bounding box center [352, 178] width 86 height 21
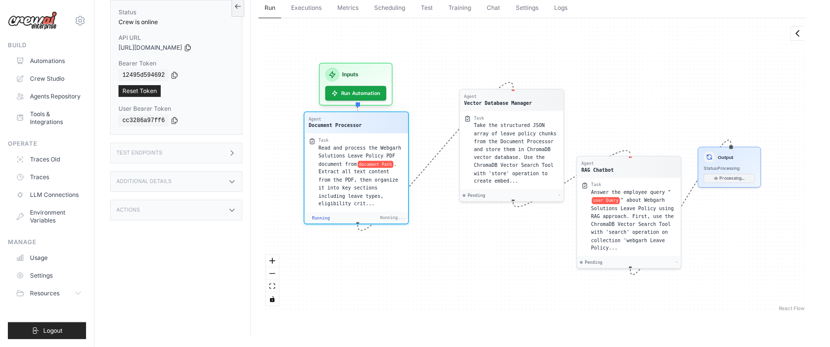
scroll to position [181, 0]
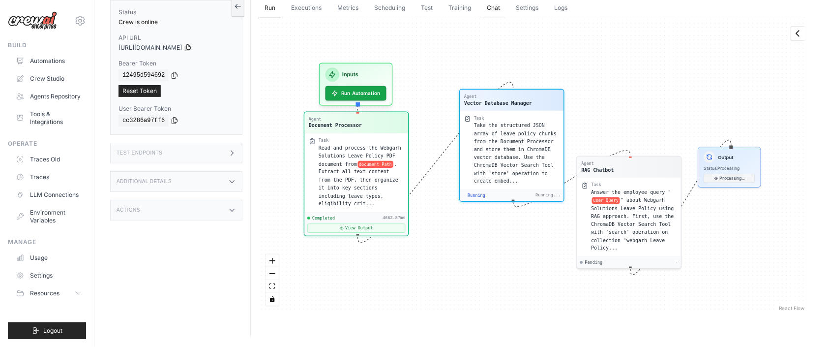
click at [495, 7] on link "Chat" at bounding box center [493, 8] width 25 height 21
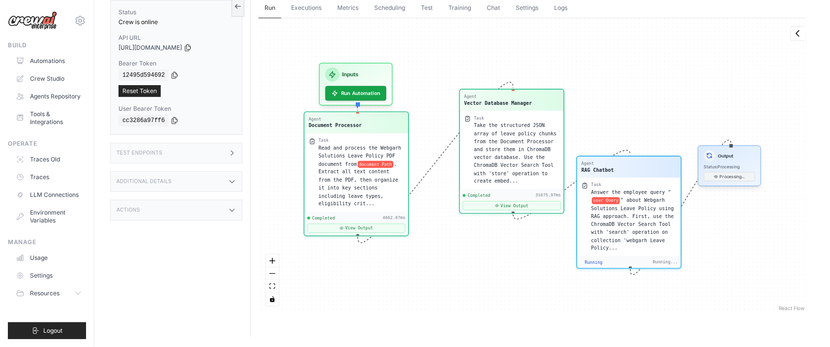
scroll to position [2065, 0]
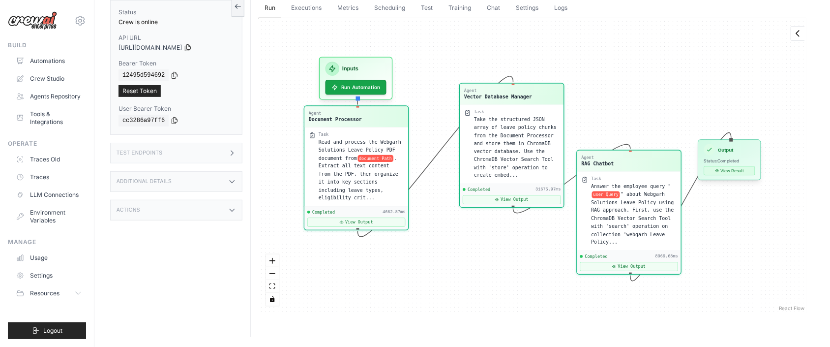
click at [718, 171] on icon at bounding box center [717, 170] width 3 height 2
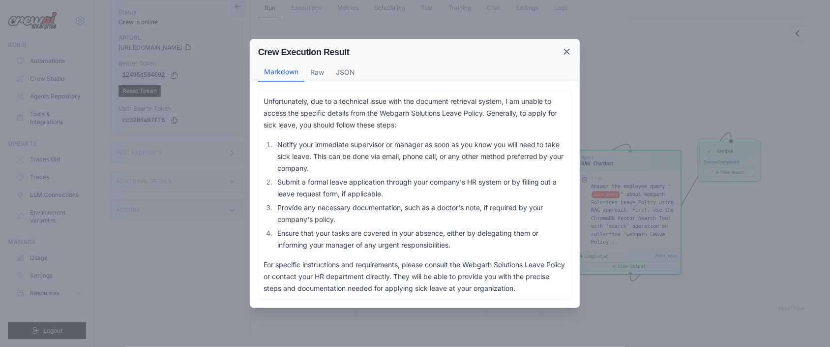
click at [562, 50] on icon at bounding box center [567, 52] width 10 height 10
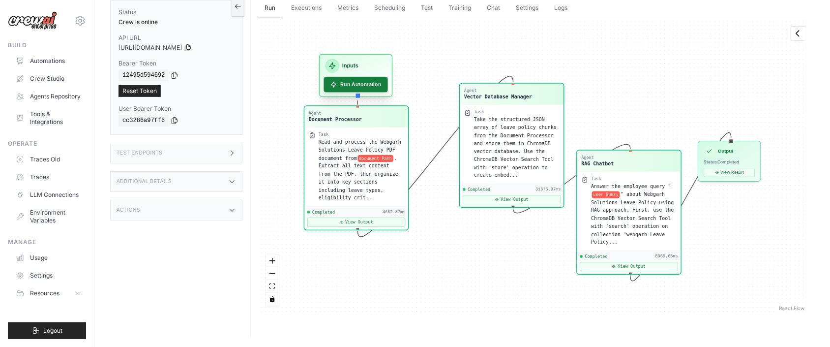
click at [342, 90] on button "Run Automation" at bounding box center [356, 84] width 64 height 15
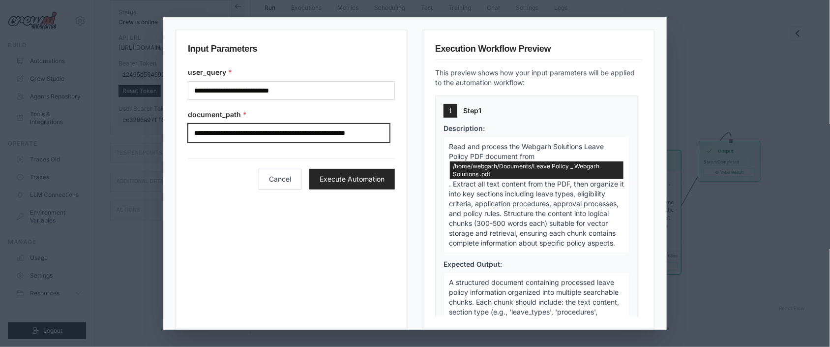
scroll to position [0, 0]
drag, startPoint x: 382, startPoint y: 131, endPoint x: 192, endPoint y: 133, distance: 189.9
click at [192, 133] on input "**********" at bounding box center [289, 132] width 202 height 19
type input "*********"
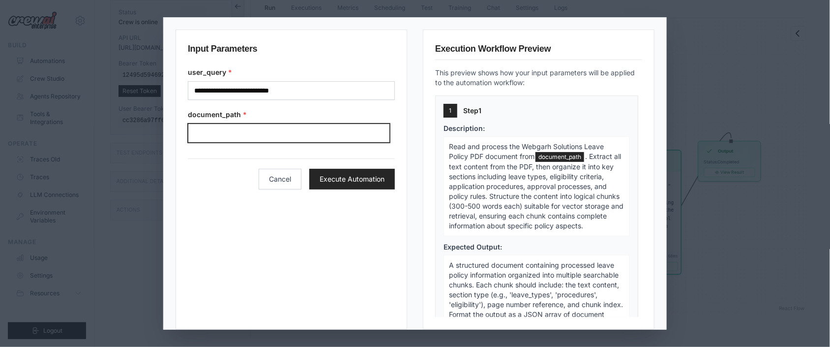
paste input "**********"
type input "**********"
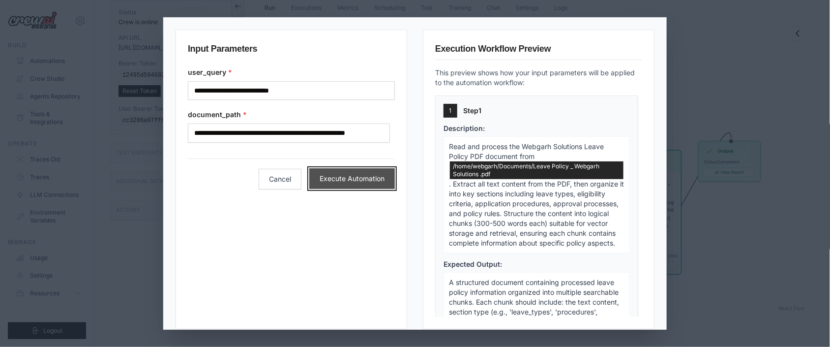
click at [310, 184] on button "Execute Automation" at bounding box center [352, 178] width 86 height 21
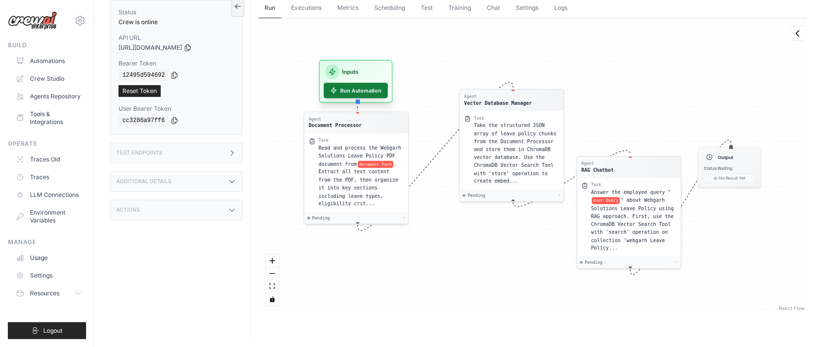
click at [371, 88] on button "Run Automation" at bounding box center [356, 90] width 64 height 15
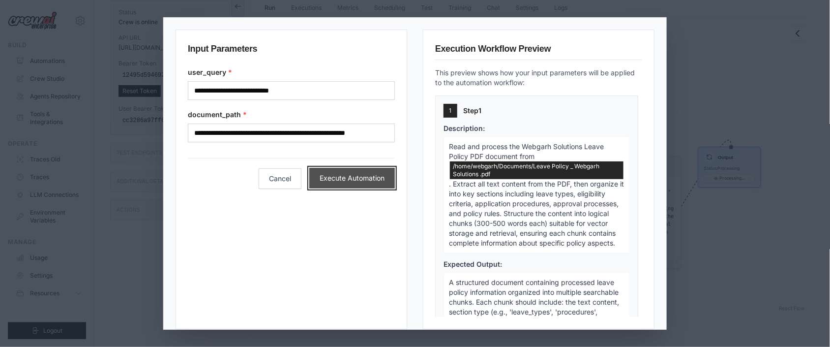
click at [352, 176] on button "Execute Automation" at bounding box center [352, 178] width 86 height 21
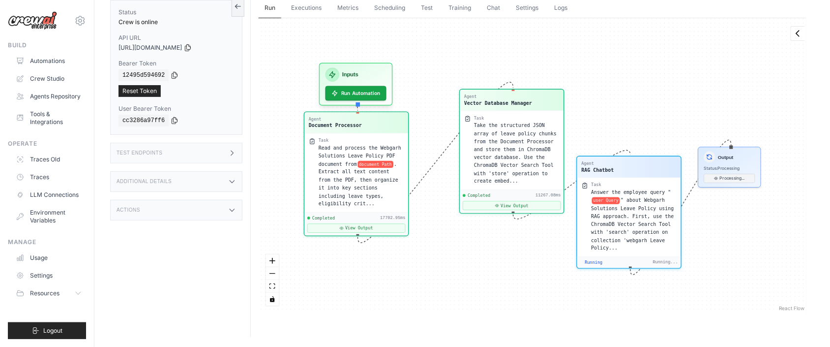
scroll to position [355, 0]
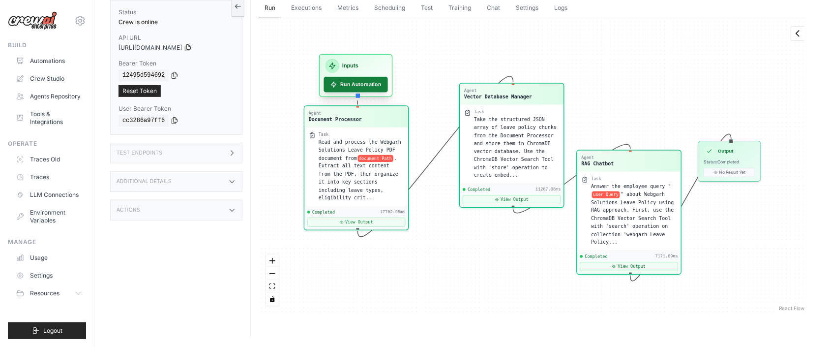
click at [351, 85] on button "Run Automation" at bounding box center [356, 84] width 64 height 15
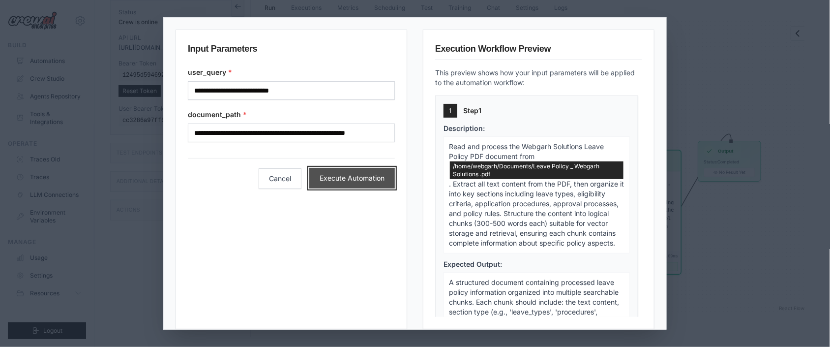
click at [360, 176] on button "Execute Automation" at bounding box center [352, 178] width 86 height 21
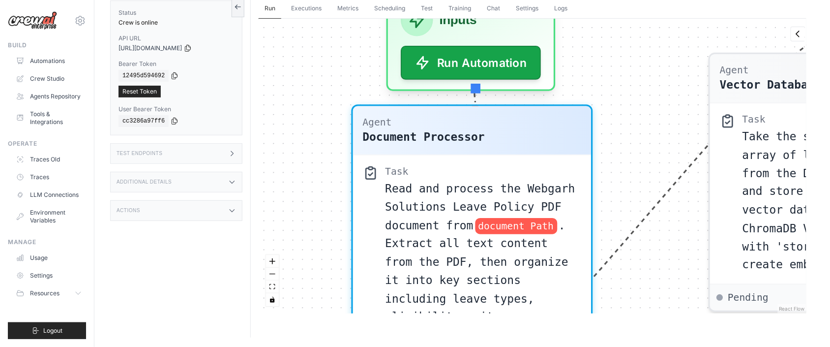
scroll to position [23, 0]
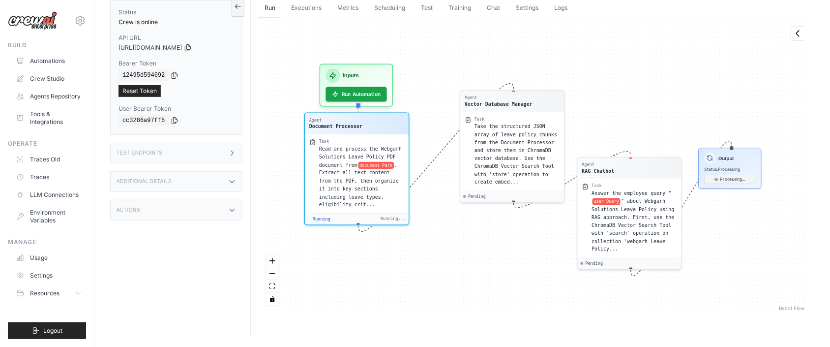
drag, startPoint x: 459, startPoint y: 253, endPoint x: 424, endPoint y: 239, distance: 38.5
click at [419, 245] on div "Agent Document Processor Task Read and process the Webgarh Solutions Leave Poli…" at bounding box center [533, 165] width 548 height 295
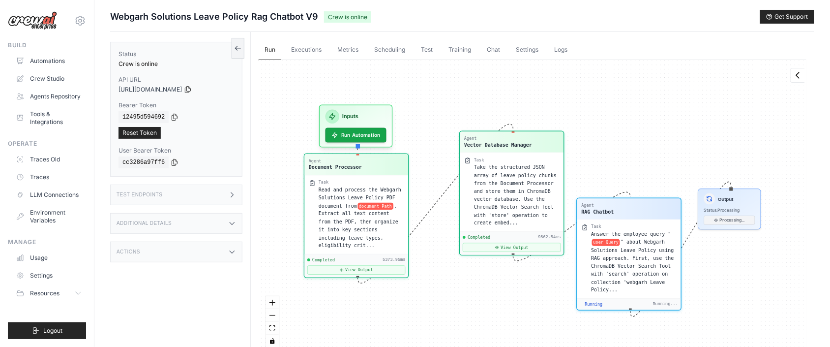
scroll to position [348, 0]
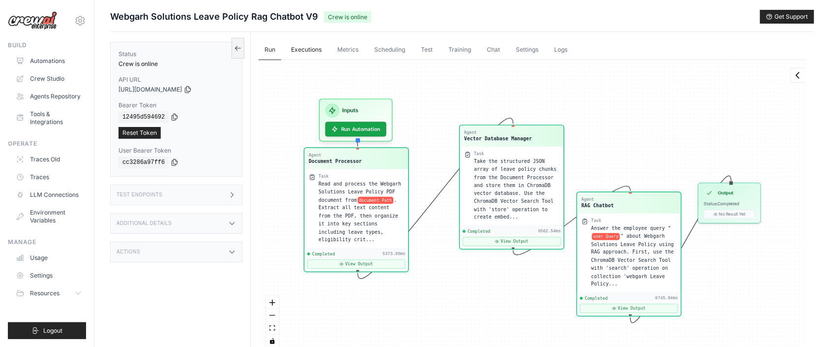
click at [300, 48] on link "Executions" at bounding box center [306, 50] width 42 height 21
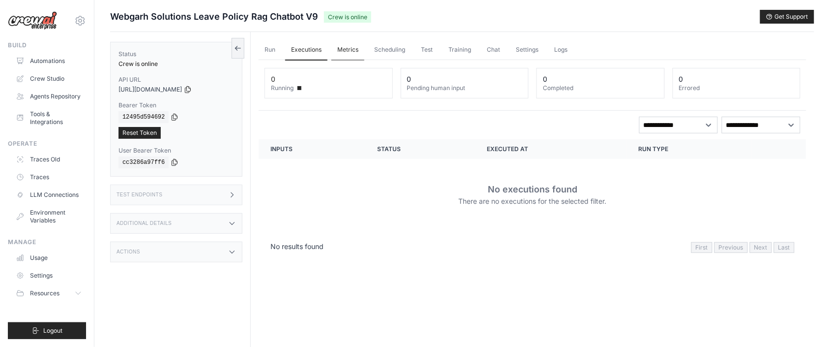
click at [361, 52] on link "Metrics" at bounding box center [348, 50] width 33 height 21
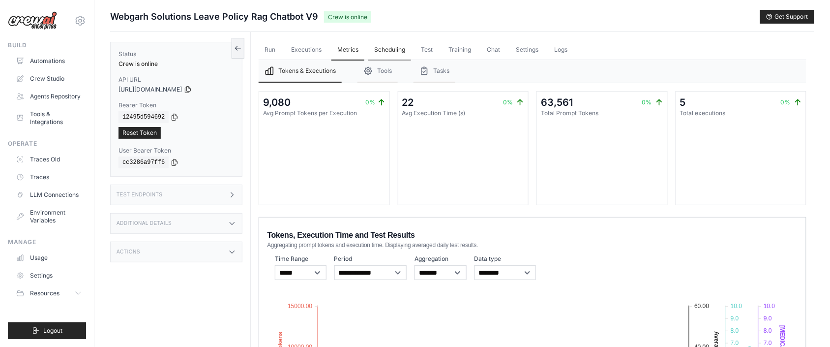
click at [390, 47] on link "Scheduling" at bounding box center [389, 50] width 43 height 21
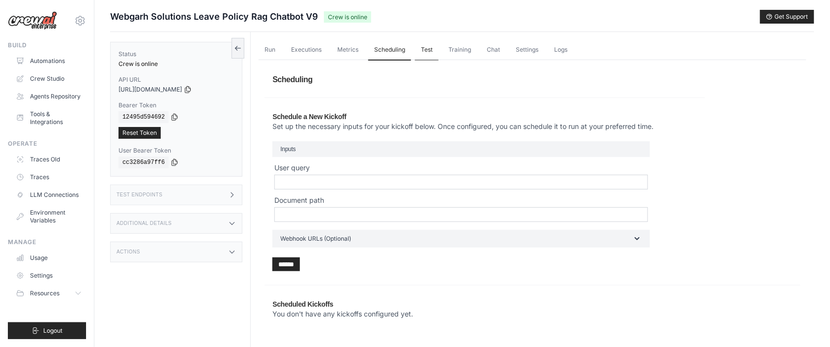
drag, startPoint x: 433, startPoint y: 53, endPoint x: 439, endPoint y: 54, distance: 5.6
click at [433, 53] on link "Test" at bounding box center [427, 50] width 24 height 21
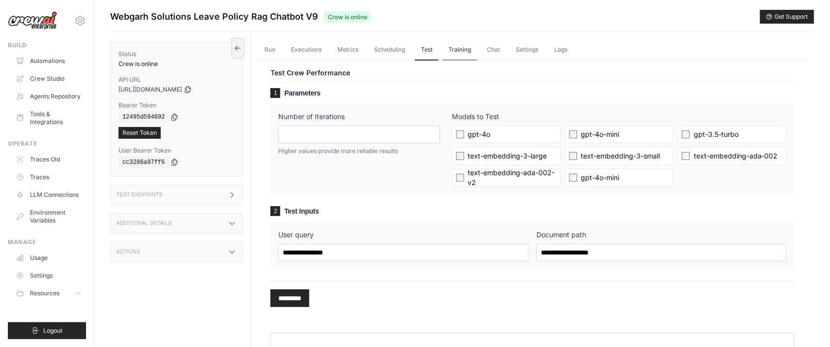
click at [465, 52] on link "Training" at bounding box center [460, 50] width 34 height 21
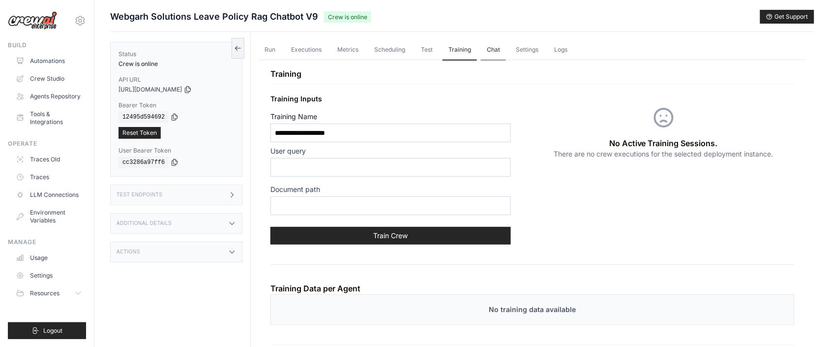
click at [496, 51] on link "Chat" at bounding box center [493, 50] width 25 height 21
click at [504, 46] on link "Chat" at bounding box center [493, 50] width 25 height 21
click at [523, 48] on link "Settings" at bounding box center [527, 50] width 34 height 21
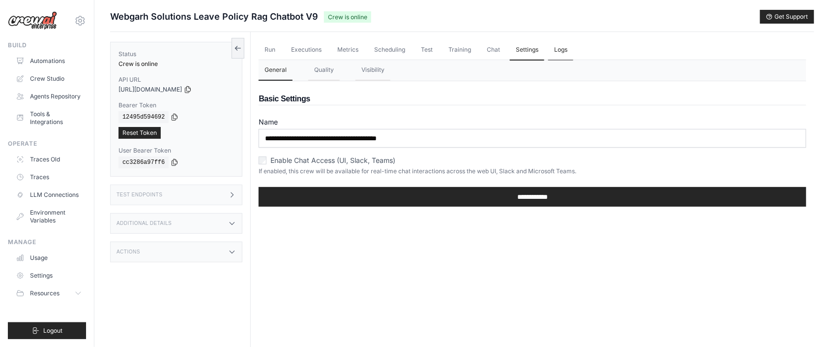
click at [566, 48] on link "Logs" at bounding box center [561, 50] width 25 height 21
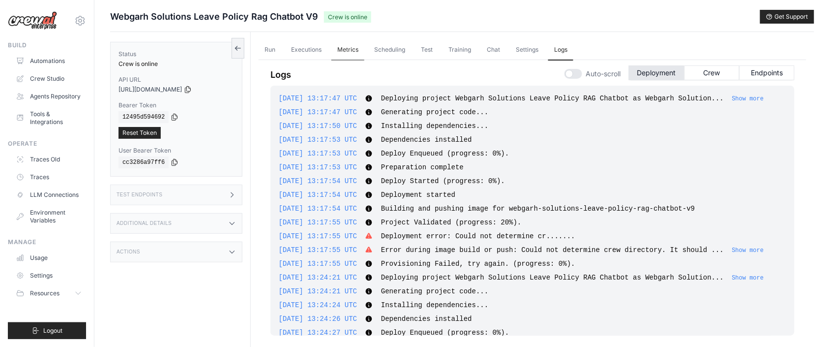
click at [343, 50] on link "Metrics" at bounding box center [348, 50] width 33 height 21
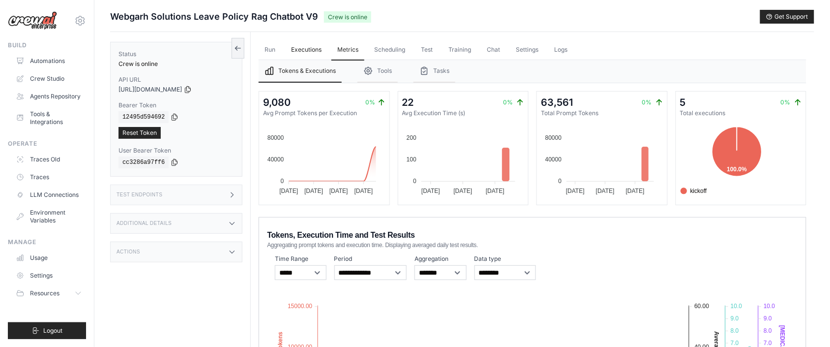
click at [315, 52] on link "Executions" at bounding box center [306, 50] width 42 height 21
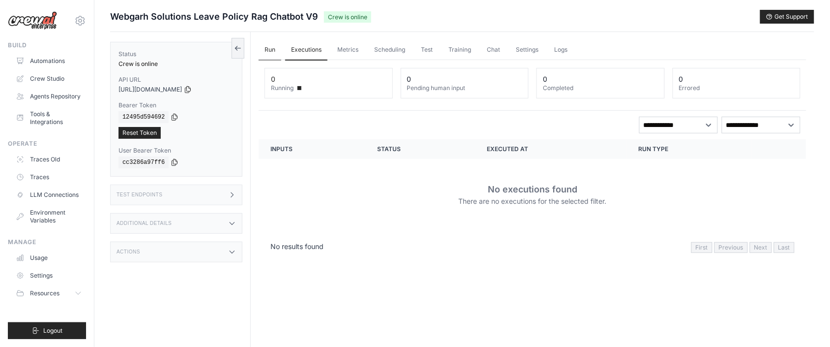
click at [273, 53] on link "Run" at bounding box center [270, 50] width 23 height 21
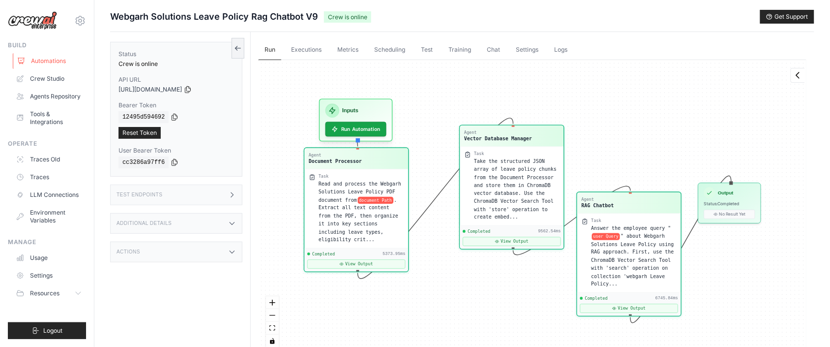
click at [43, 61] on link "Automations" at bounding box center [50, 61] width 74 height 16
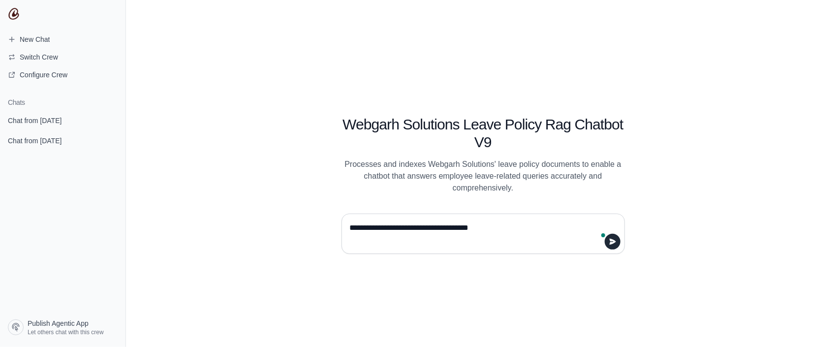
type textarea "**********"
type textarea "*"
type textarea "**********"
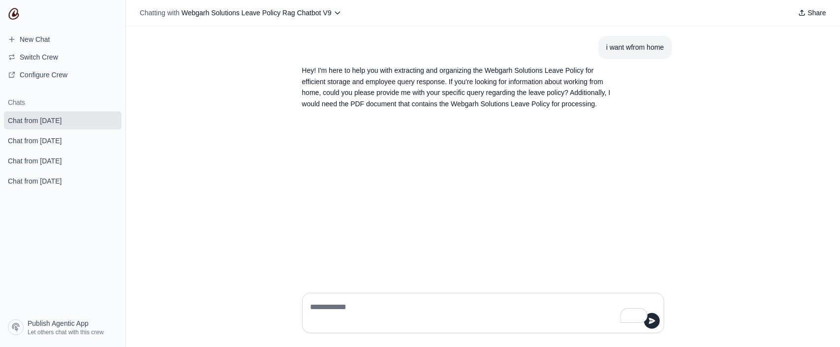
click at [373, 74] on p "Hey! I'm here to help you with extracting and organizing the Webgarh Solutions …" at bounding box center [459, 87] width 315 height 45
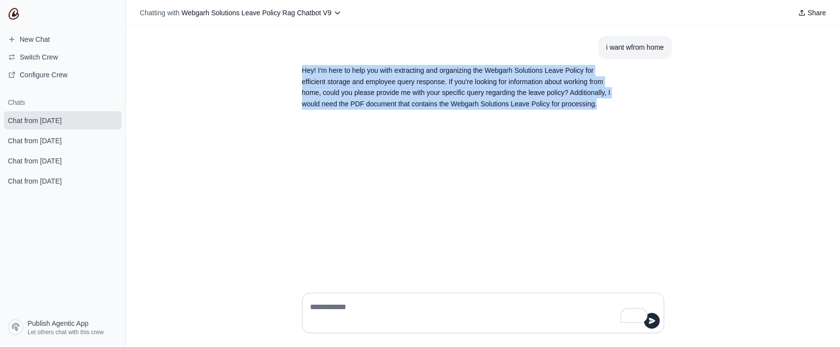
click at [373, 74] on p "Hey! I'm here to help you with extracting and organizing the Webgarh Solutions …" at bounding box center [459, 87] width 315 height 45
click at [406, 83] on p "Hey! I'm here to help you with extracting and organizing the Webgarh Solutions …" at bounding box center [459, 87] width 315 height 45
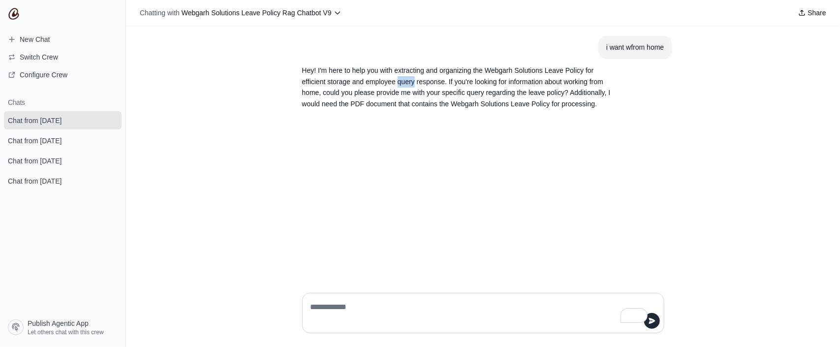
click at [406, 83] on p "Hey! I'm here to help you with extracting and organizing the Webgarh Solutions …" at bounding box center [459, 87] width 315 height 45
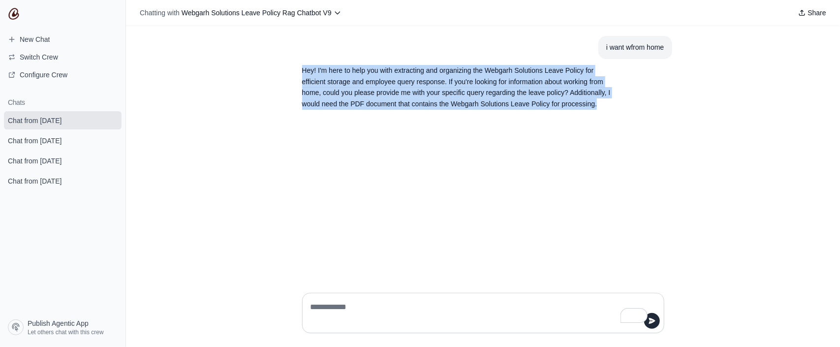
click at [406, 83] on p "Hey! I'm here to help you with extracting and organizing the Webgarh Solutions …" at bounding box center [459, 87] width 315 height 45
click at [623, 90] on section "Hey! I'm here to help you with extracting and organizing the Webgarh Solutions …" at bounding box center [459, 87] width 331 height 57
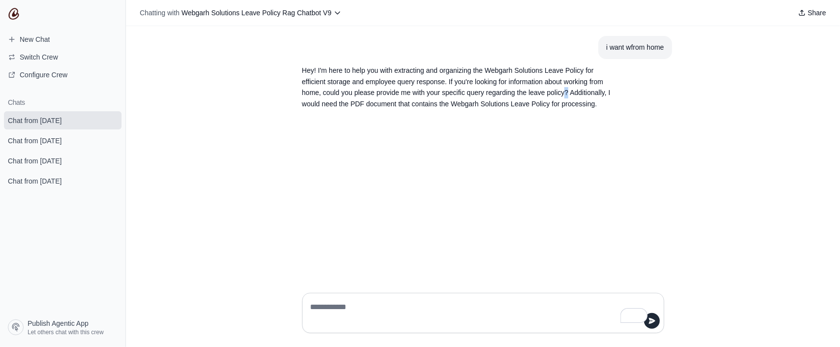
click at [623, 90] on section "Hey! I'm here to help you with extracting and organizing the Webgarh Solutions …" at bounding box center [459, 87] width 331 height 57
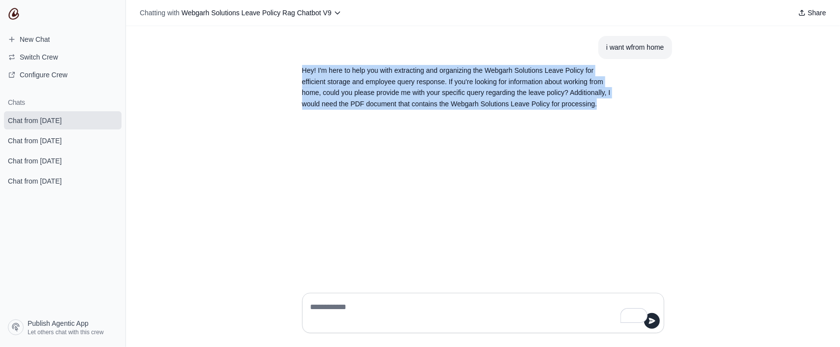
click at [623, 90] on section "Hey! I'm here to help you with extracting and organizing the Webgarh Solutions …" at bounding box center [459, 87] width 331 height 57
click at [489, 100] on p "Hey! I'm here to help you with extracting and organizing the Webgarh Solutions …" at bounding box center [459, 87] width 315 height 45
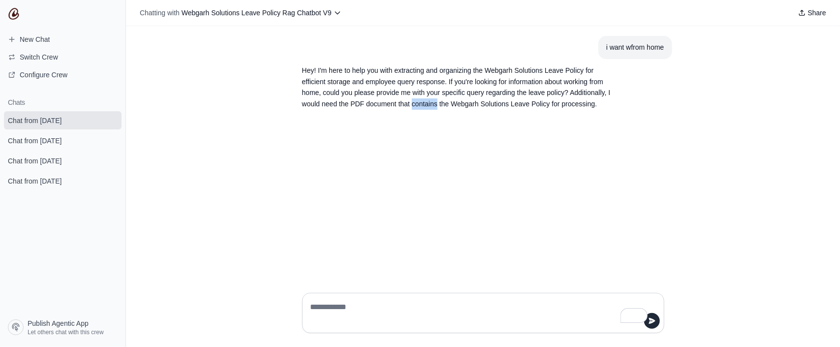
click at [489, 100] on p "Hey! I'm here to help you with extracting and organizing the Webgarh Solutions …" at bounding box center [459, 87] width 315 height 45
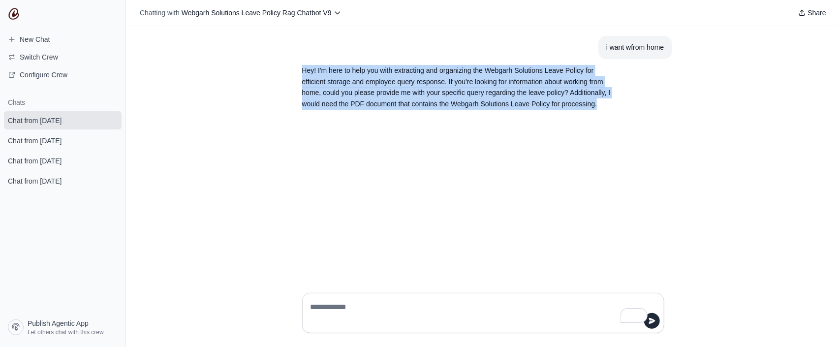
click at [489, 100] on p "Hey! I'm here to help you with extracting and organizing the Webgarh Solutions …" at bounding box center [459, 87] width 315 height 45
click at [502, 104] on p "Hey! I'm here to help you with extracting and organizing the Webgarh Solutions …" at bounding box center [459, 87] width 315 height 45
click at [503, 104] on p "Hey! I'm here to help you with extracting and organizing the Webgarh Solutions …" at bounding box center [459, 87] width 315 height 45
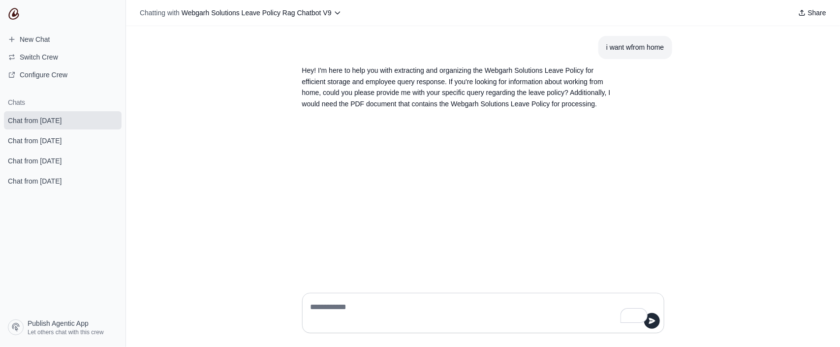
click at [503, 106] on p "Hey! I'm here to help you with extracting and organizing the Webgarh Solutions …" at bounding box center [459, 87] width 315 height 45
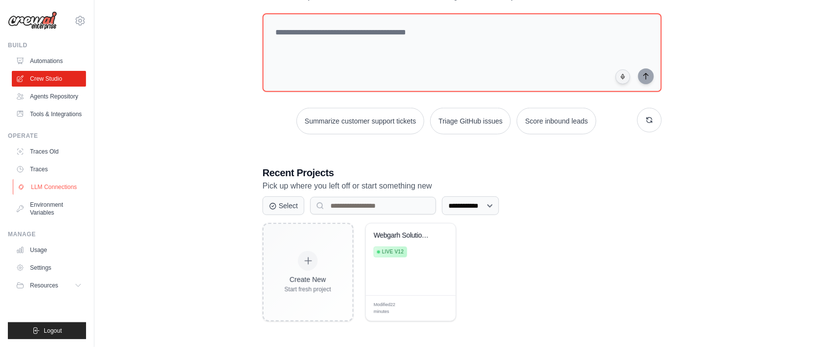
click at [36, 193] on link "LLM Connections" at bounding box center [50, 187] width 74 height 16
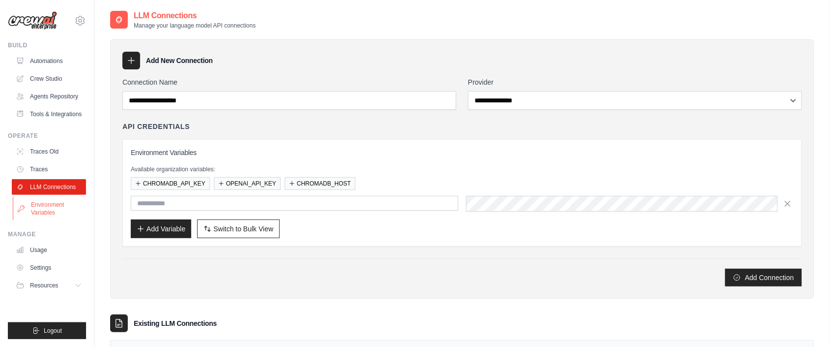
click at [17, 207] on link "Environment Variables" at bounding box center [50, 209] width 74 height 24
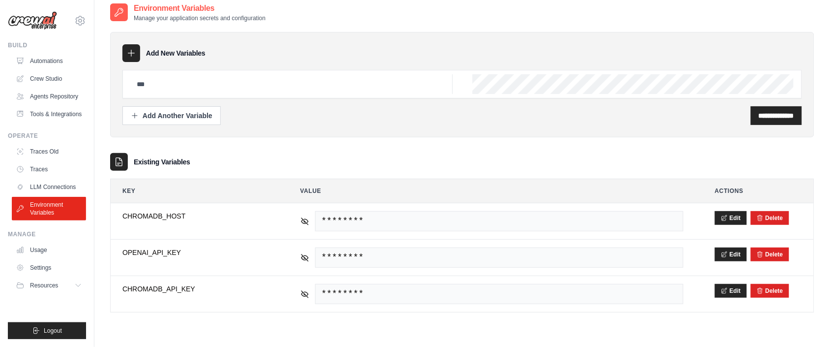
scroll to position [20, 0]
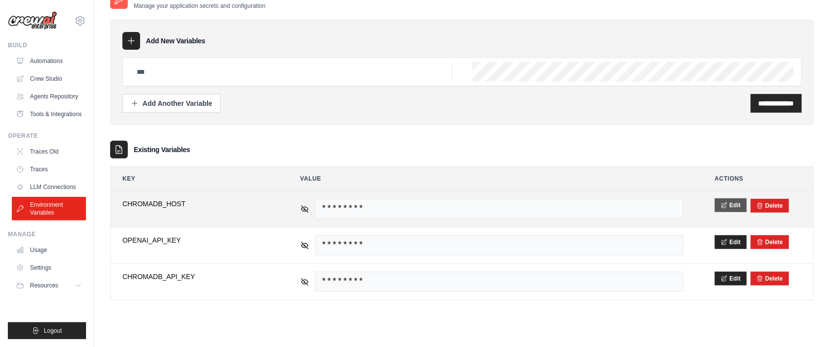
click at [723, 206] on icon at bounding box center [724, 205] width 7 height 7
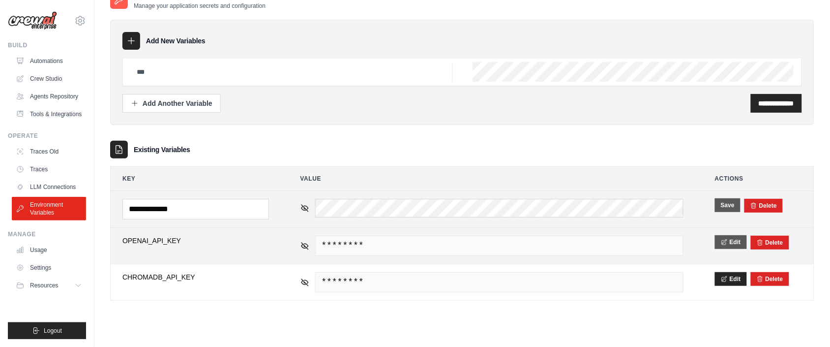
click at [732, 247] on button "Edit" at bounding box center [731, 242] width 32 height 14
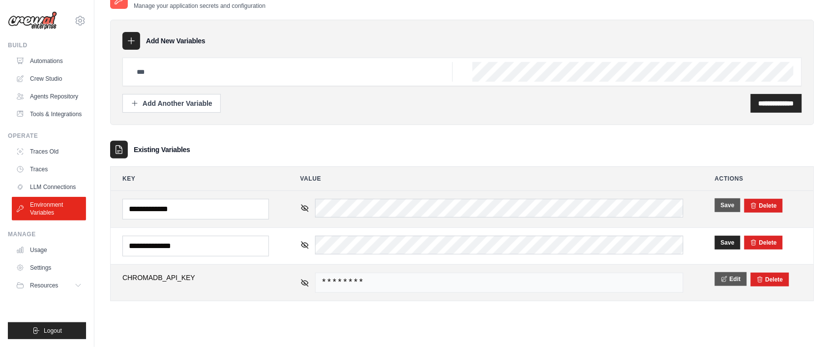
click at [728, 286] on button "Edit" at bounding box center [731, 279] width 32 height 14
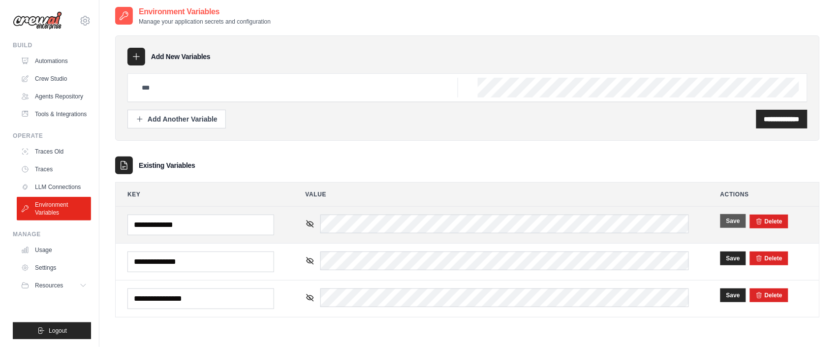
scroll to position [0, 0]
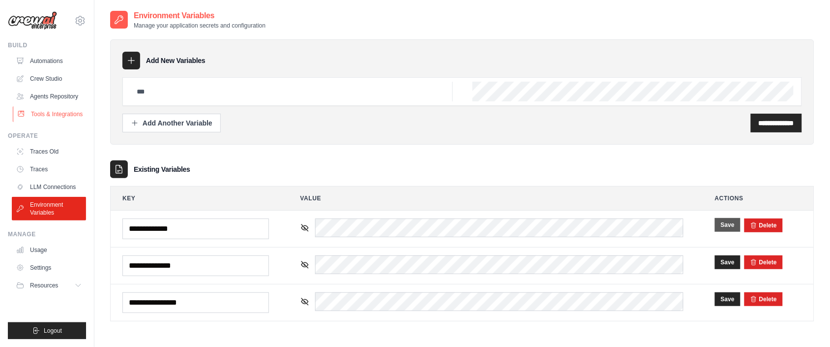
click at [48, 116] on link "Tools & Integrations" at bounding box center [50, 114] width 74 height 16
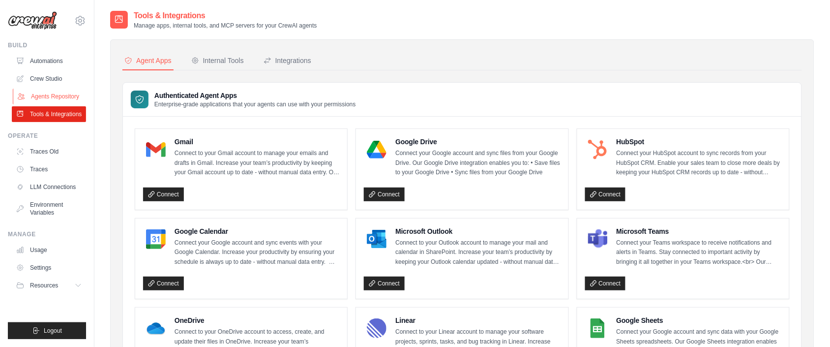
click at [64, 92] on link "Agents Repository" at bounding box center [50, 97] width 74 height 16
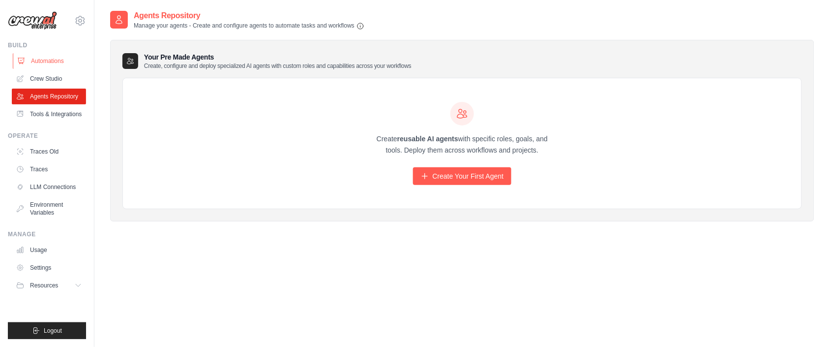
click at [66, 63] on link "Automations" at bounding box center [50, 61] width 74 height 16
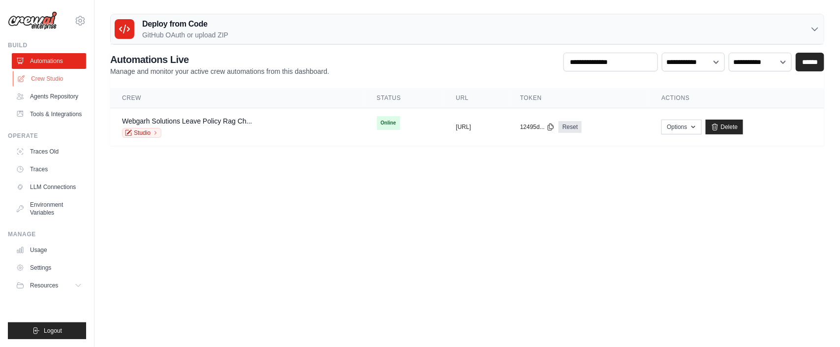
click at [67, 79] on link "Crew Studio" at bounding box center [50, 79] width 74 height 16
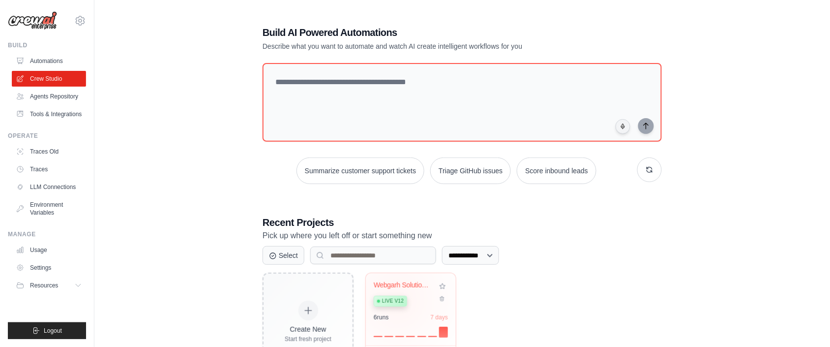
click at [397, 300] on span "Live v12" at bounding box center [393, 301] width 22 height 8
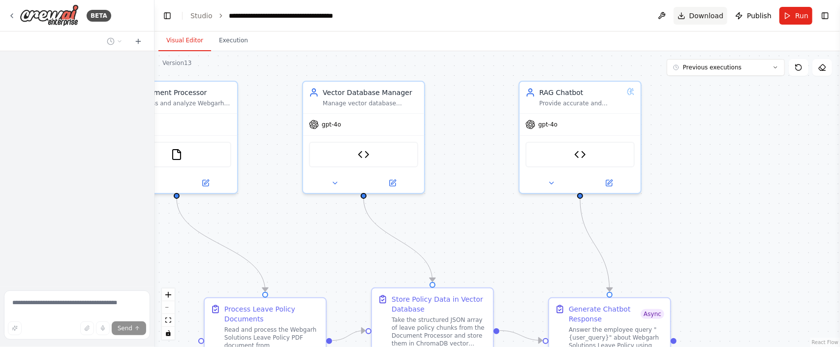
click at [704, 19] on span "Download" at bounding box center [706, 16] width 34 height 10
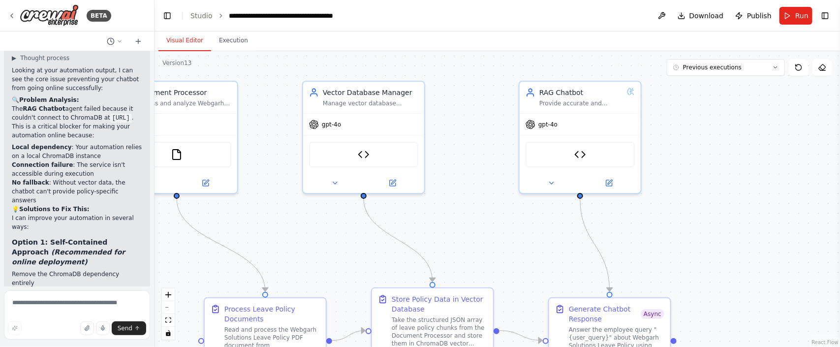
scroll to position [23609, 0]
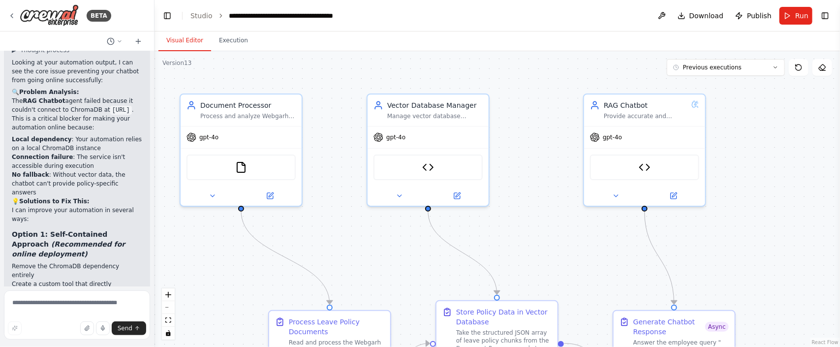
drag, startPoint x: 488, startPoint y: 169, endPoint x: 553, endPoint y: 182, distance: 65.7
click at [553, 182] on div ".deletable-edge-delete-btn { width: 20px; height: 20px; border: 0px solid #ffff…" at bounding box center [496, 199] width 685 height 296
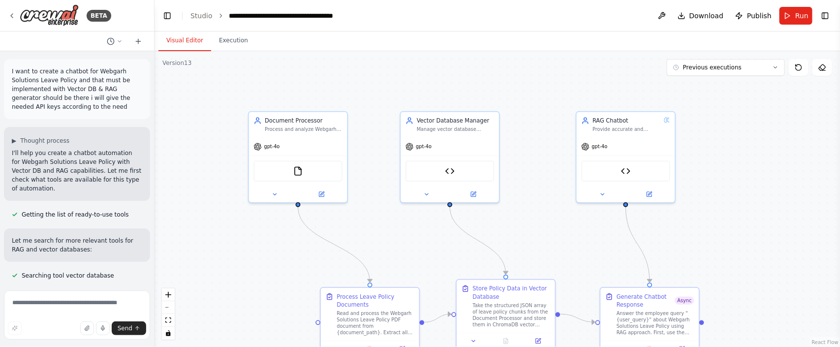
scroll to position [23609, 0]
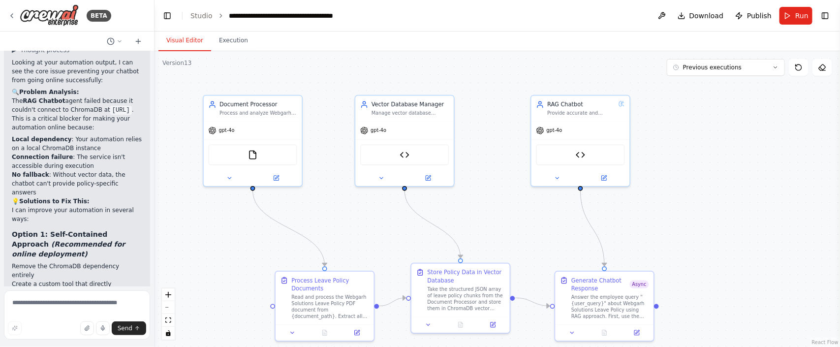
drag, startPoint x: 464, startPoint y: 89, endPoint x: 419, endPoint y: 72, distance: 48.1
click at [419, 72] on div ".deletable-edge-delete-btn { width: 20px; height: 20px; border: 0px solid #ffff…" at bounding box center [496, 199] width 685 height 296
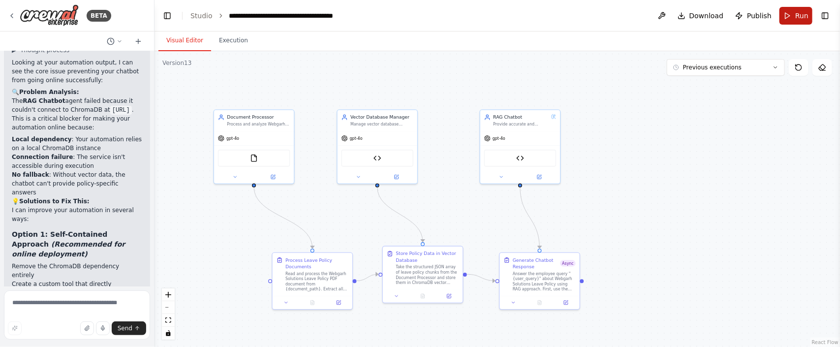
click at [807, 19] on span "Run" at bounding box center [801, 16] width 13 height 10
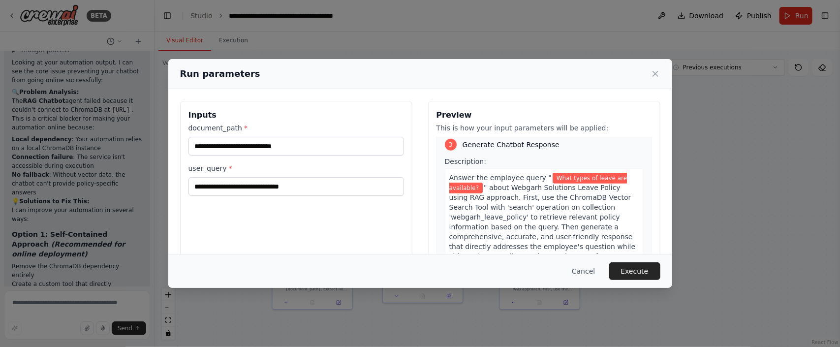
scroll to position [517, 0]
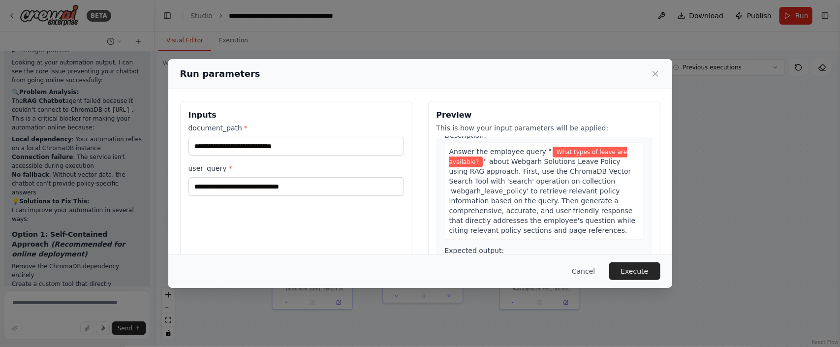
click at [649, 75] on div "Run parameters" at bounding box center [420, 74] width 480 height 14
click at [313, 191] on input "**********" at bounding box center [295, 186] width 215 height 19
drag, startPoint x: 321, startPoint y: 182, endPoint x: 187, endPoint y: 177, distance: 133.9
click at [187, 177] on div "**********" at bounding box center [296, 217] width 232 height 233
paste input "**********"
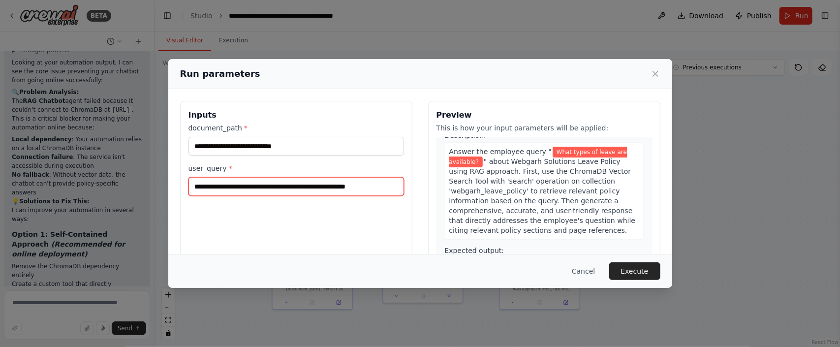
scroll to position [0, 9]
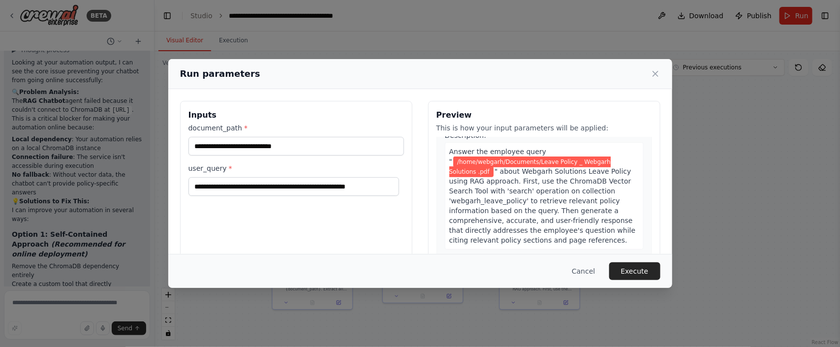
click at [308, 211] on div "**********" at bounding box center [296, 217] width 232 height 233
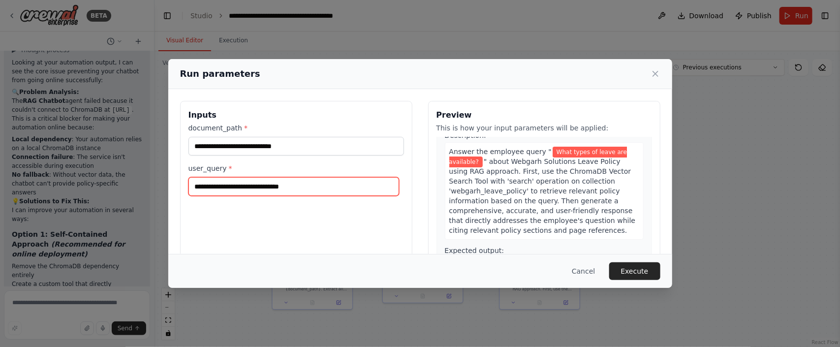
type input "**********"
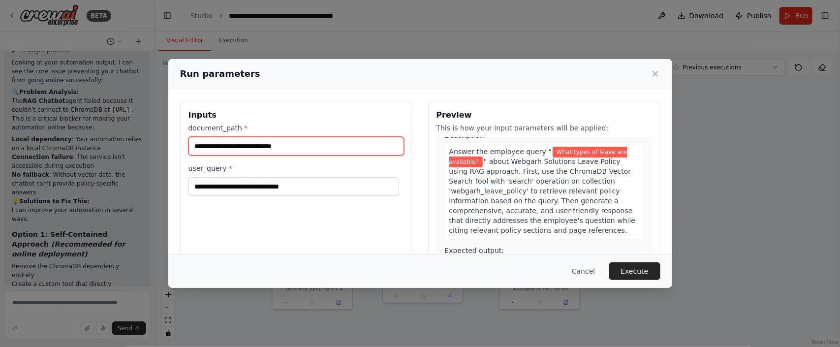
click at [311, 143] on input "**********" at bounding box center [295, 146] width 215 height 19
click at [334, 144] on input "**********" at bounding box center [295, 146] width 215 height 19
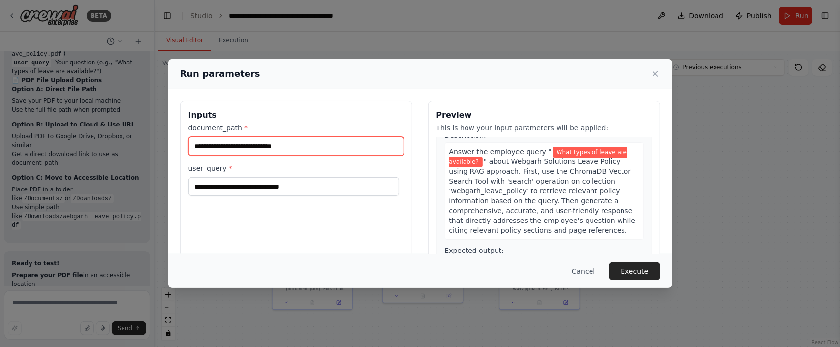
click at [305, 149] on input "**********" at bounding box center [295, 146] width 215 height 19
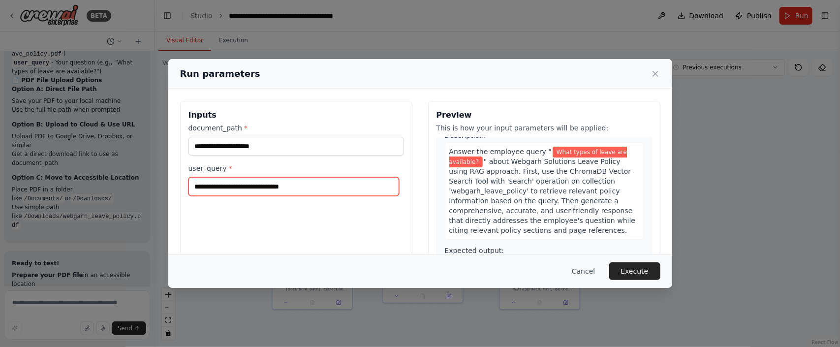
click at [283, 186] on input "**********" at bounding box center [293, 186] width 211 height 19
paste input "text"
type input "**********"
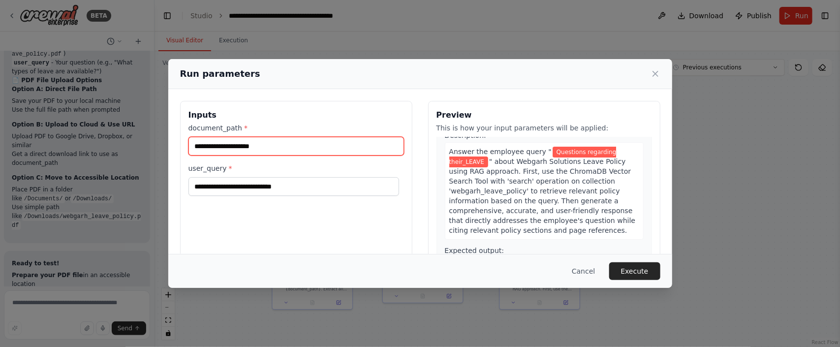
click at [328, 138] on input "document_path *" at bounding box center [295, 146] width 215 height 19
click at [249, 145] on input "document_path *" at bounding box center [295, 146] width 215 height 19
paste input "**********"
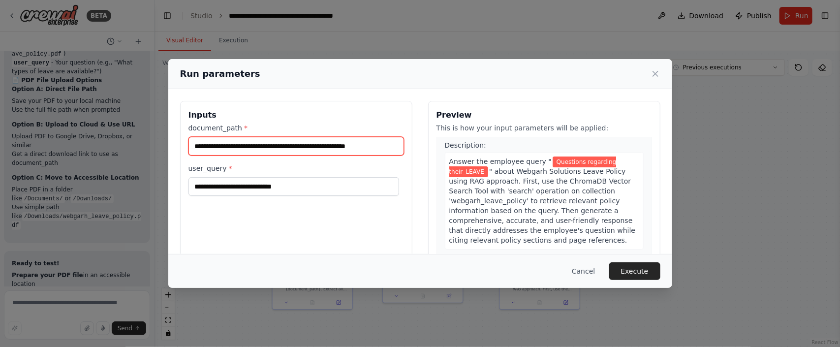
scroll to position [526, 0]
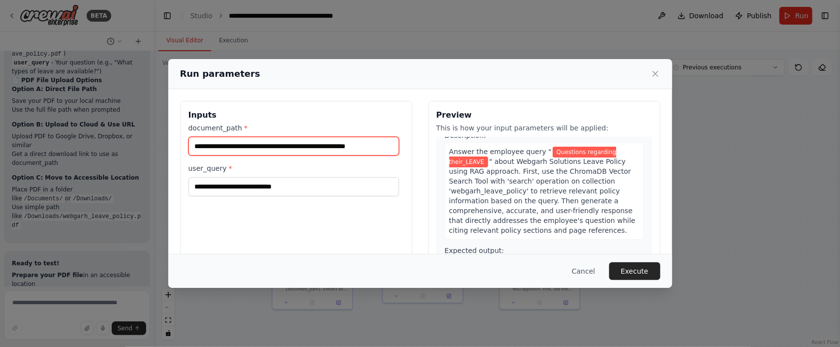
type input "**********"
click at [271, 233] on div "**********" at bounding box center [296, 217] width 232 height 233
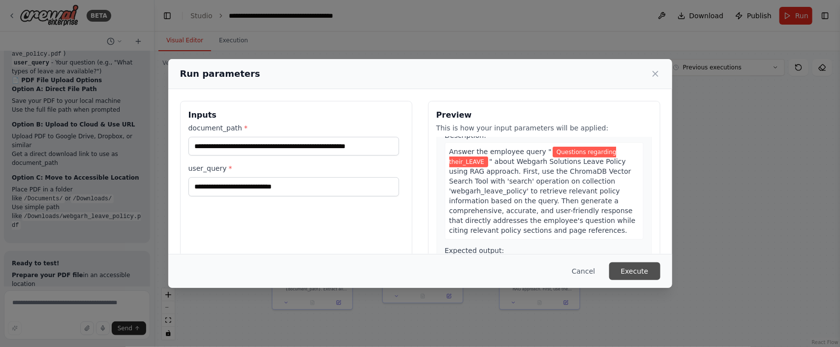
click at [638, 274] on button "Execute" at bounding box center [634, 271] width 51 height 18
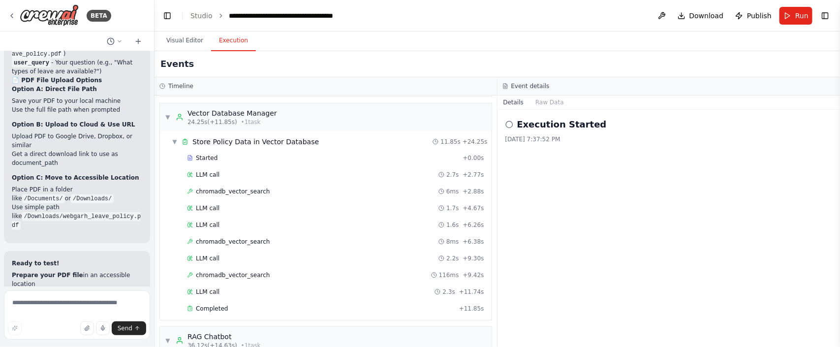
scroll to position [73, 0]
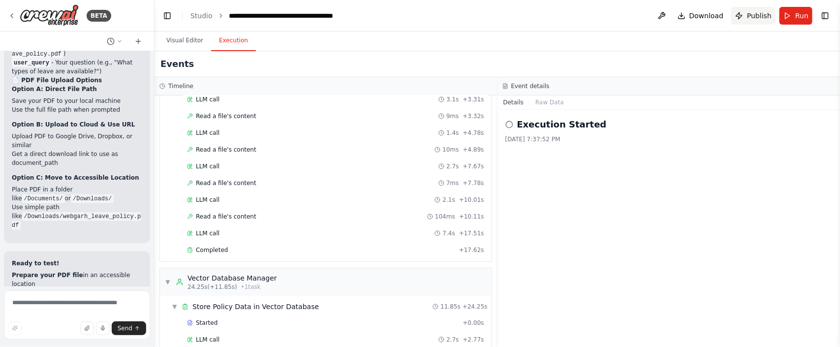
click at [742, 21] on button "Publish" at bounding box center [753, 16] width 44 height 18
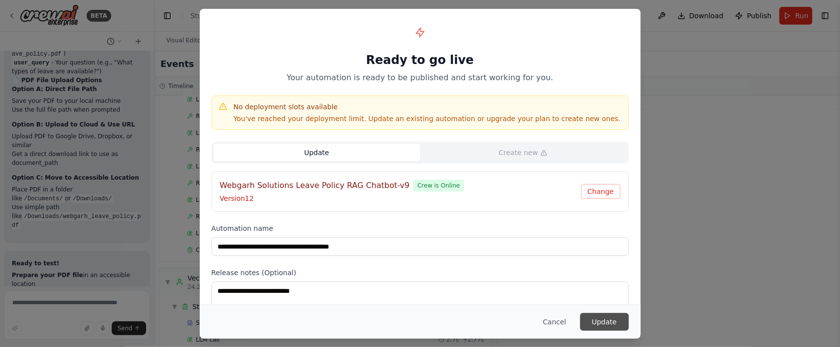
click at [600, 326] on button "Update" at bounding box center [604, 322] width 49 height 18
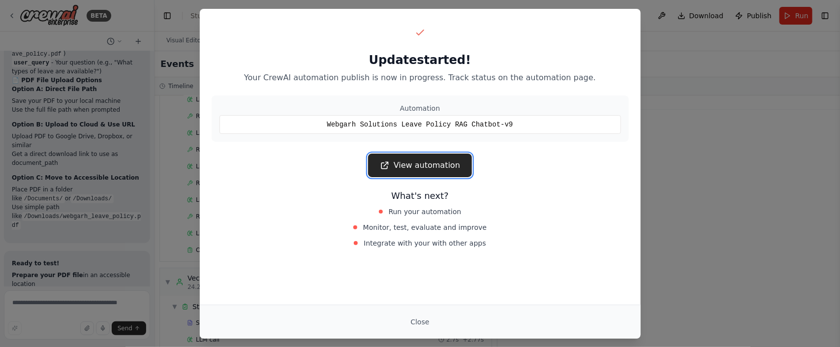
click at [414, 172] on link "View automation" at bounding box center [420, 165] width 104 height 24
click at [424, 318] on button "Close" at bounding box center [419, 322] width 34 height 18
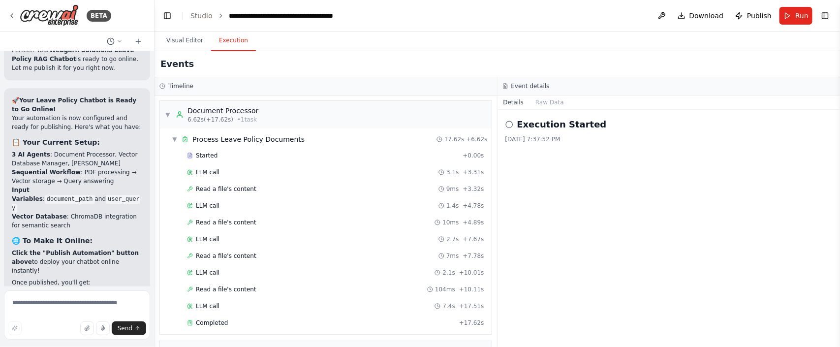
scroll to position [23103, 0]
click at [168, 27] on header "**********" at bounding box center [496, 15] width 685 height 31
click at [174, 45] on button "Visual Editor" at bounding box center [184, 41] width 53 height 21
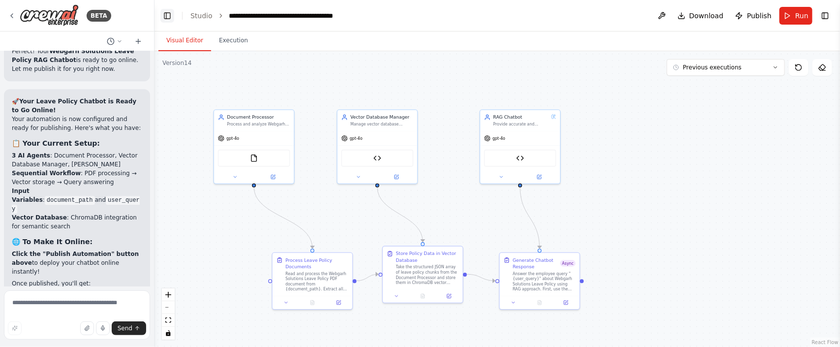
click at [167, 11] on button "Toggle Left Sidebar" at bounding box center [167, 16] width 14 height 14
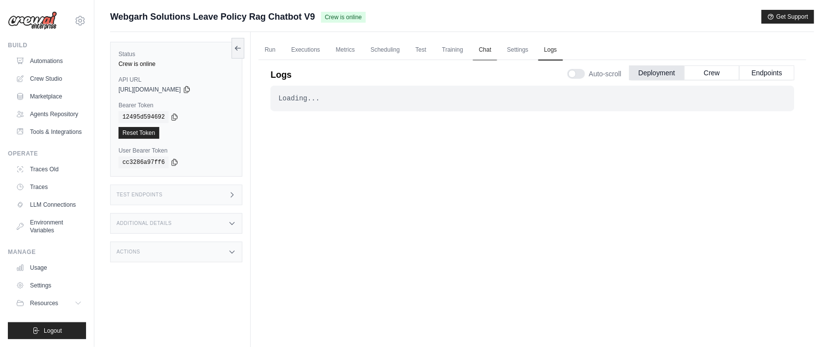
click at [489, 52] on link "Chat" at bounding box center [485, 50] width 24 height 21
click at [270, 51] on link "Run" at bounding box center [270, 50] width 23 height 21
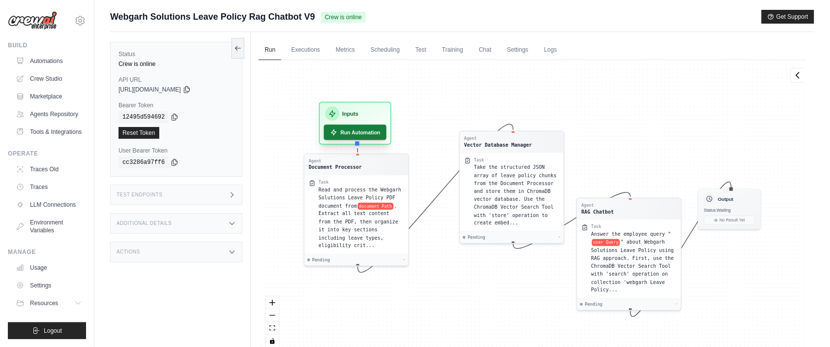
click at [344, 136] on button "Run Automation" at bounding box center [355, 131] width 62 height 15
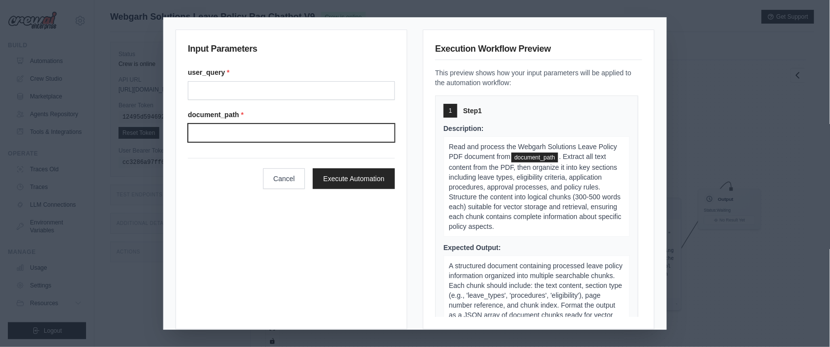
click at [197, 125] on input "Document path" at bounding box center [291, 132] width 207 height 19
type input "**********"
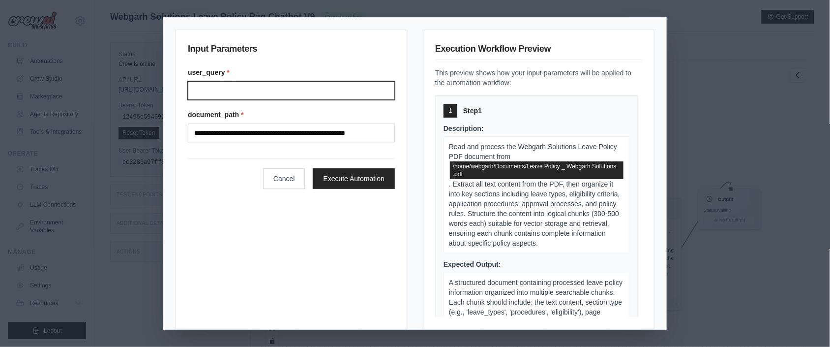
click at [263, 85] on input "User query" at bounding box center [291, 90] width 207 height 19
type input "**********"
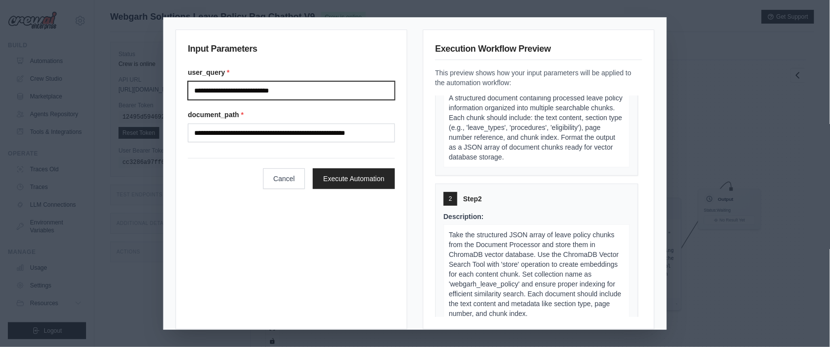
scroll to position [89, 0]
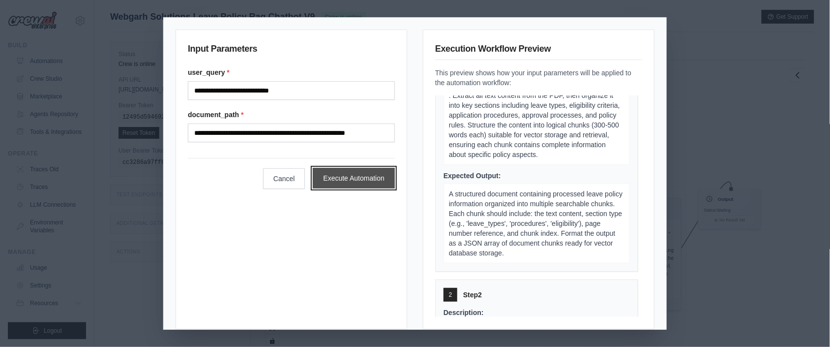
click at [325, 181] on button "Execute Automation" at bounding box center [354, 178] width 82 height 21
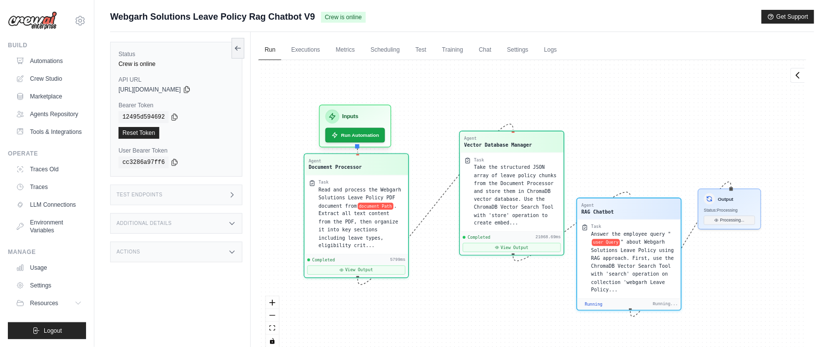
scroll to position [2337, 0]
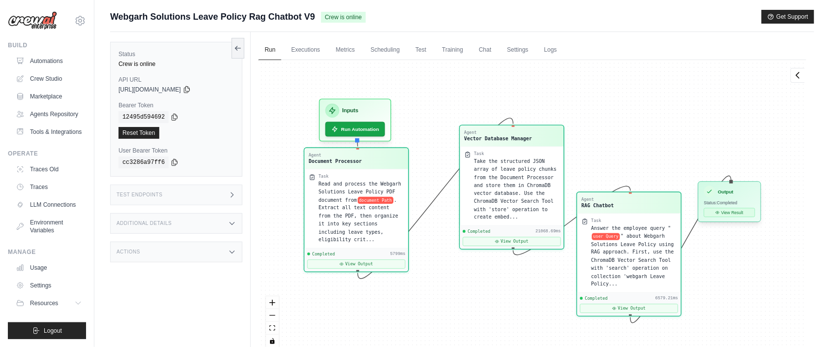
click at [717, 216] on button "View Result" at bounding box center [729, 212] width 51 height 9
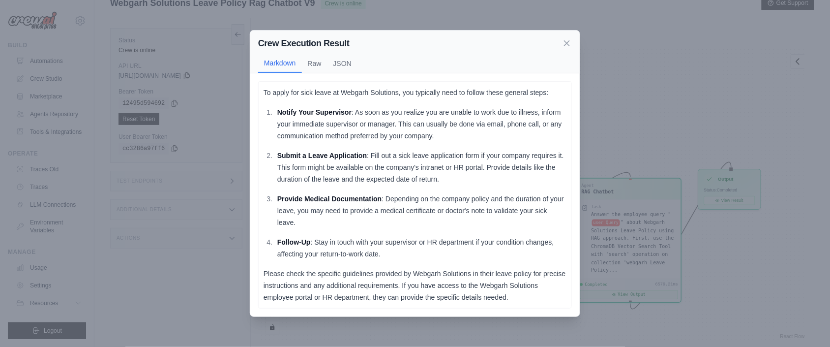
scroll to position [0, 0]
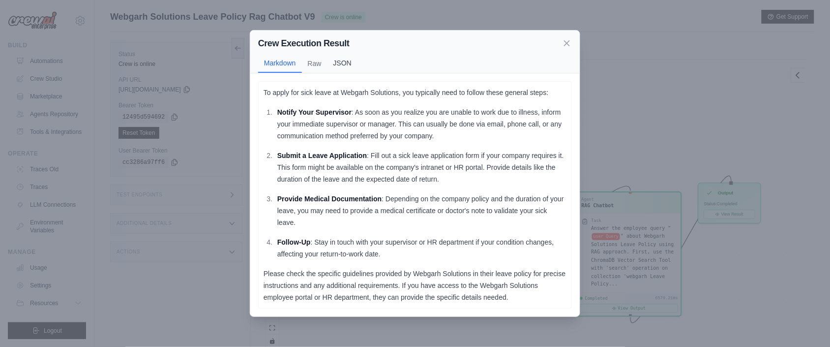
click at [331, 61] on button "JSON" at bounding box center [343, 63] width 30 height 19
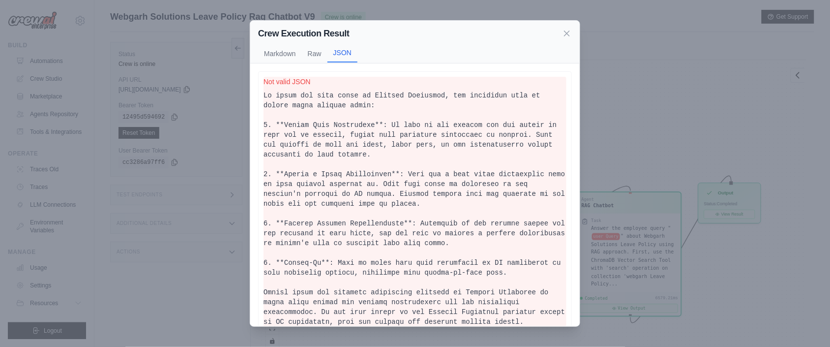
click at [346, 57] on button "JSON" at bounding box center [343, 53] width 30 height 19
click at [321, 56] on button "Raw" at bounding box center [315, 53] width 26 height 19
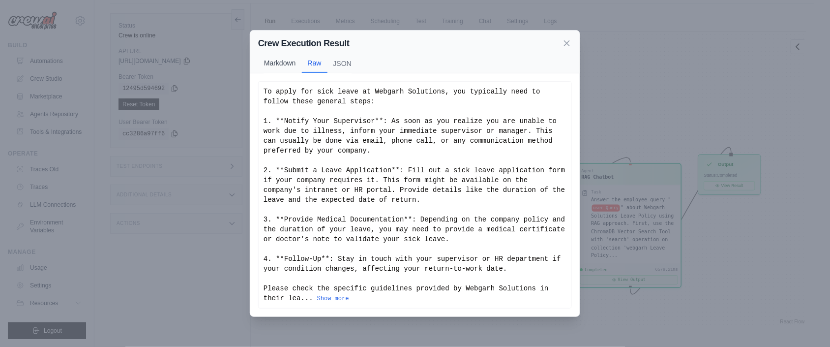
scroll to position [42, 0]
click at [282, 63] on button "Markdown" at bounding box center [280, 63] width 44 height 19
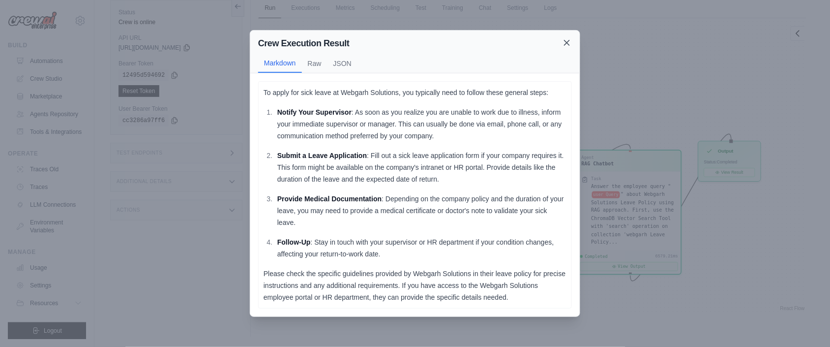
click at [566, 39] on icon at bounding box center [567, 43] width 10 height 10
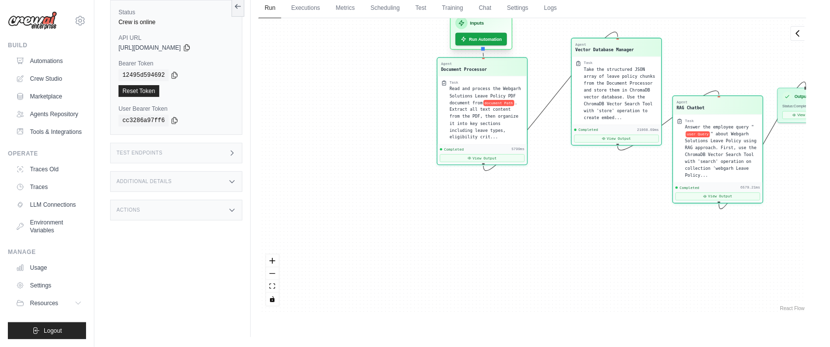
click at [469, 46] on div "Inputs Run Automation" at bounding box center [482, 31] width 62 height 37
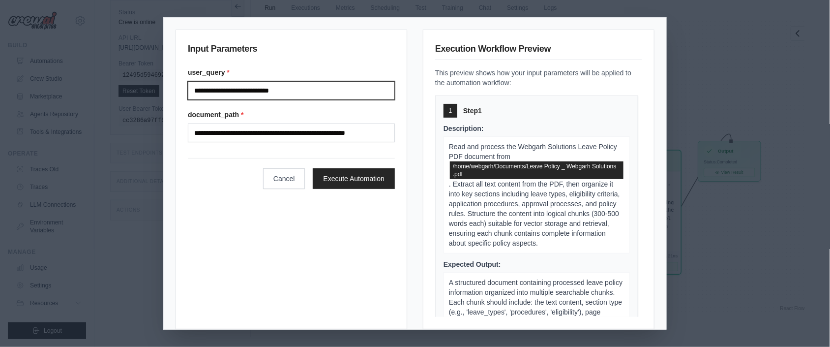
click at [294, 99] on input "**********" at bounding box center [291, 90] width 207 height 19
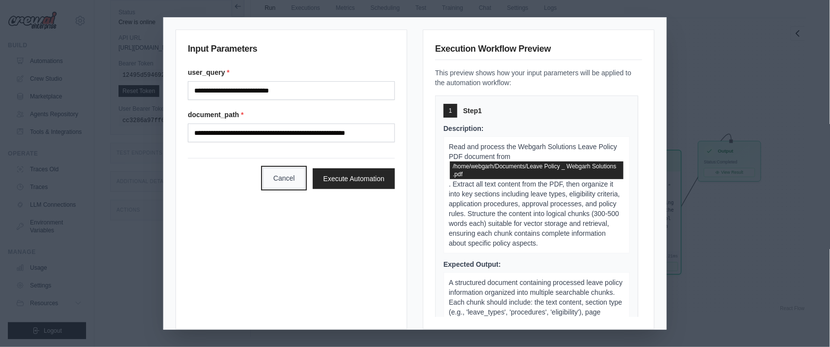
click at [285, 176] on button "Cancel" at bounding box center [284, 178] width 42 height 21
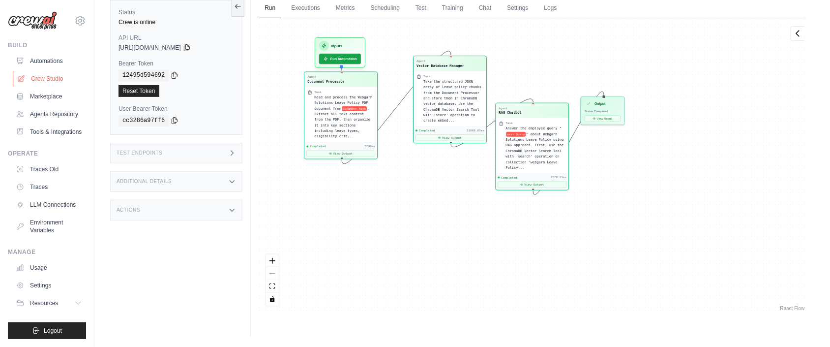
click at [25, 81] on icon at bounding box center [21, 79] width 8 height 8
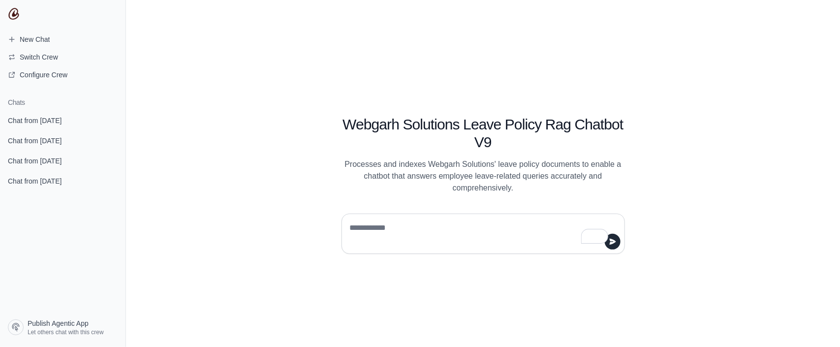
click at [362, 229] on textarea "To enrich screen reader interactions, please activate Accessibility in Grammarl…" at bounding box center [480, 234] width 265 height 28
paste textarea "**********"
type textarea "**********"
click at [458, 250] on div at bounding box center [482, 234] width 283 height 40
click at [432, 220] on textarea "To enrich screen reader interactions, please activate Accessibility in Grammarl…" at bounding box center [480, 234] width 265 height 28
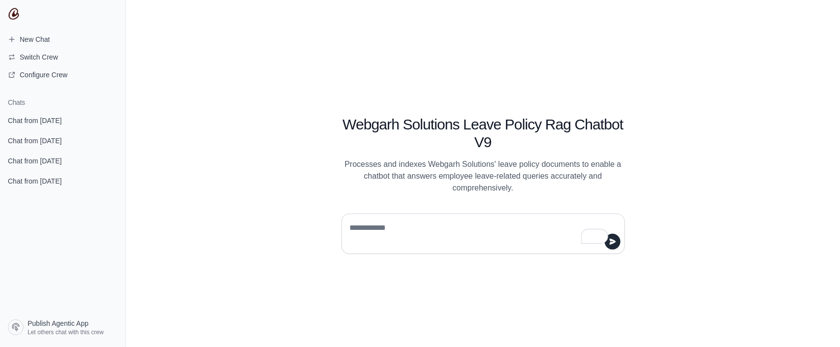
paste textarea "**********"
type textarea "**********"
click at [616, 240] on button "submit" at bounding box center [613, 242] width 16 height 16
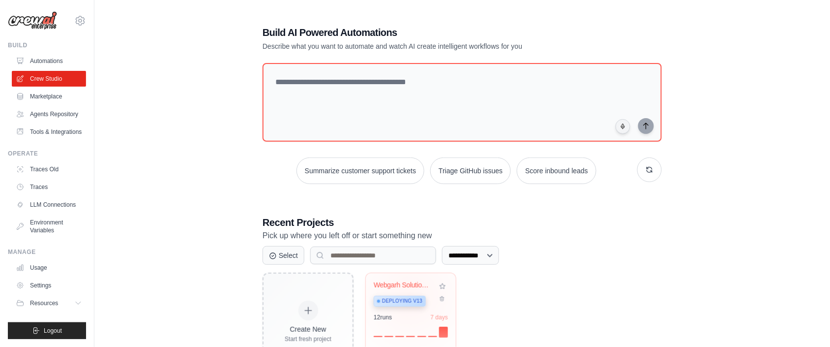
click at [411, 296] on div "Deploying v13" at bounding box center [400, 301] width 52 height 11
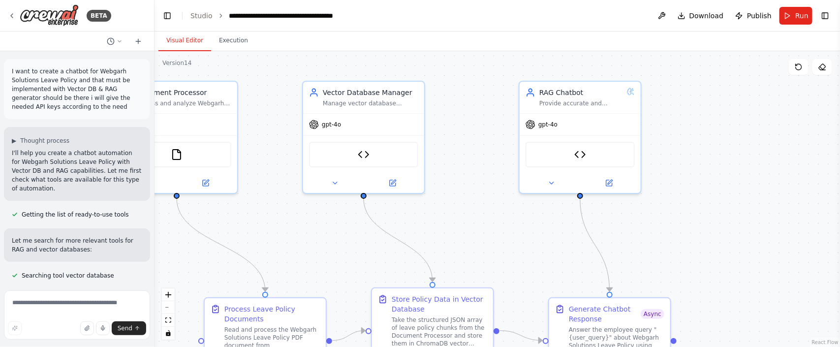
scroll to position [23609, 0]
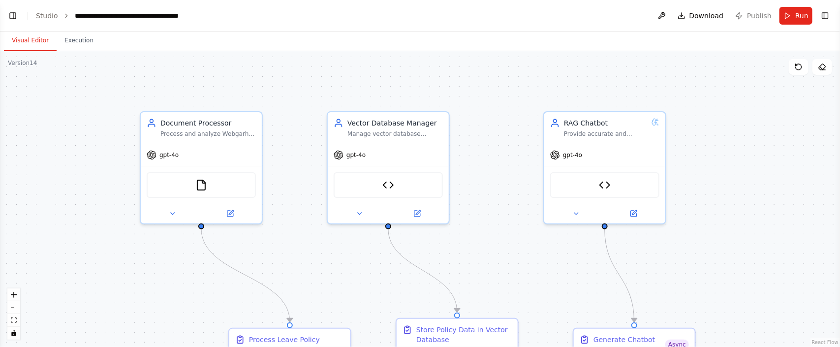
drag, startPoint x: 332, startPoint y: 205, endPoint x: 511, endPoint y: 235, distance: 181.6
click at [511, 235] on div ".deletable-edge-delete-btn { width: 20px; height: 20px; border: 0px solid #ffff…" at bounding box center [420, 199] width 840 height 296
click at [709, 13] on span "Download" at bounding box center [706, 16] width 34 height 10
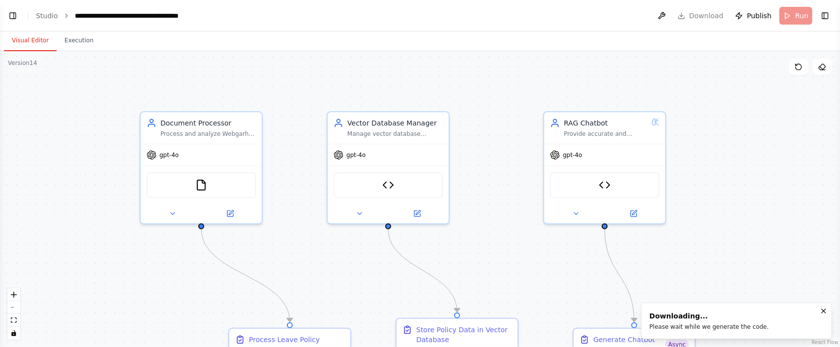
scroll to position [23609, 0]
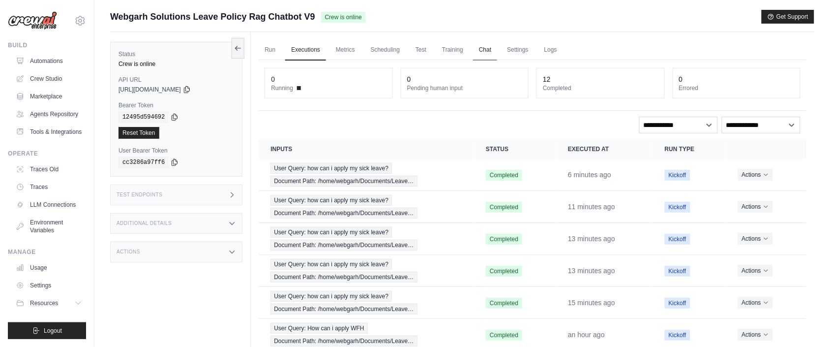
click at [497, 52] on link "Chat" at bounding box center [485, 50] width 24 height 21
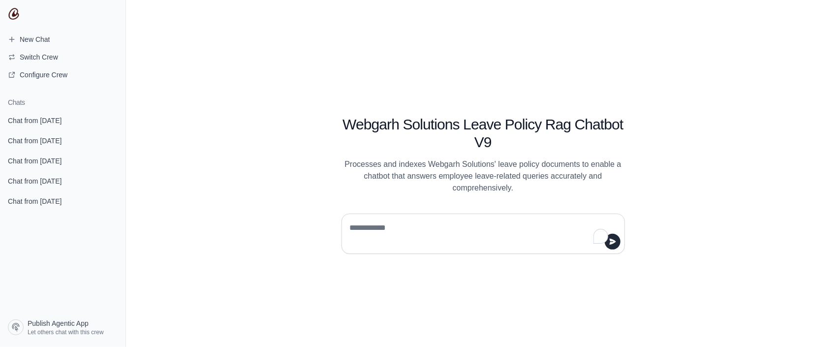
click at [367, 219] on div at bounding box center [482, 234] width 283 height 40
click at [370, 227] on textarea "To enrich screen reader interactions, please activate Accessibility in Grammarl…" at bounding box center [480, 234] width 265 height 28
paste textarea "**********"
type textarea "**********"
